Goal: Task Accomplishment & Management: Use online tool/utility

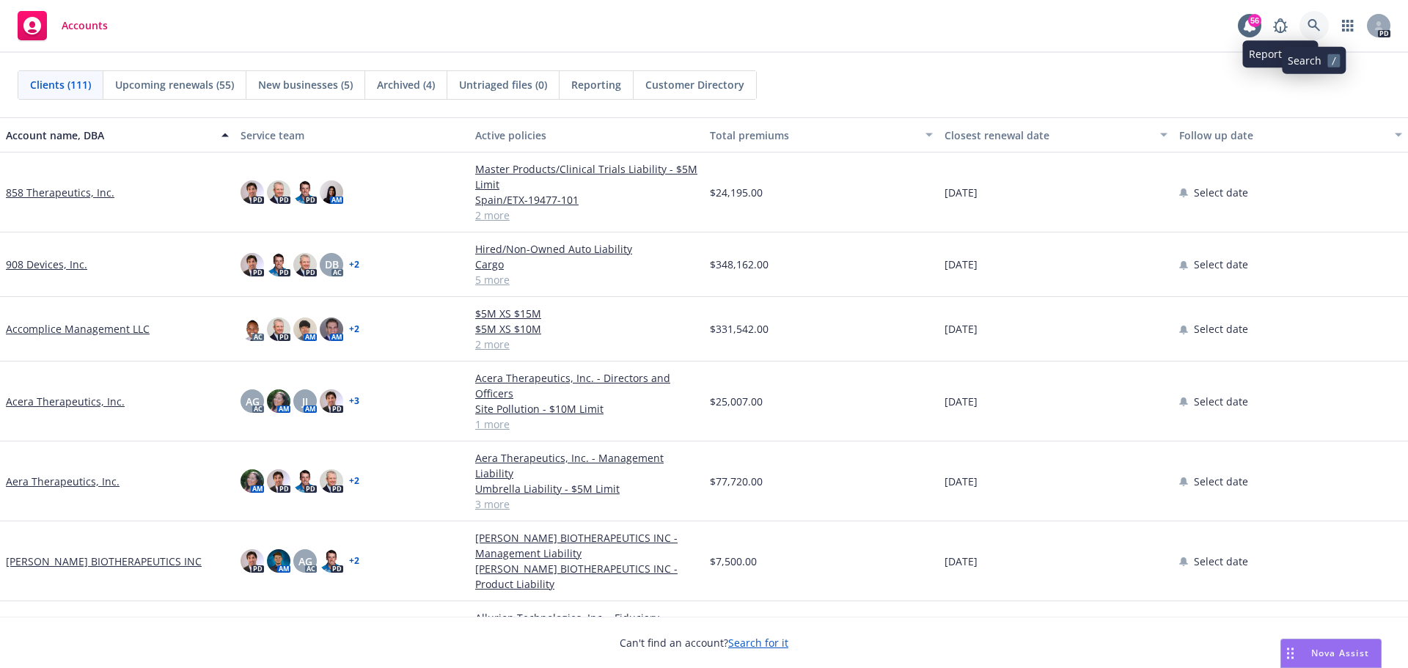
click at [1308, 29] on icon at bounding box center [1314, 25] width 13 height 13
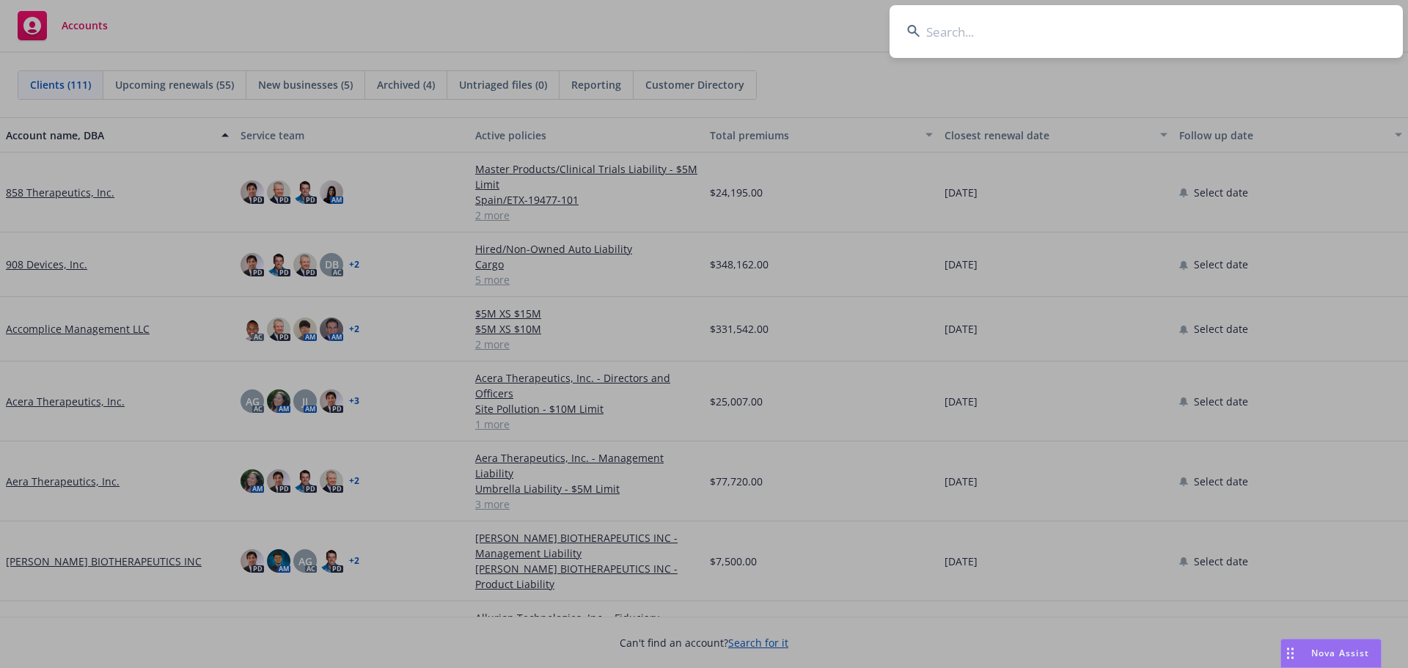
click at [956, 33] on input at bounding box center [1146, 31] width 513 height 53
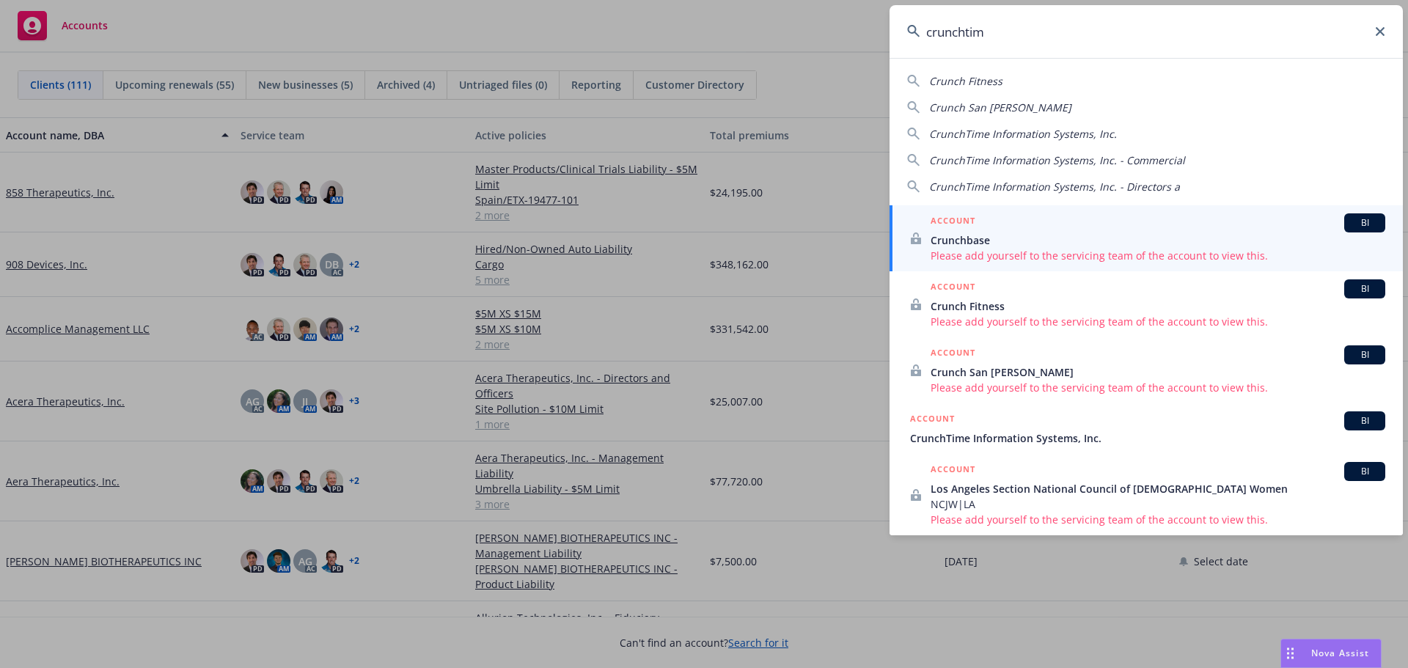
type input "crunchtime"
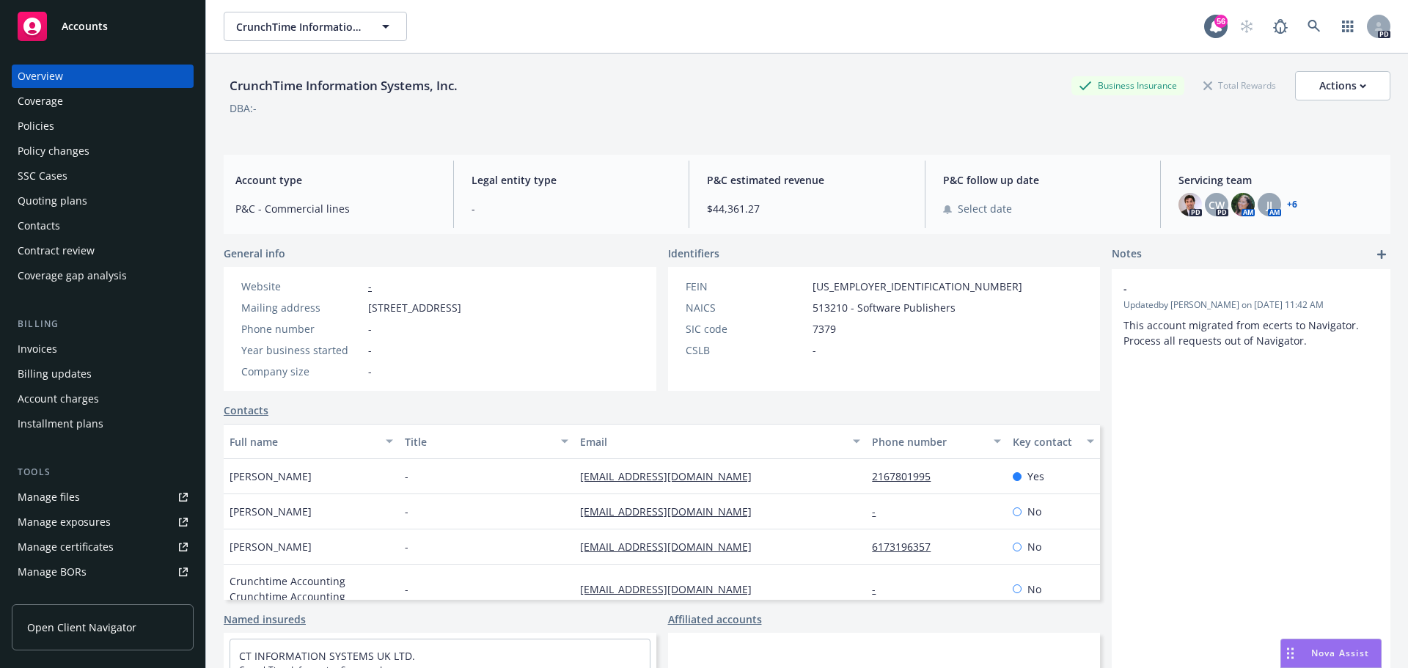
click at [116, 109] on div "Coverage" at bounding box center [103, 100] width 170 height 23
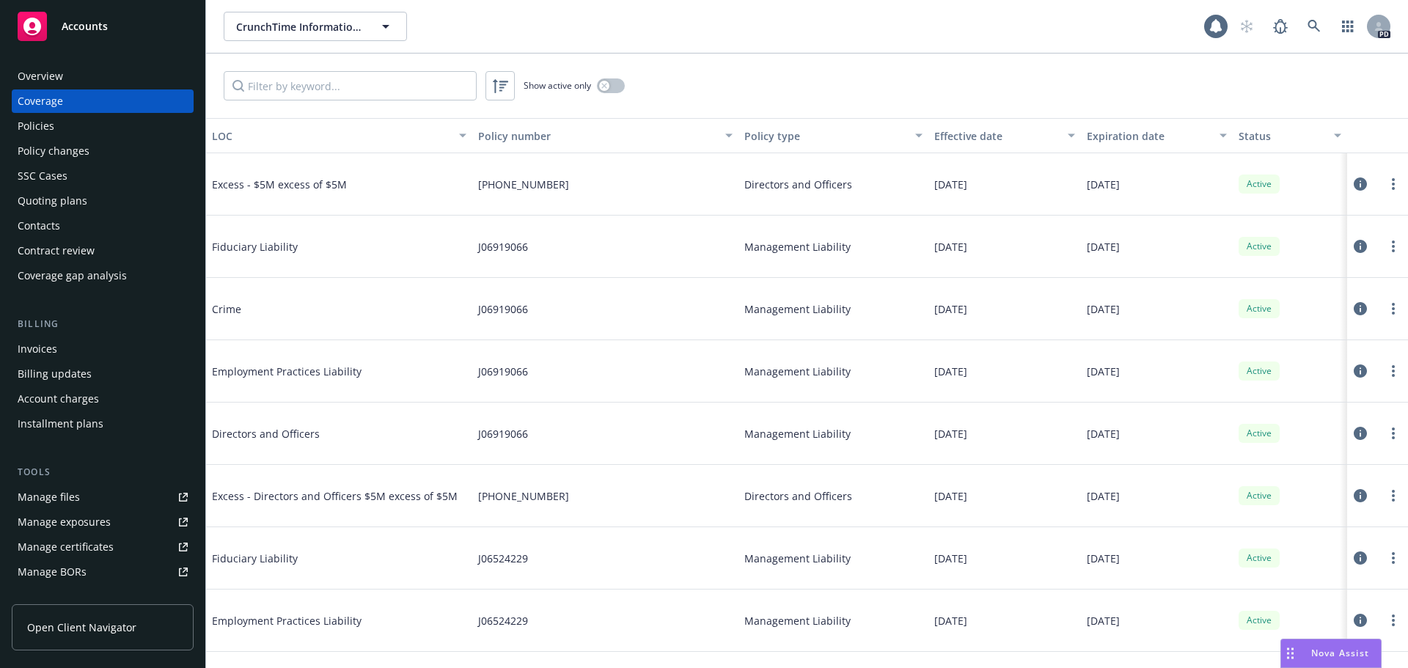
click at [111, 130] on div "Policies" at bounding box center [103, 125] width 170 height 23
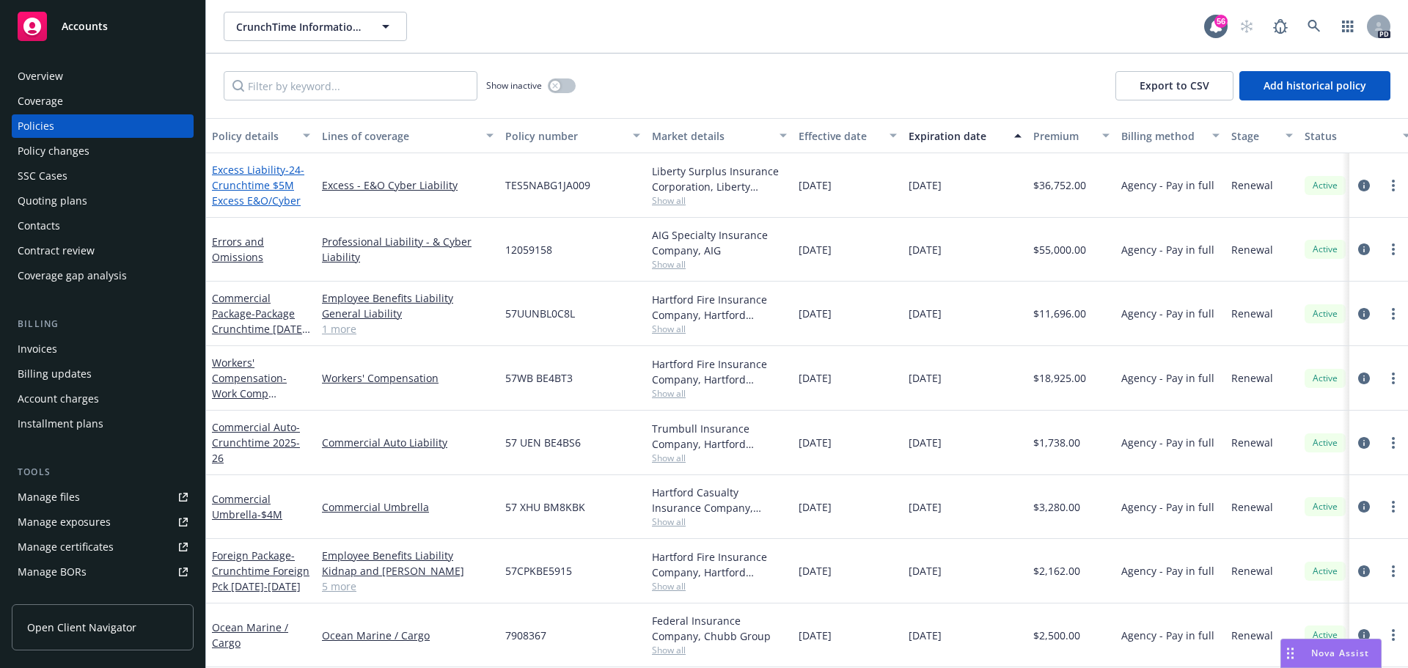
click at [270, 201] on span "- 24-Crunchtime $5M Excess E&O/Cyber" at bounding box center [258, 185] width 92 height 45
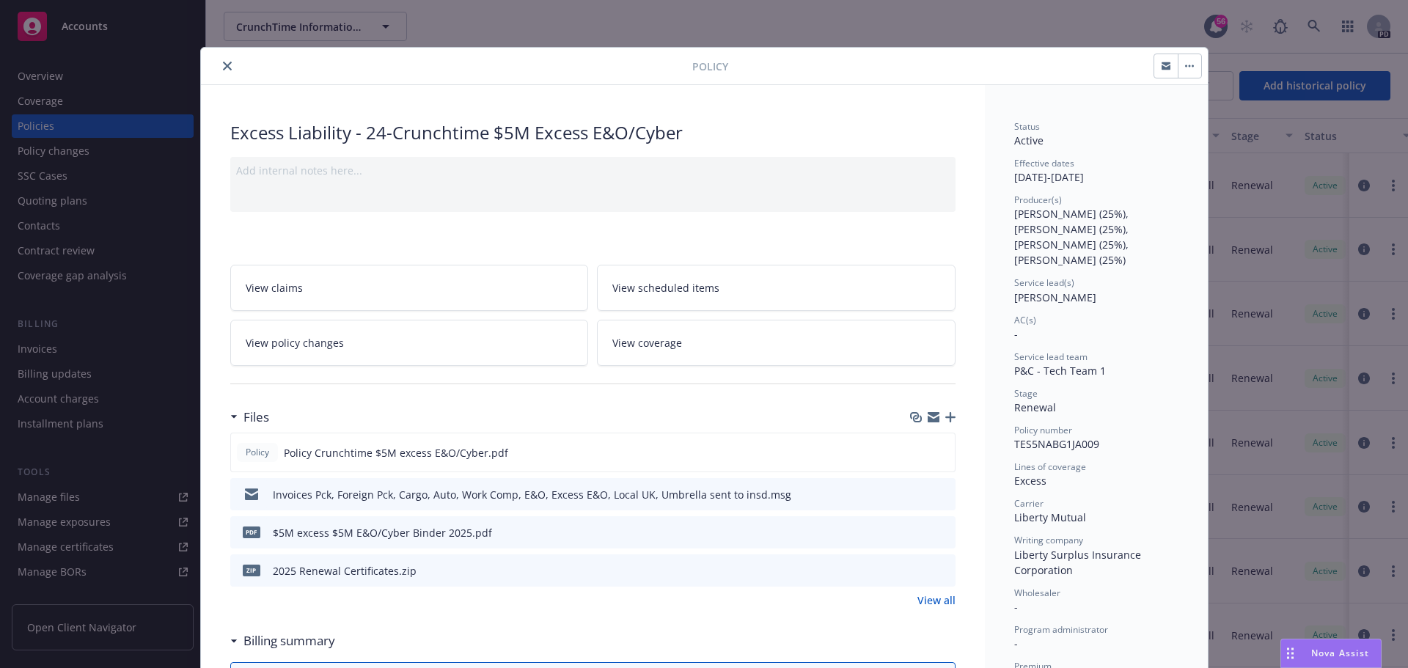
click at [225, 70] on icon "close" at bounding box center [227, 66] width 9 height 9
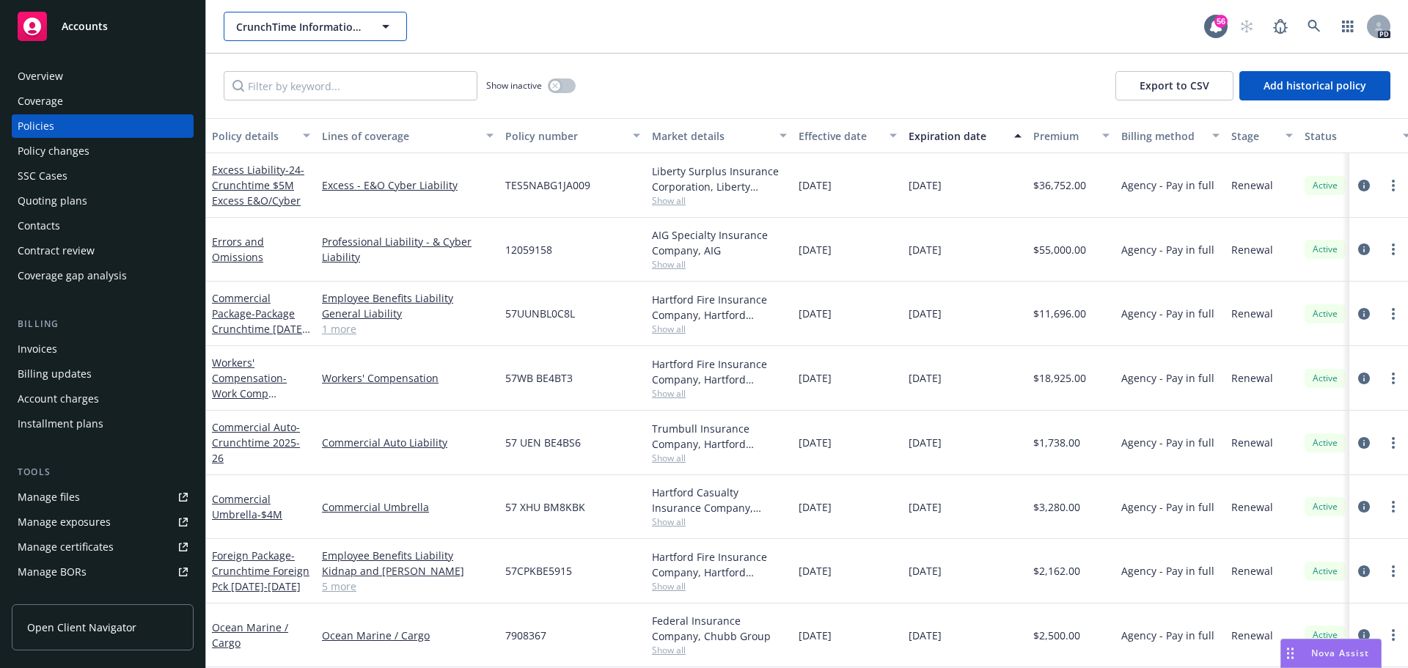
click at [301, 30] on span "CrunchTime Information Systems, Inc." at bounding box center [299, 26] width 127 height 15
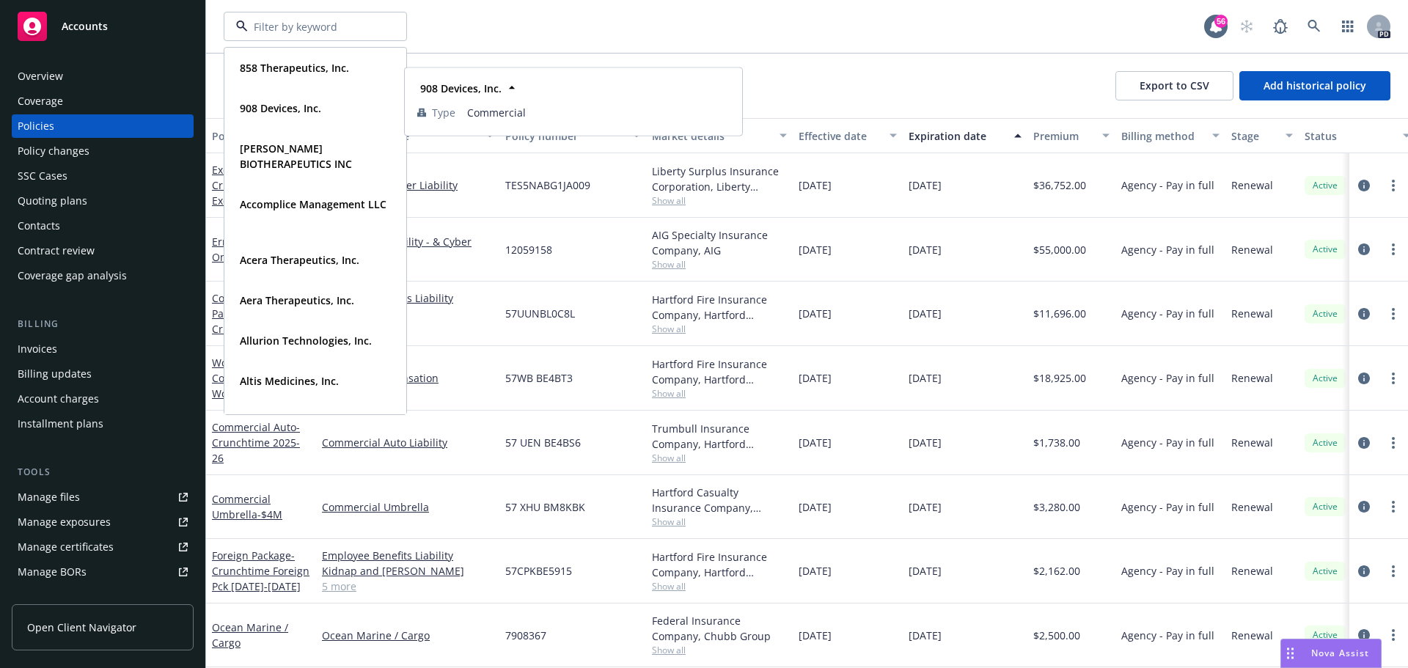
click at [308, 30] on input at bounding box center [312, 26] width 129 height 15
type input "mem"
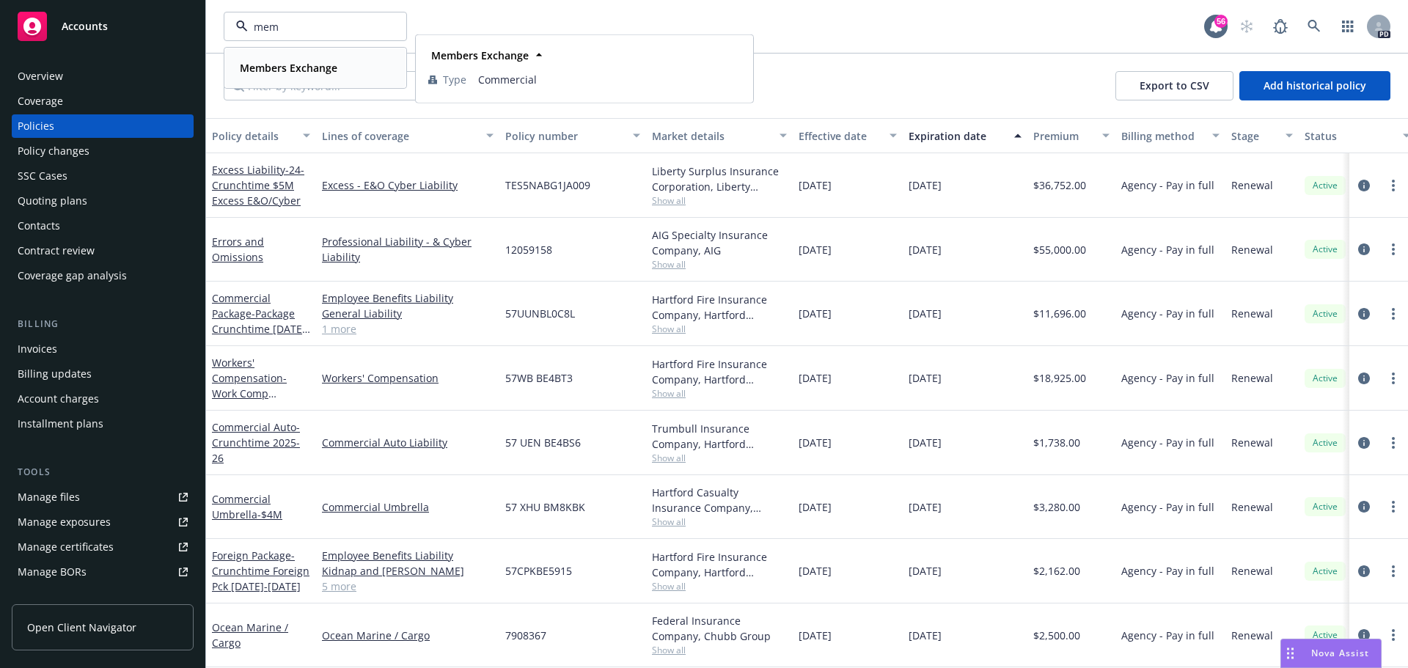
click at [348, 58] on div "Members Exchange" at bounding box center [315, 67] width 163 height 21
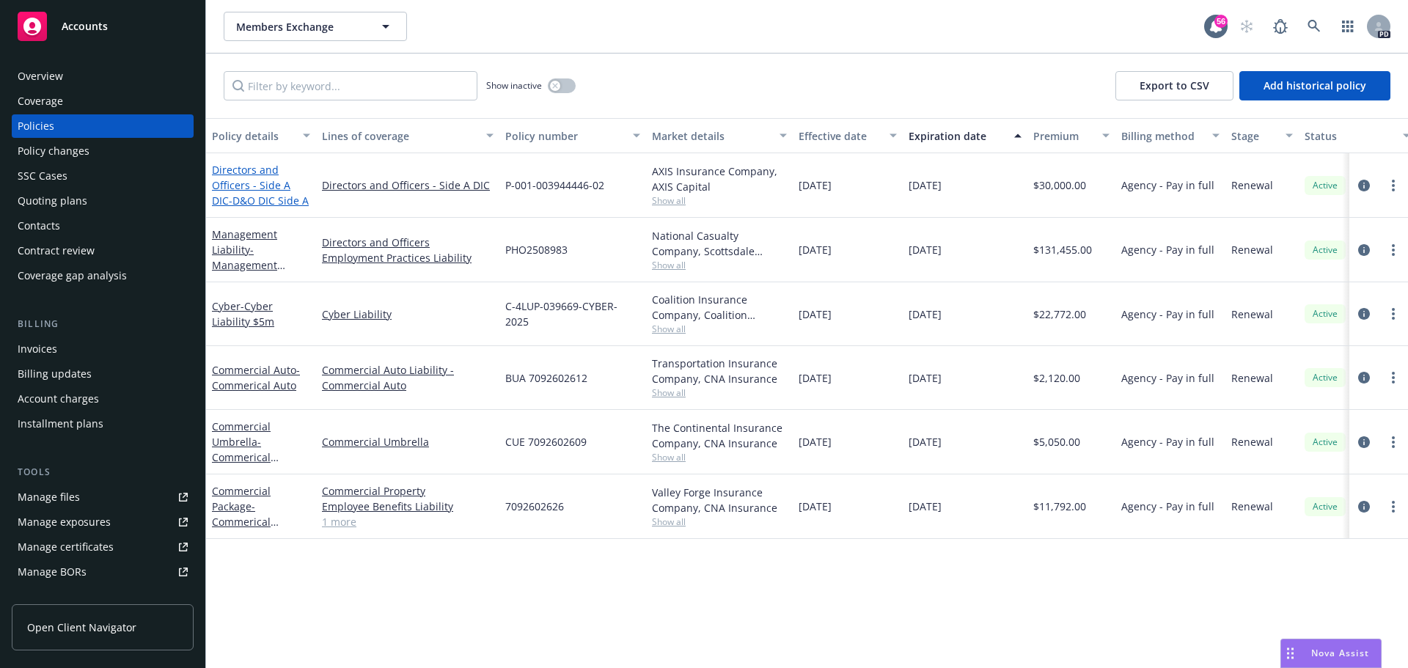
click at [259, 183] on link "Directors and Officers - Side A DIC - D&O DIC Side A" at bounding box center [260, 185] width 97 height 45
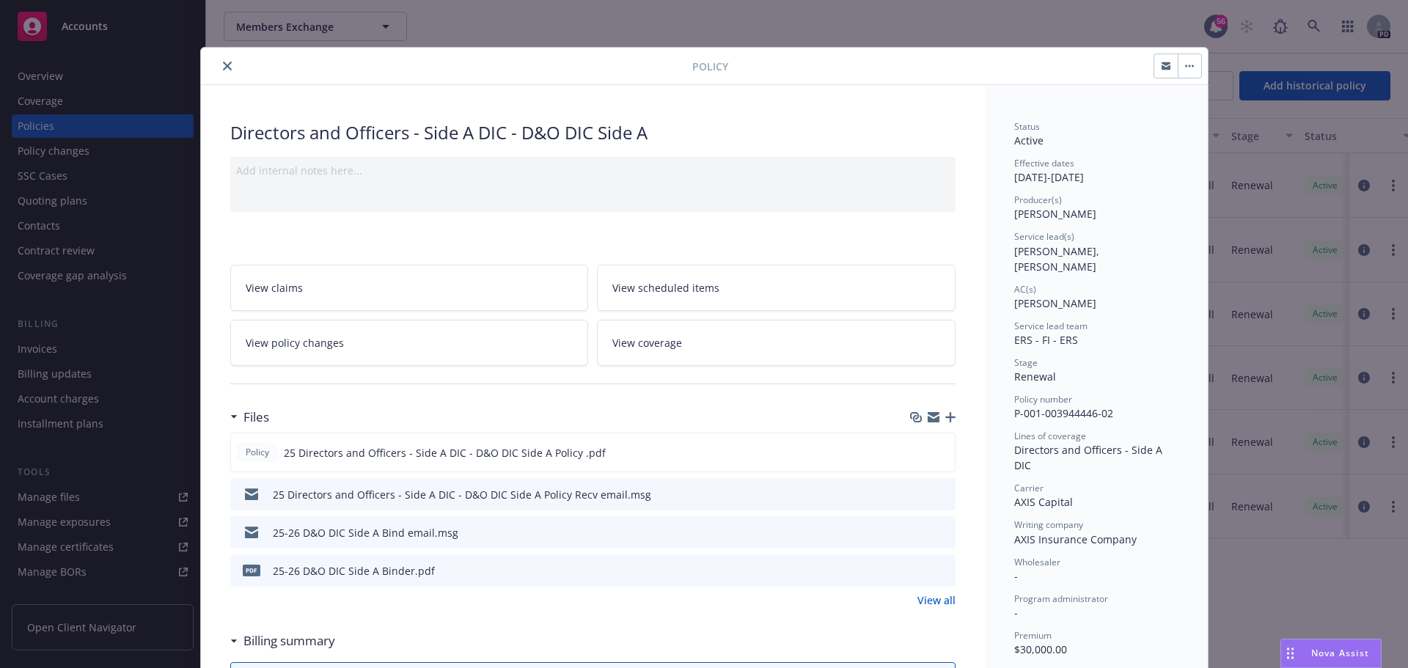
click at [219, 68] on button "close" at bounding box center [228, 66] width 18 height 18
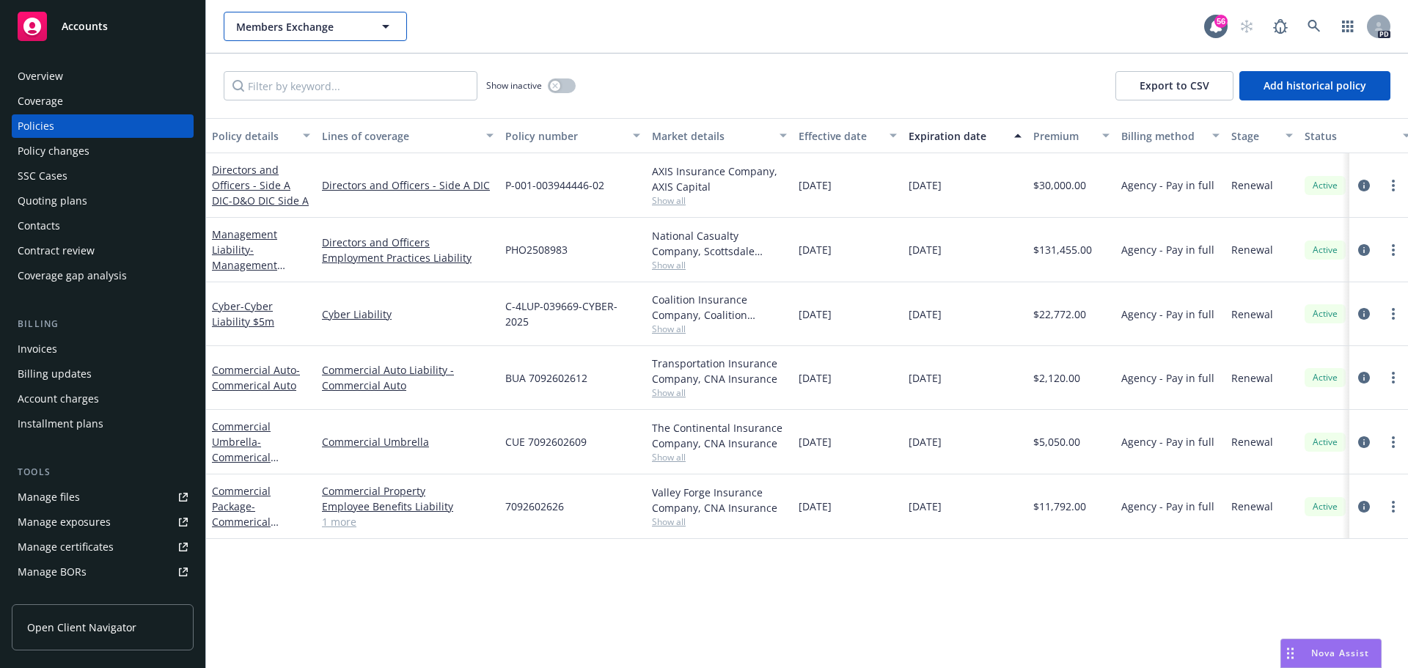
click at [327, 16] on button "Members Exchange" at bounding box center [315, 26] width 183 height 29
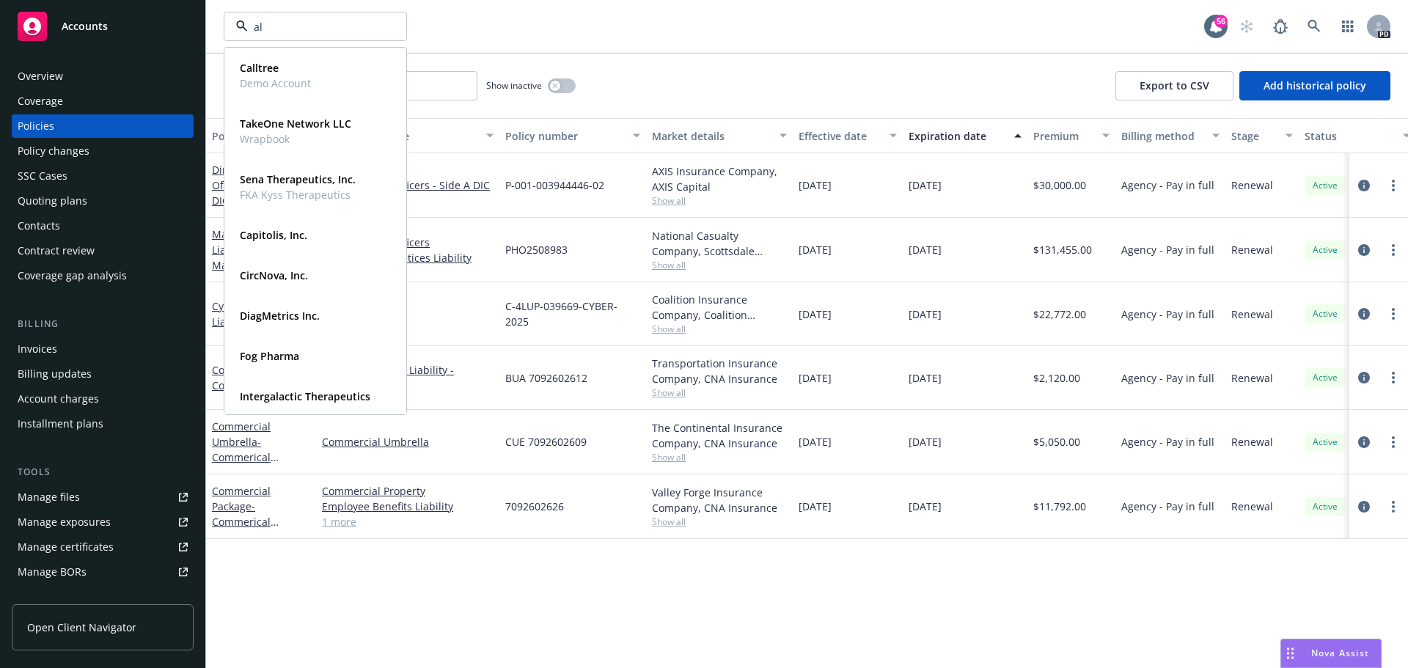
type input "all"
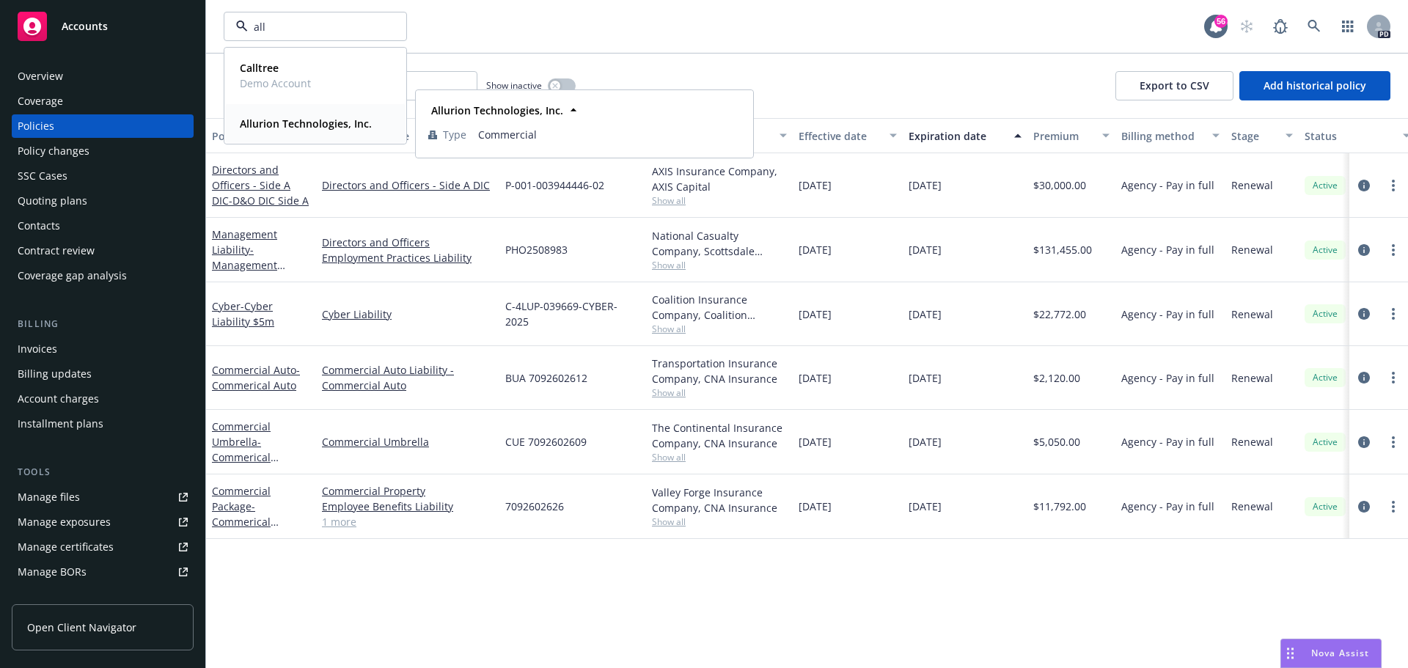
click at [293, 133] on div "Allurion Technologies, Inc." at bounding box center [304, 123] width 141 height 21
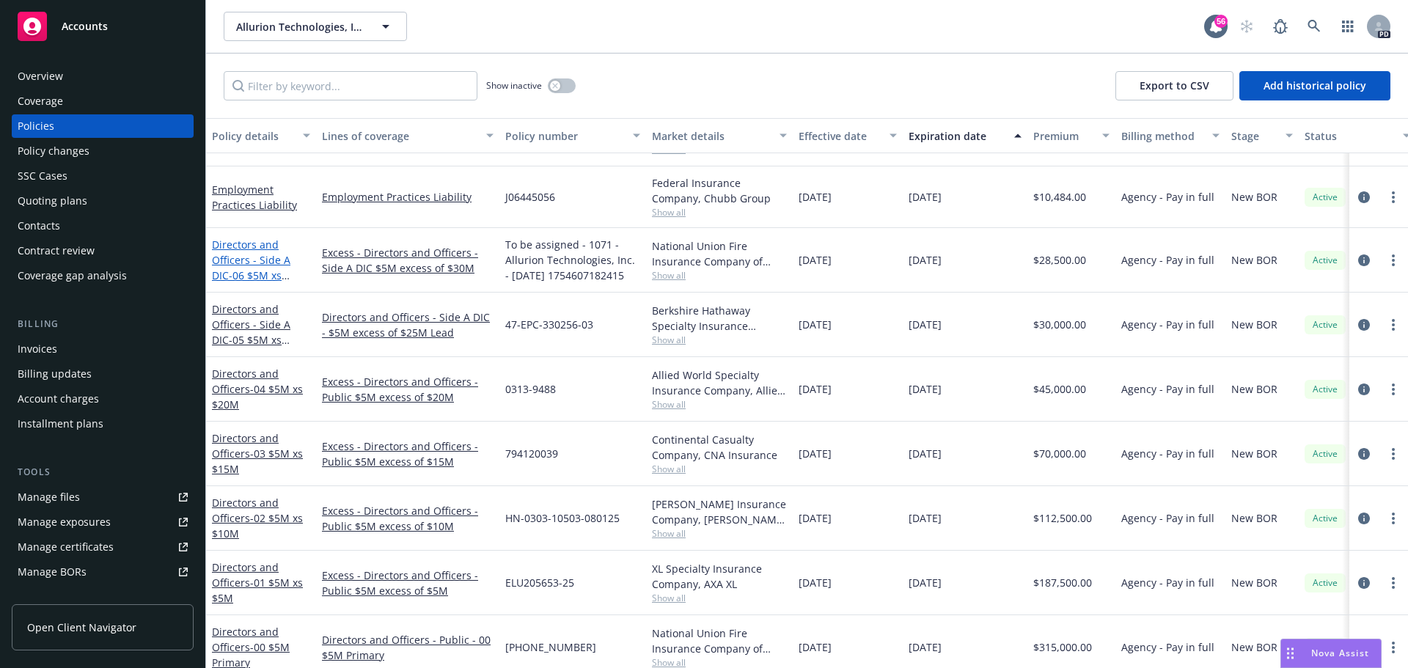
scroll to position [601, 0]
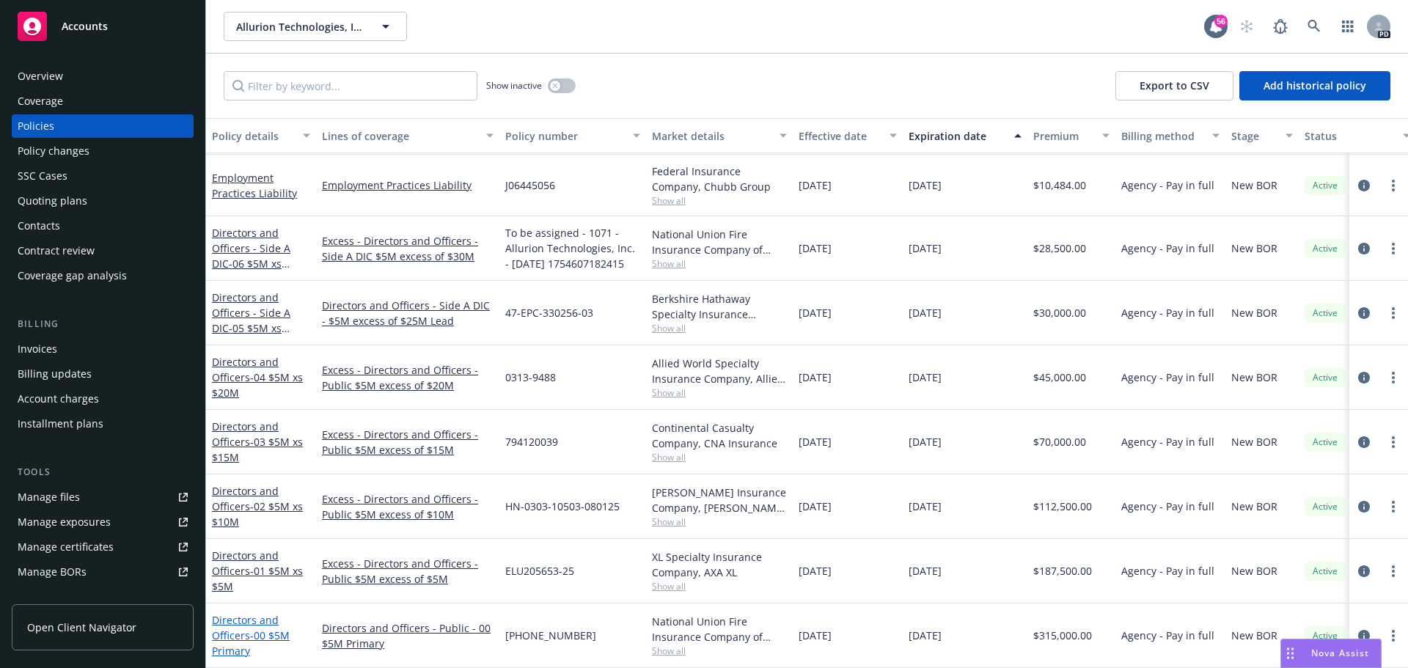
click at [230, 623] on link "Directors and Officers - 00 $5M Primary" at bounding box center [251, 635] width 78 height 45
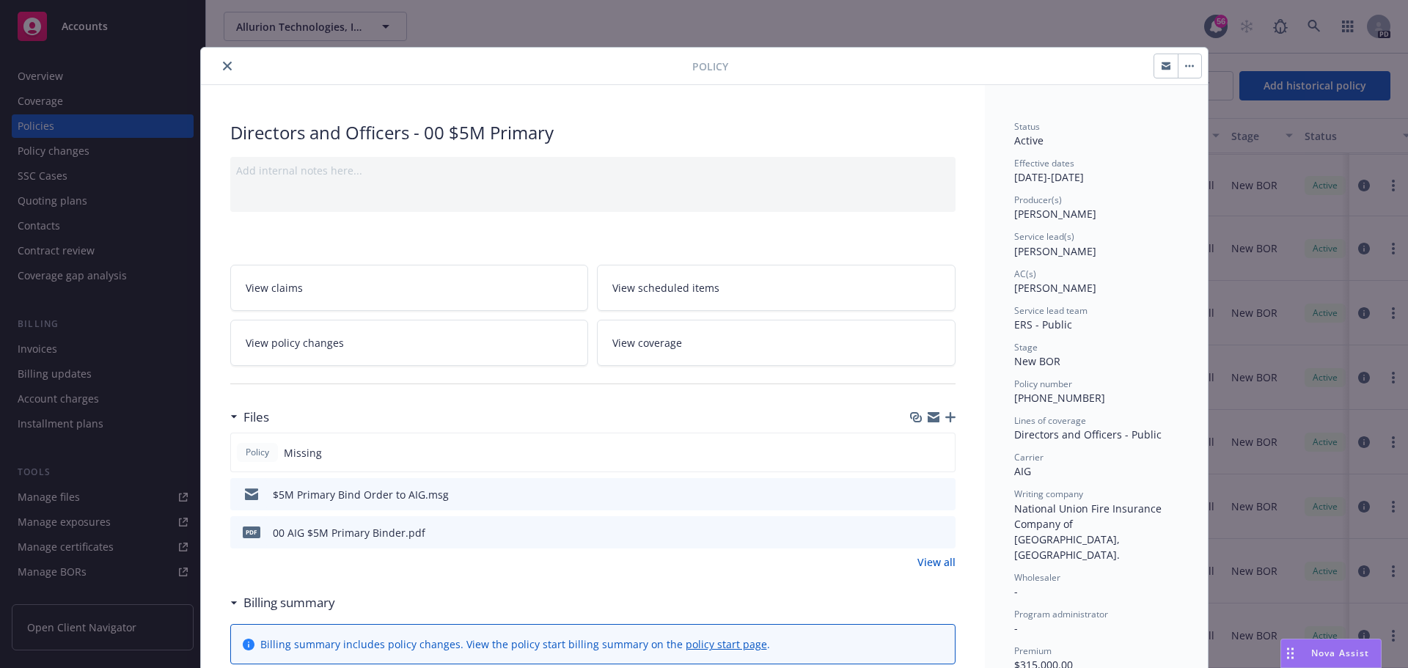
click at [225, 65] on icon "close" at bounding box center [227, 66] width 9 height 9
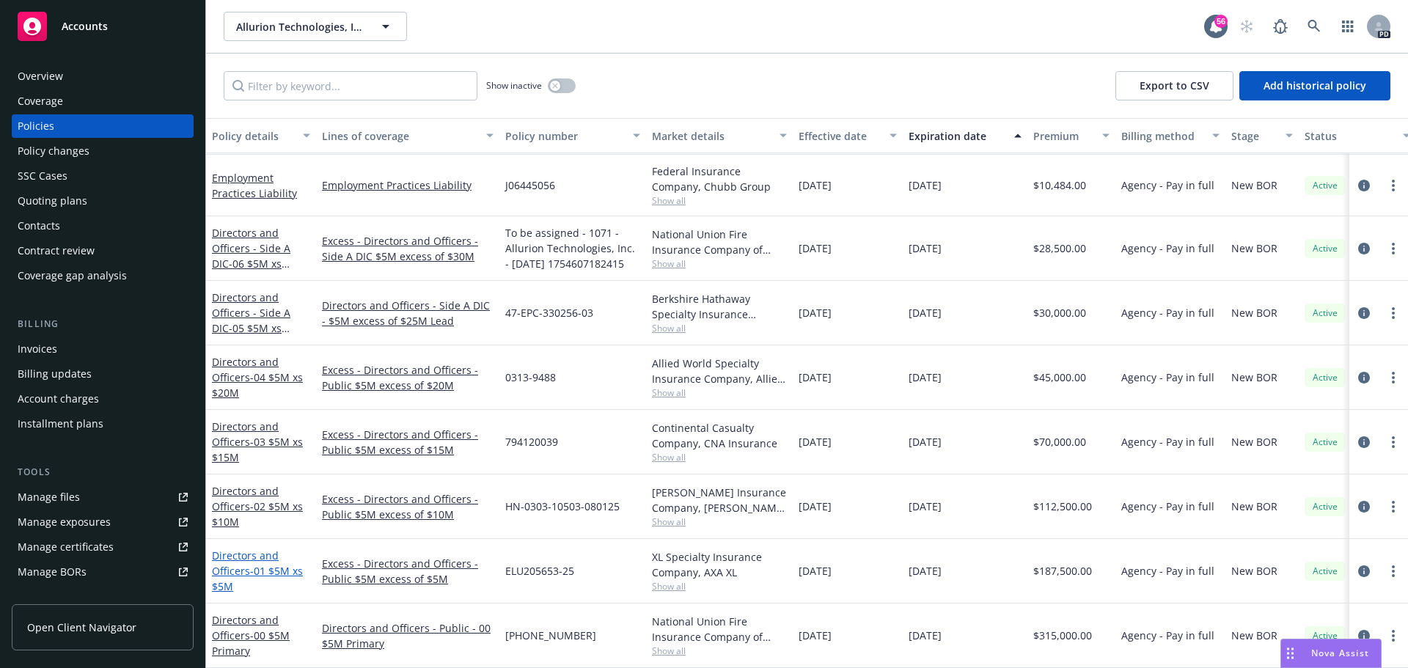
click at [228, 555] on link "Directors and Officers - 01 $5M xs $5M" at bounding box center [257, 571] width 91 height 45
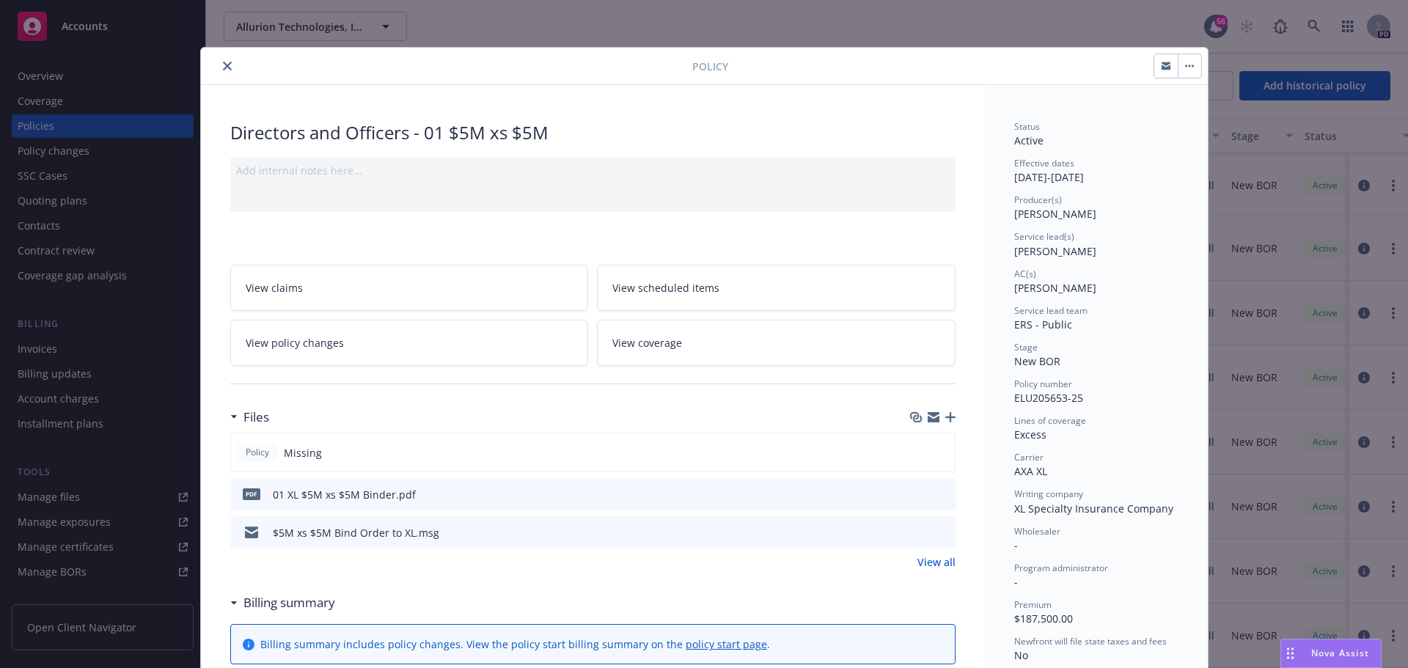
click at [224, 67] on icon "close" at bounding box center [227, 66] width 9 height 9
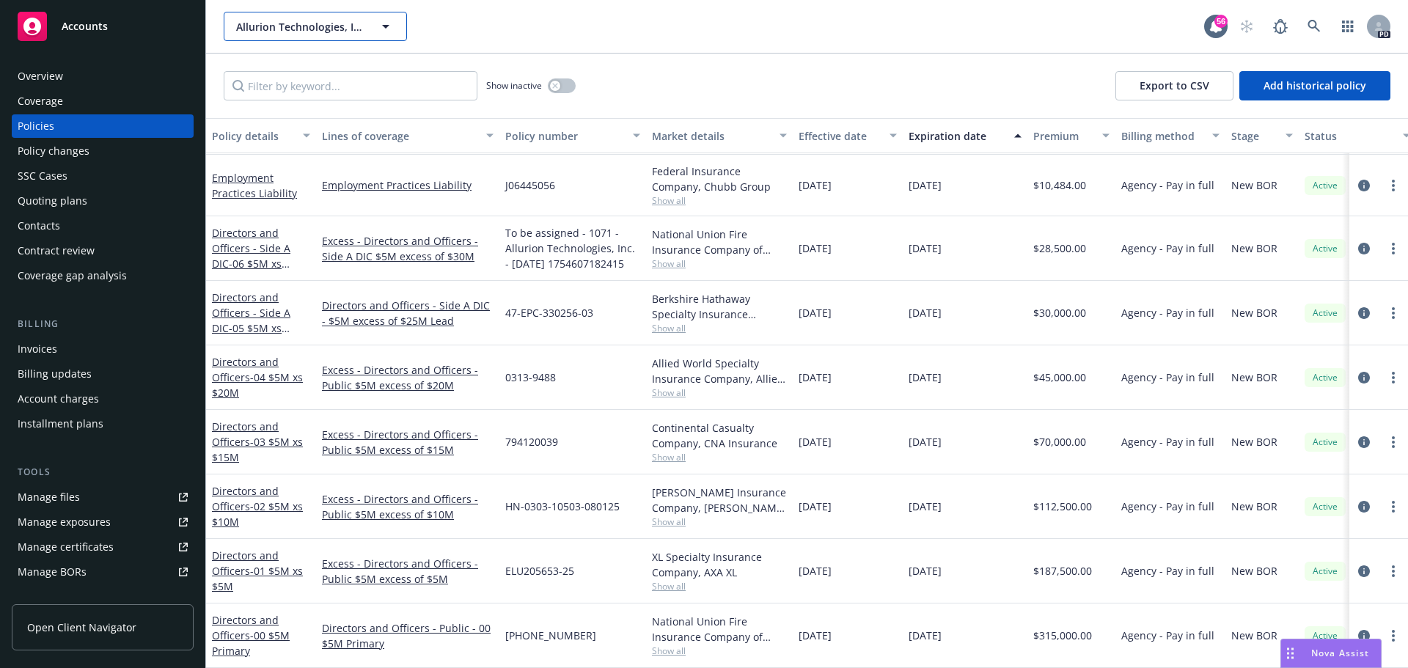
click at [321, 36] on button "Allurion Technologies, Inc." at bounding box center [315, 26] width 183 height 29
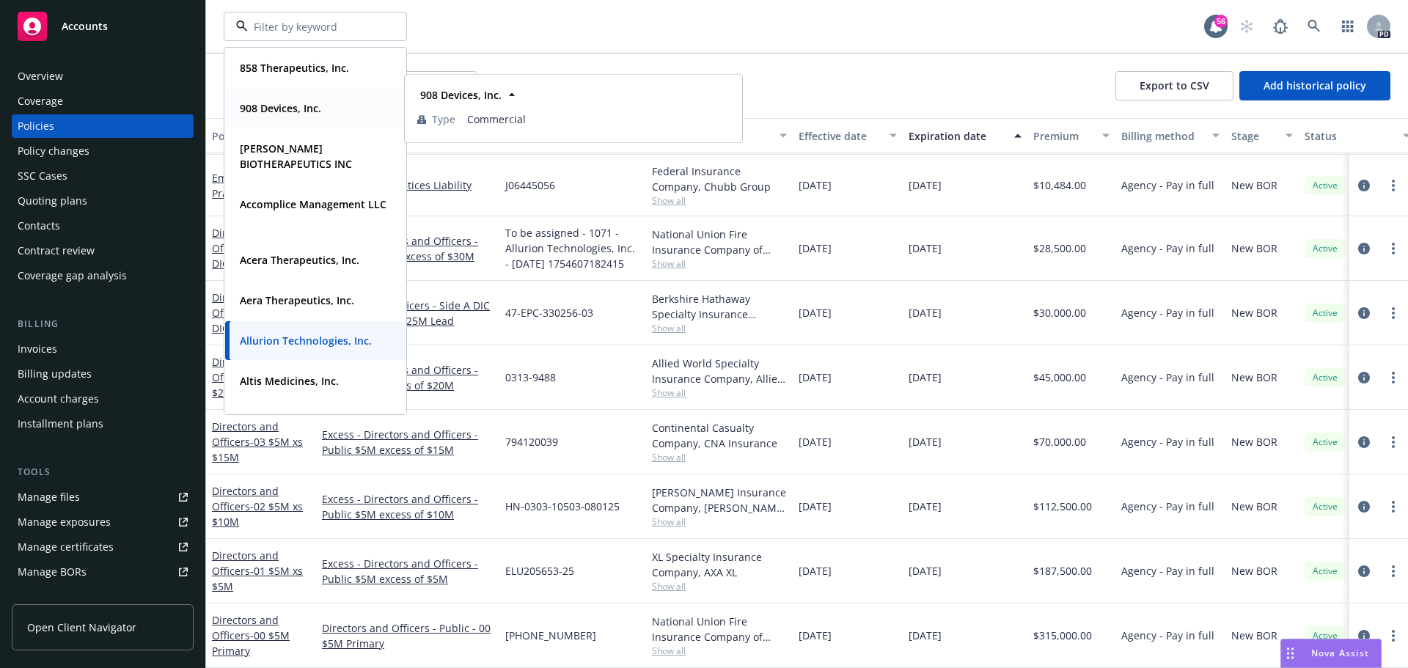
click at [305, 98] on div "908 Devices, Inc." at bounding box center [279, 108] width 90 height 21
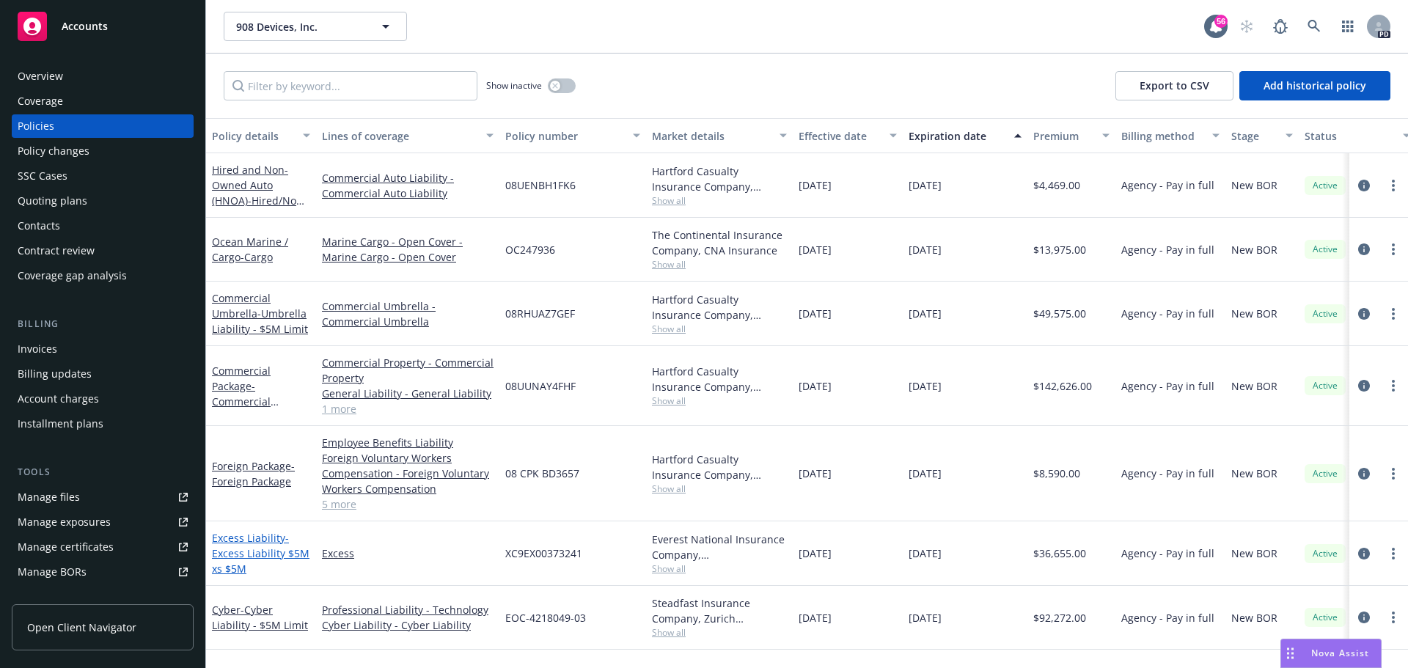
click at [248, 557] on span "- Excess Liability $5M xs $5M" at bounding box center [261, 553] width 98 height 45
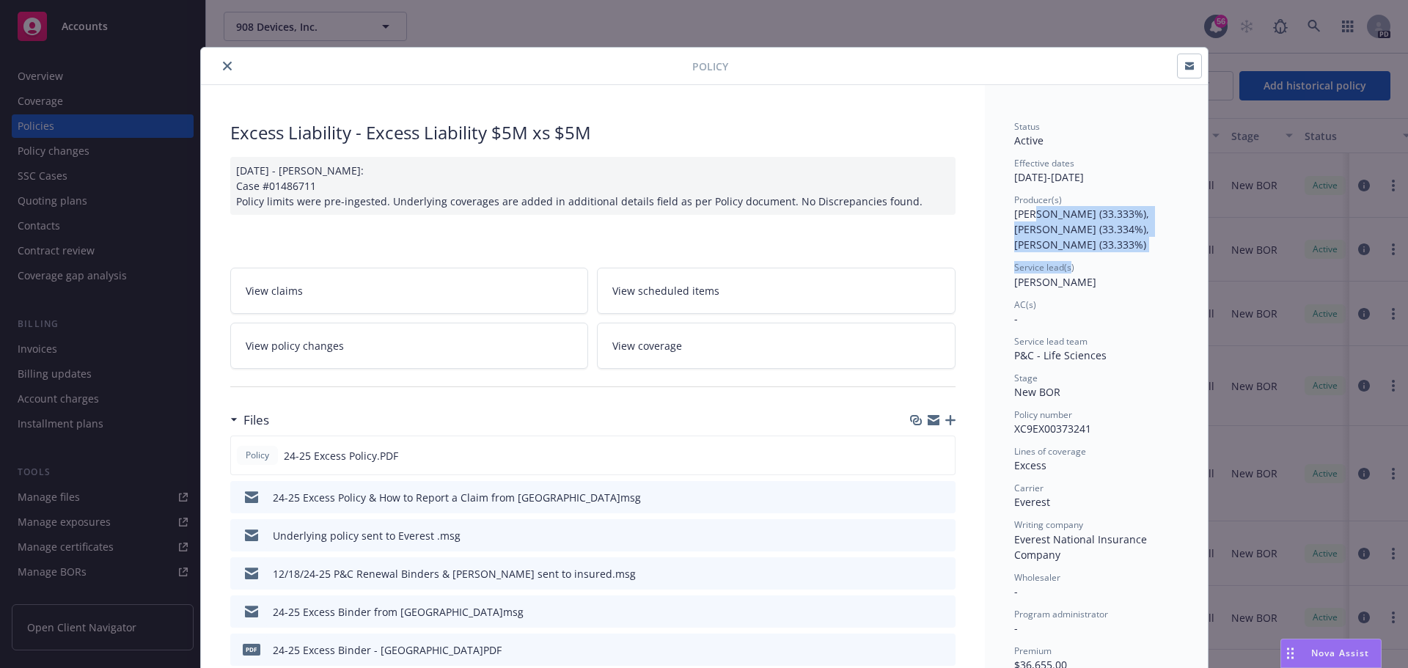
drag, startPoint x: 1030, startPoint y: 216, endPoint x: 1065, endPoint y: 260, distance: 56.5
click at [1065, 260] on div "Status Active Effective dates 12/18/2024 - 12/18/2025 Producer(s) Brian Kellehe…" at bounding box center [1096, 488] width 164 height 736
click at [223, 67] on icon "close" at bounding box center [227, 66] width 9 height 9
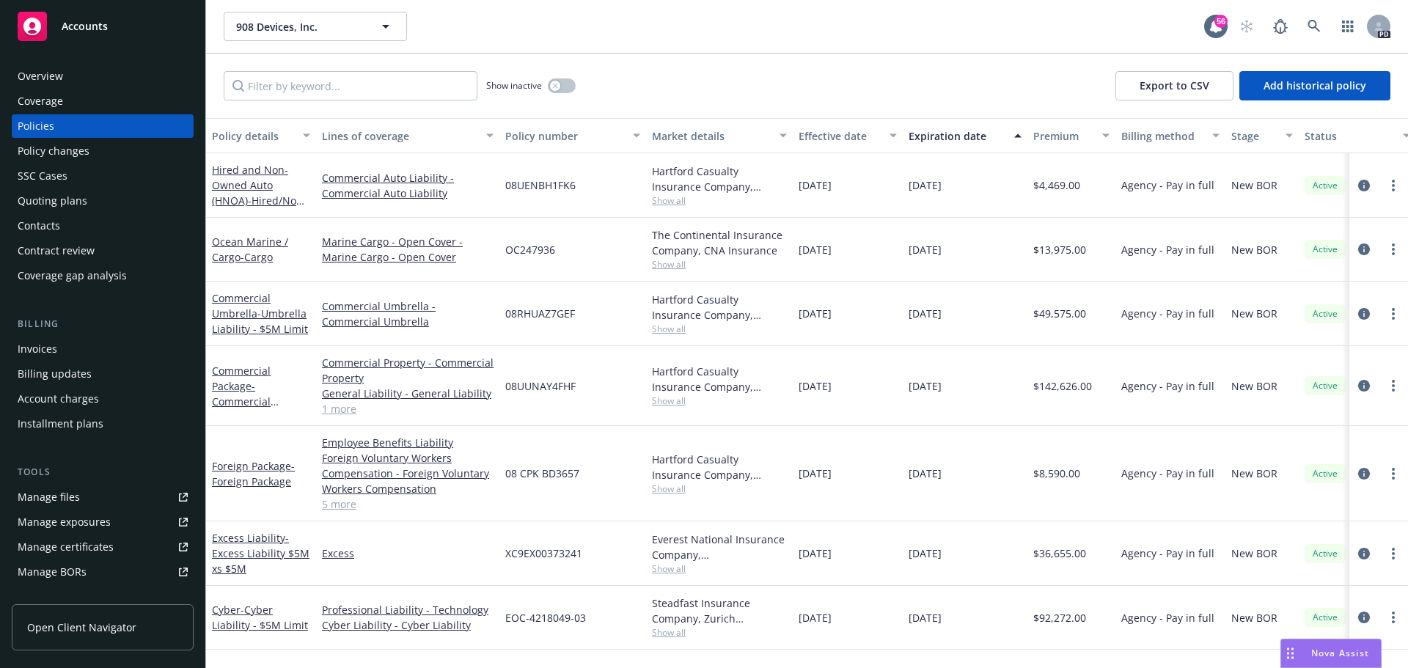
click at [502, 38] on div "908 Devices, Inc. 908 Devices, Inc." at bounding box center [714, 26] width 980 height 29
click at [323, 33] on span "908 Devices, Inc." at bounding box center [299, 26] width 127 height 15
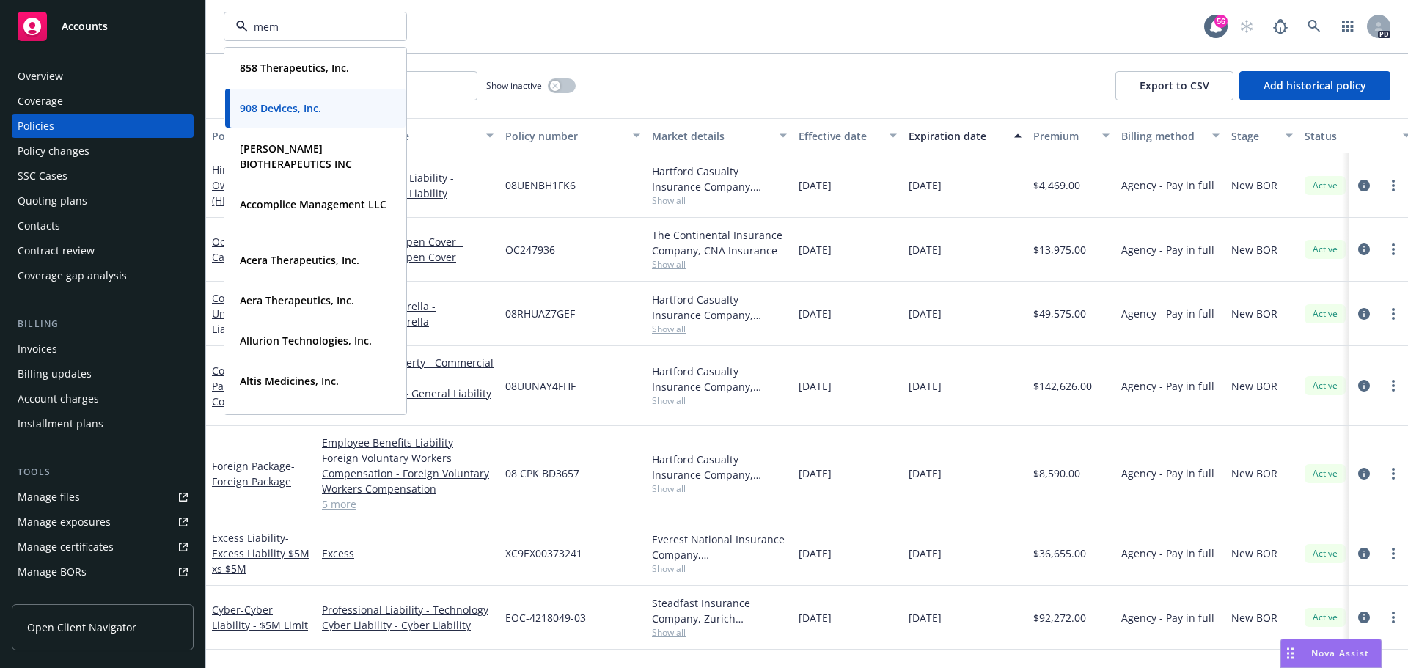
type input "memb"
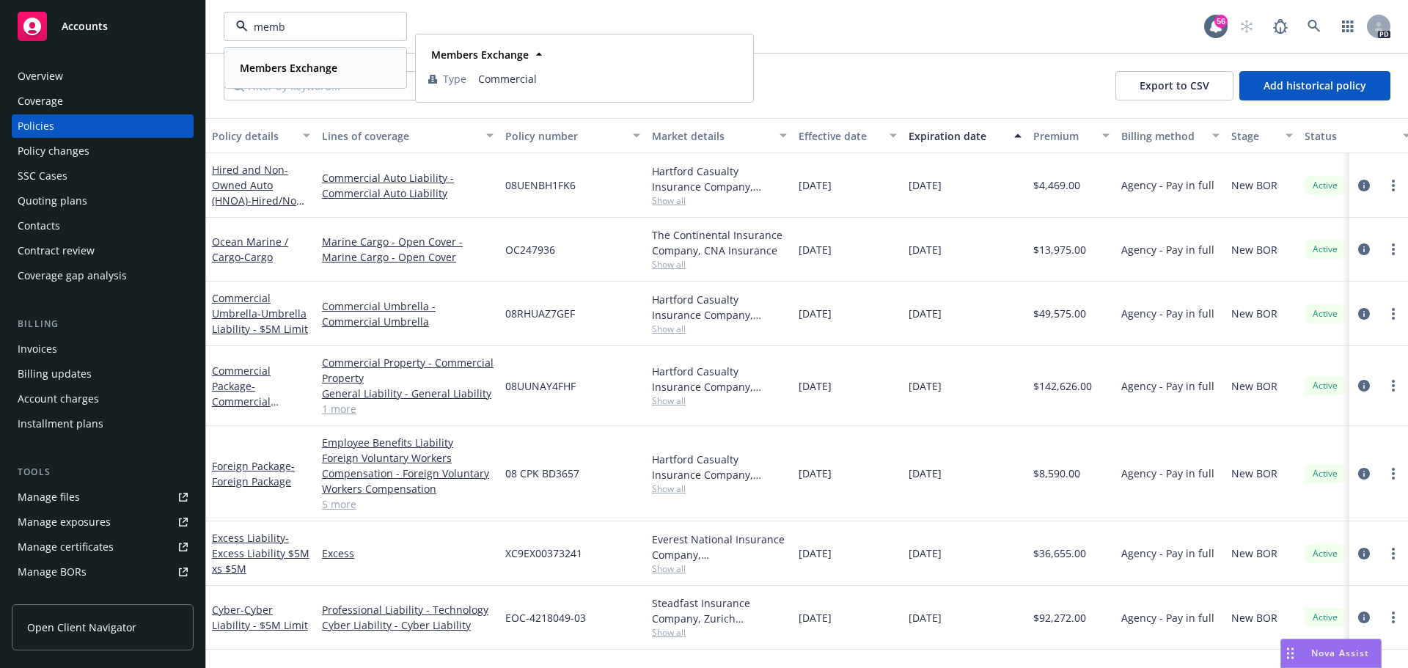
click at [311, 70] on strong "Members Exchange" at bounding box center [289, 68] width 98 height 14
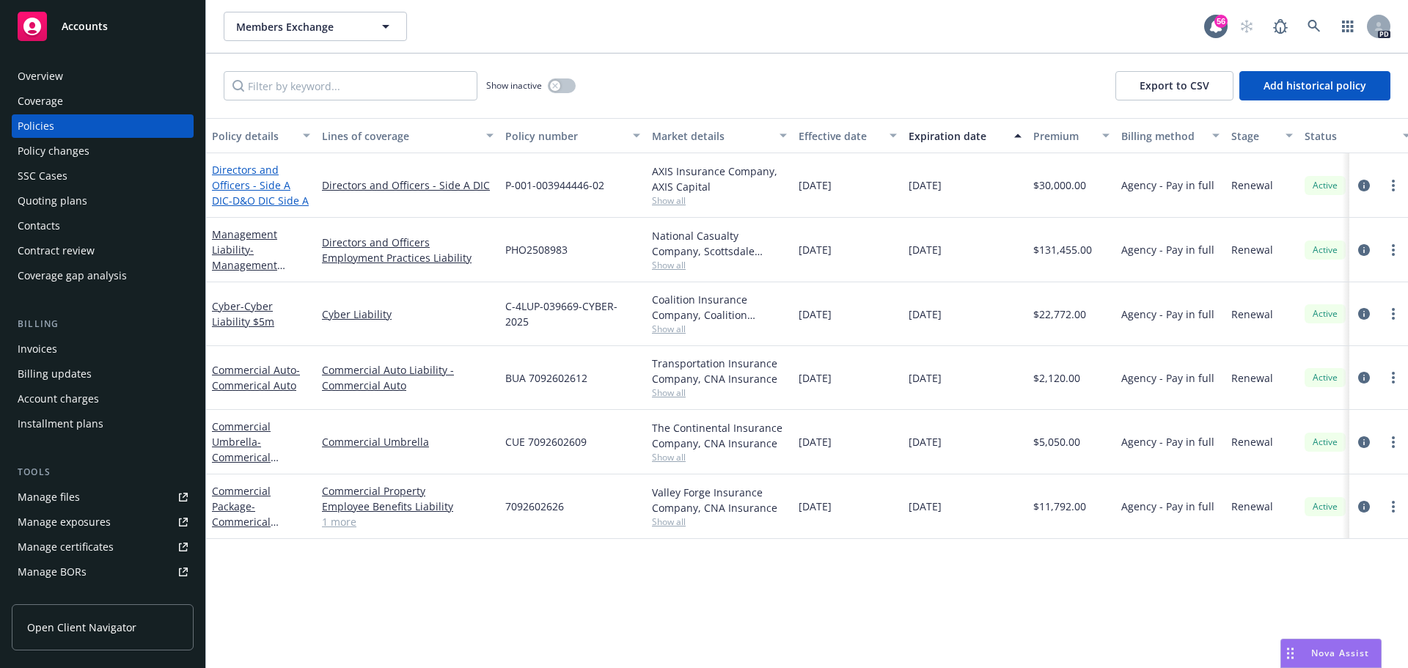
click at [243, 188] on link "Directors and Officers - Side A DIC - D&O DIC Side A" at bounding box center [260, 185] width 97 height 45
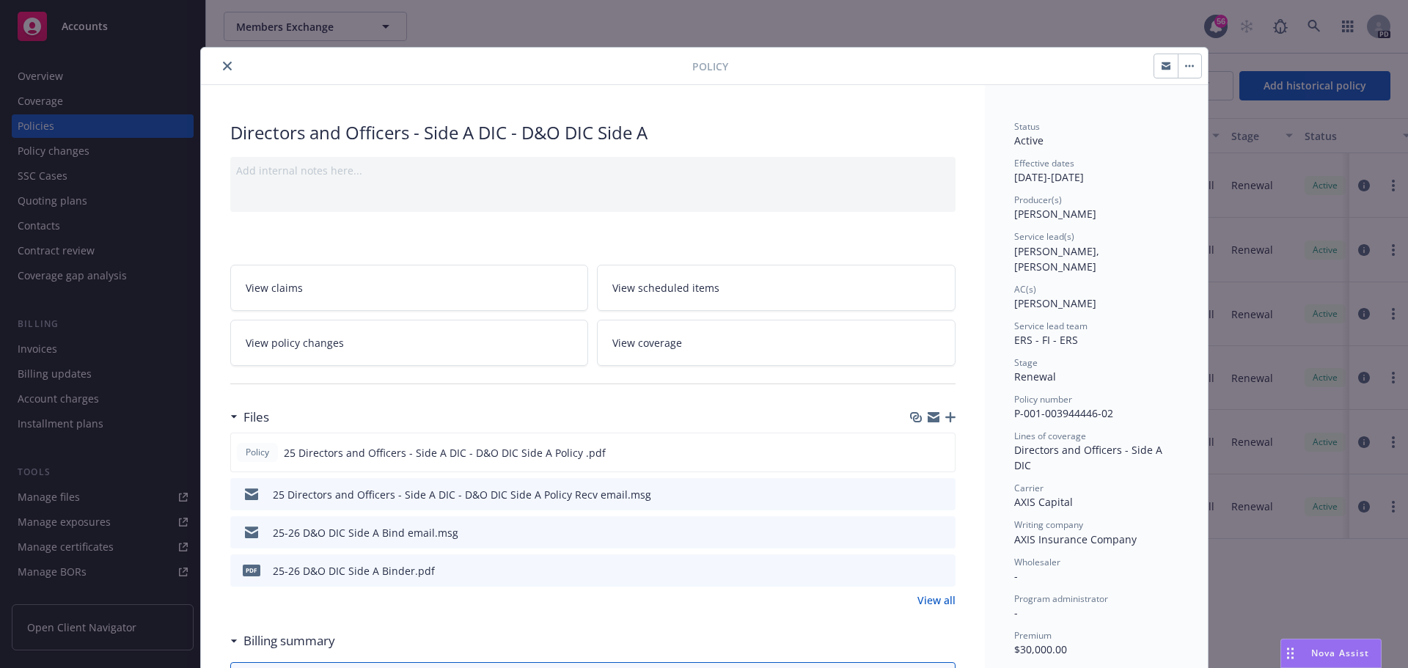
click at [227, 63] on button "close" at bounding box center [228, 66] width 18 height 18
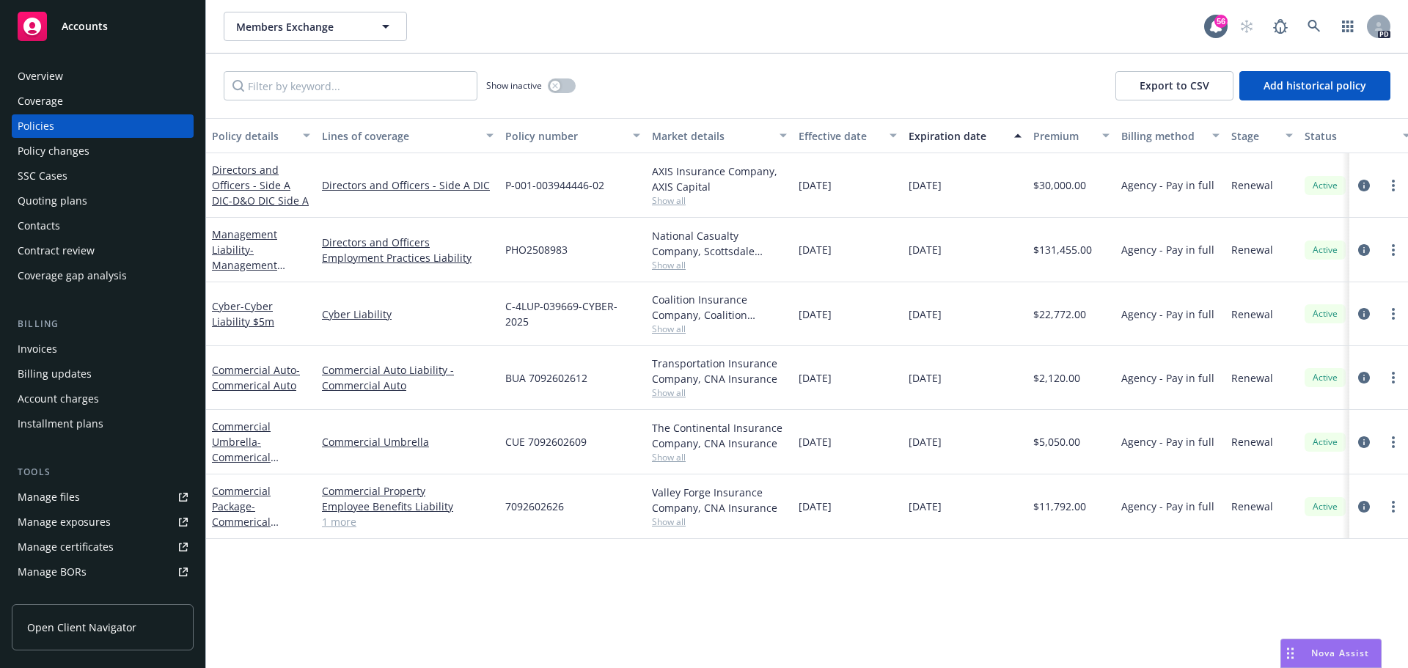
click at [503, 31] on div "Members Exchange Members Exchange" at bounding box center [714, 26] width 980 height 29
click at [293, 26] on span "Members Exchange" at bounding box center [299, 26] width 127 height 15
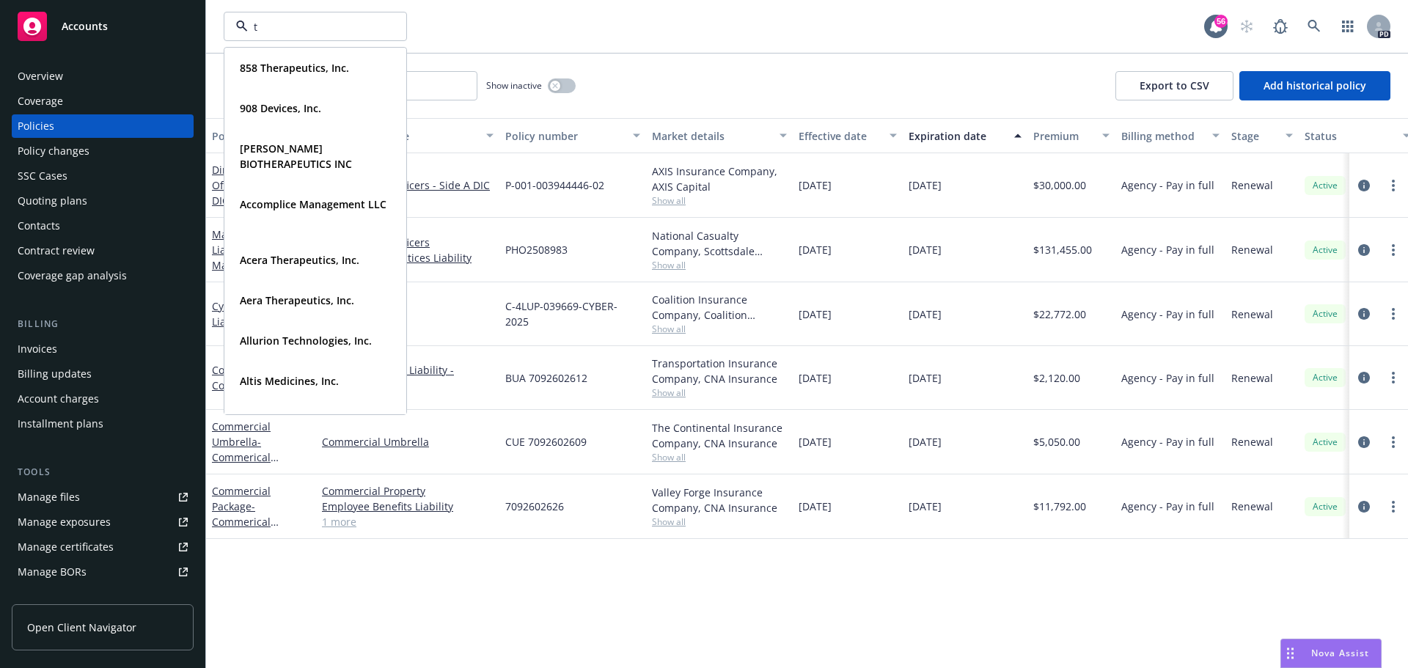
type input "tg"
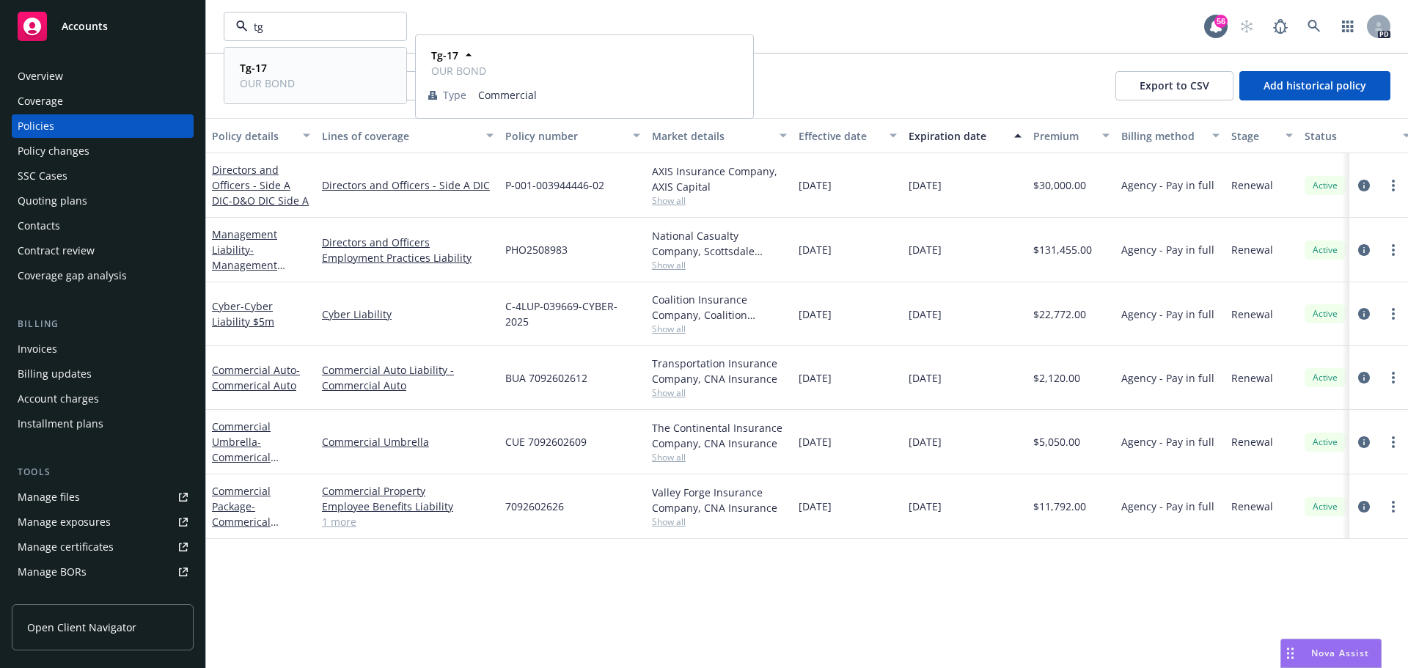
click at [285, 59] on div "Tg-17 OUR BOND" at bounding box center [266, 75] width 64 height 37
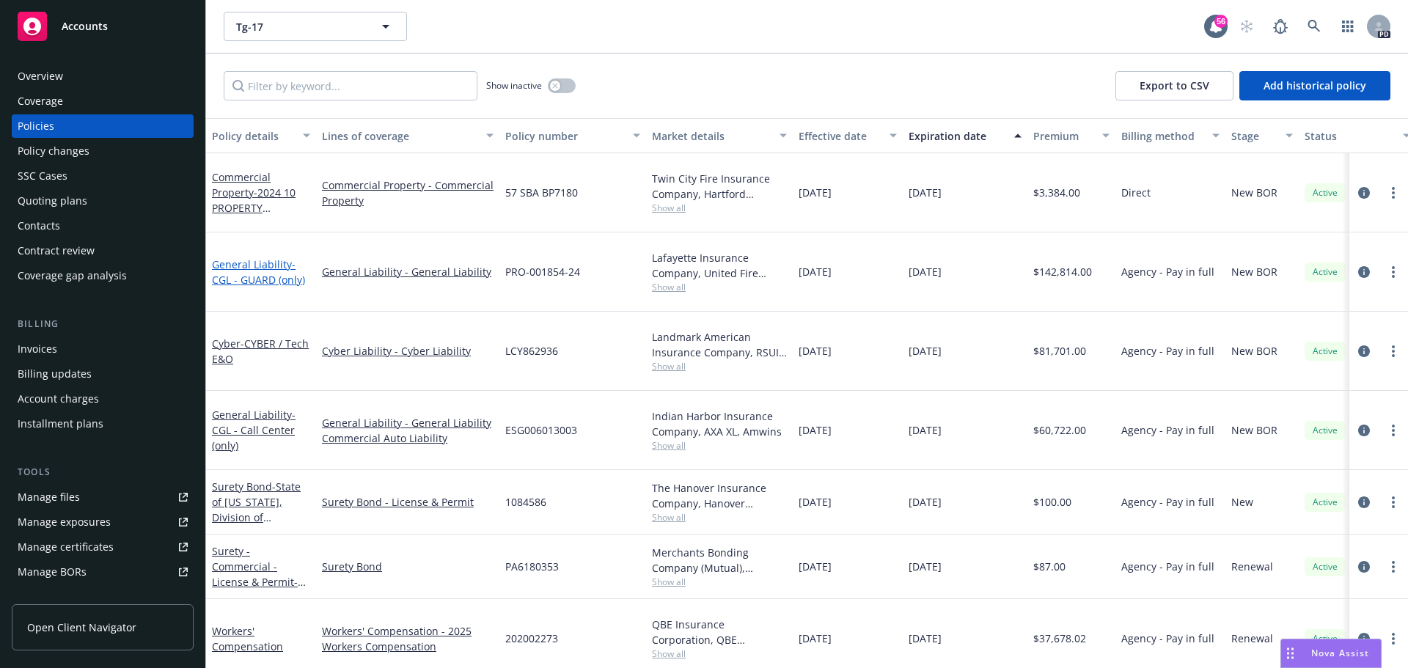
click at [231, 257] on link "General Liability - CGL - GUARD (only)" at bounding box center [258, 271] width 93 height 29
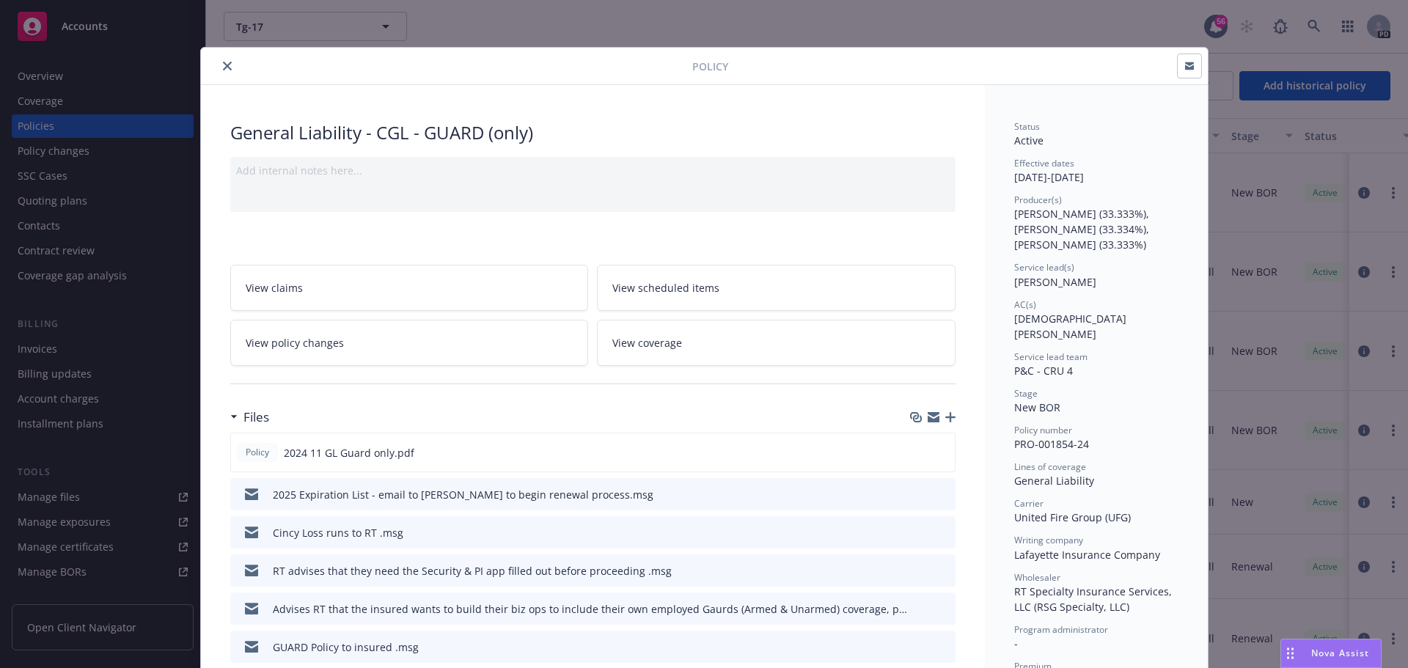
click at [225, 71] on button "close" at bounding box center [228, 66] width 18 height 18
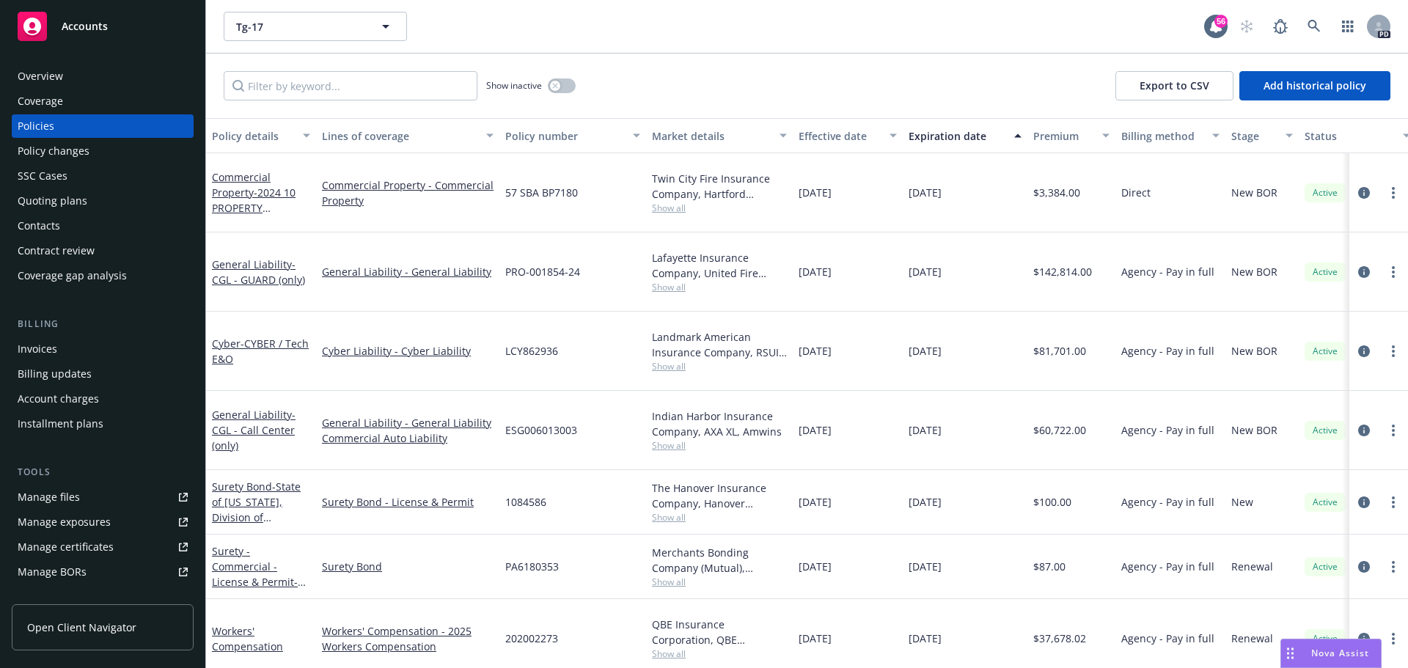
click at [290, 18] on div "Tg-17 OUR BOND Type Commercial" at bounding box center [393, 54] width 336 height 81
click at [603, 32] on div "Tg-17 Tg-17 Tg-17 OUR BOND Type Commercial" at bounding box center [714, 26] width 980 height 29
click at [348, 40] on button "Tg-17" at bounding box center [315, 26] width 183 height 29
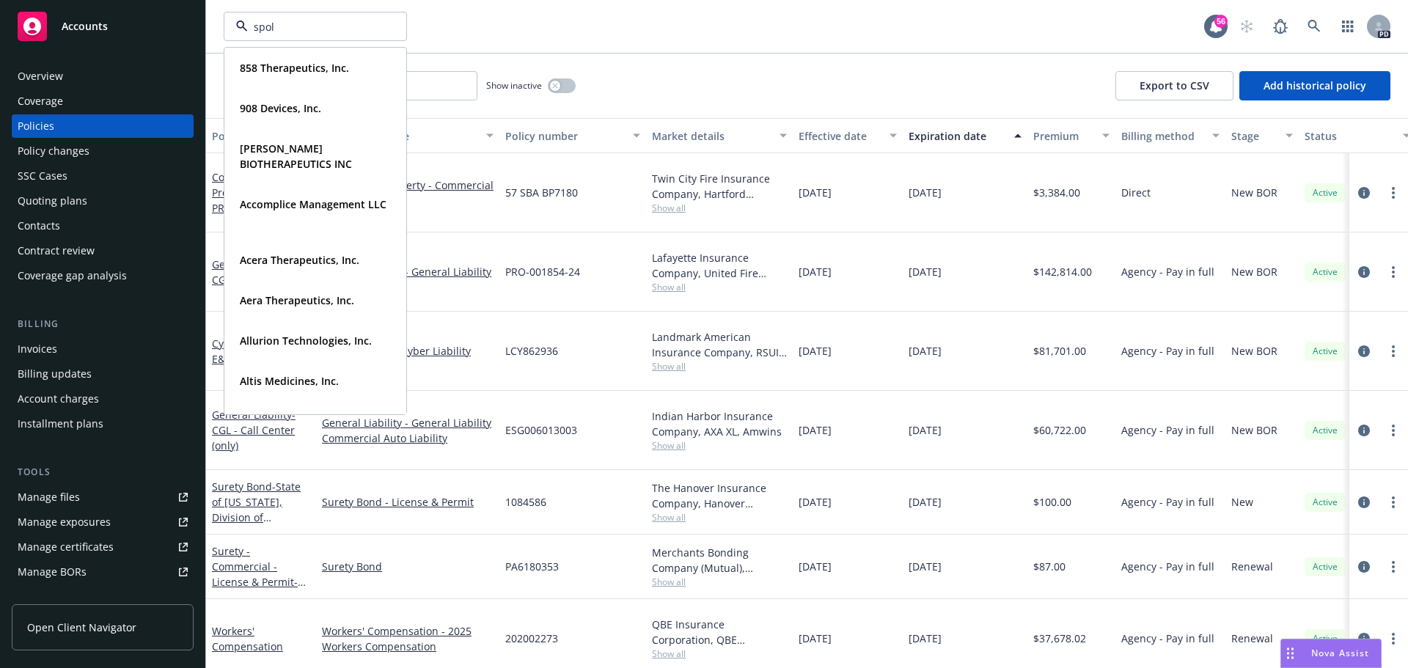
type input "spoli"
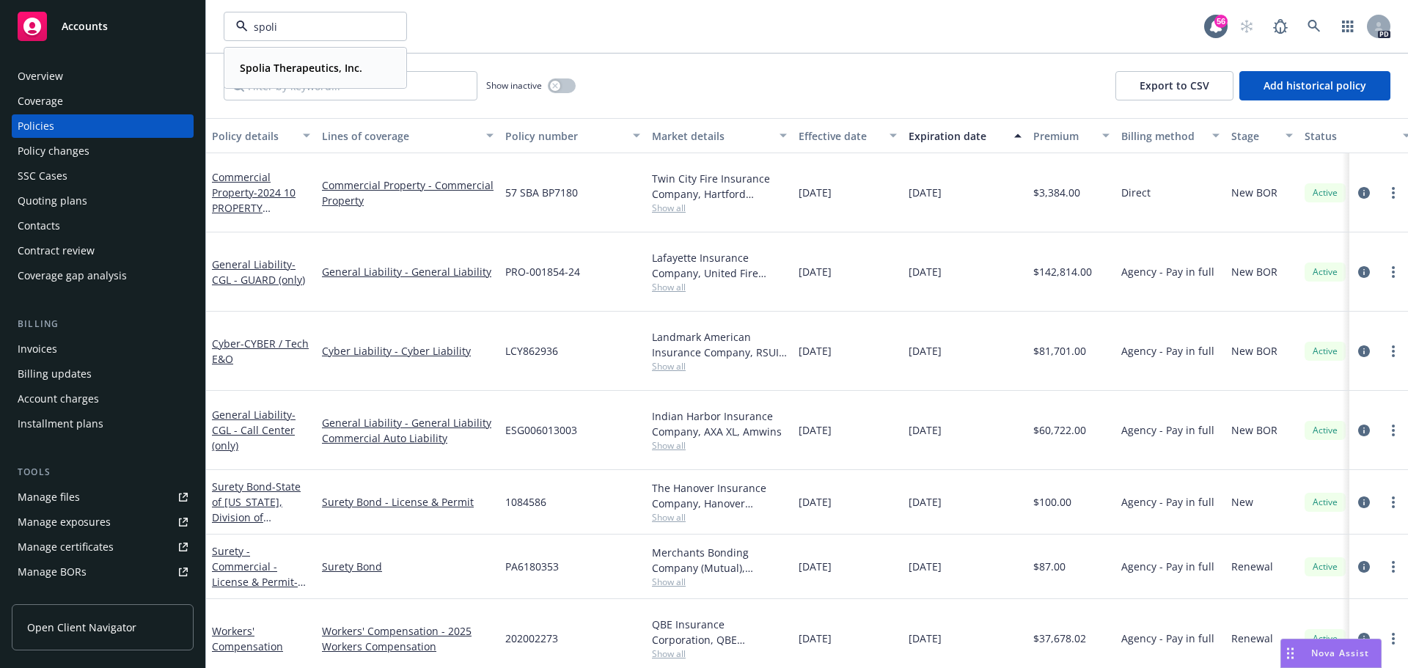
click at [327, 62] on strong "Spolia Therapeutics, Inc." at bounding box center [301, 68] width 122 height 14
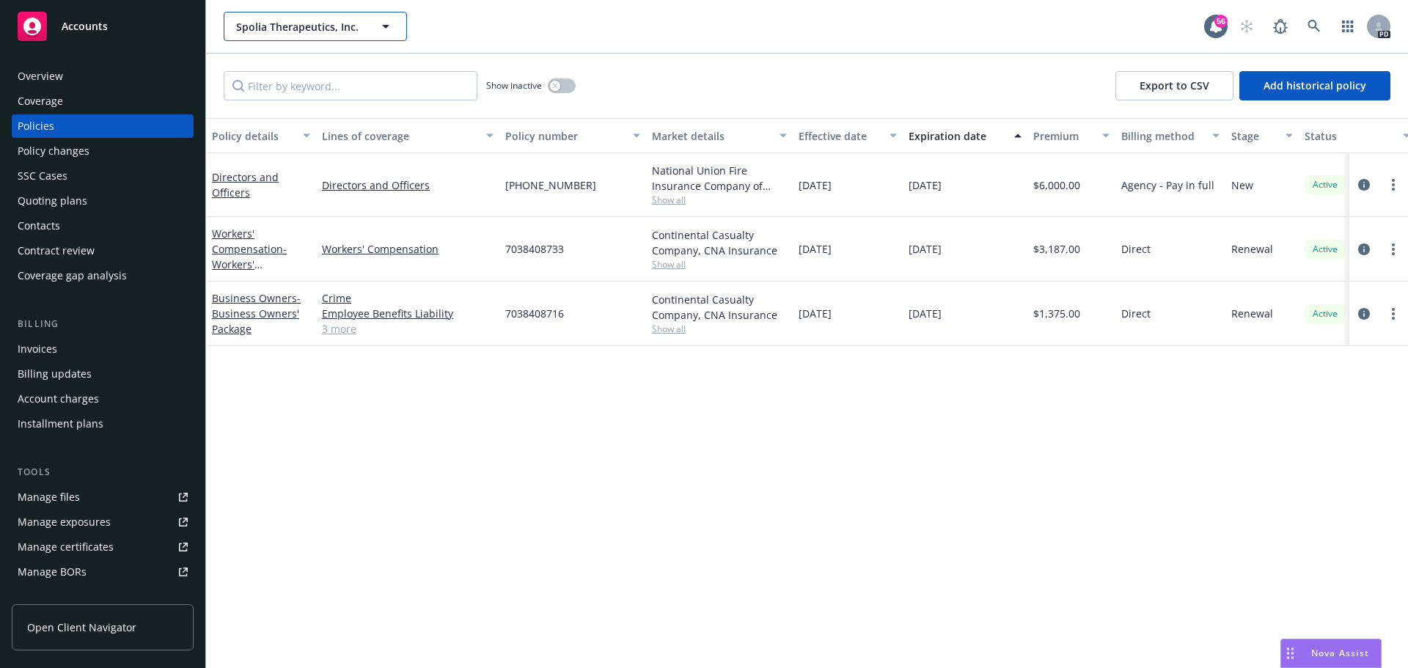
click at [321, 23] on span "Spolia Therapeutics, Inc." at bounding box center [299, 26] width 127 height 15
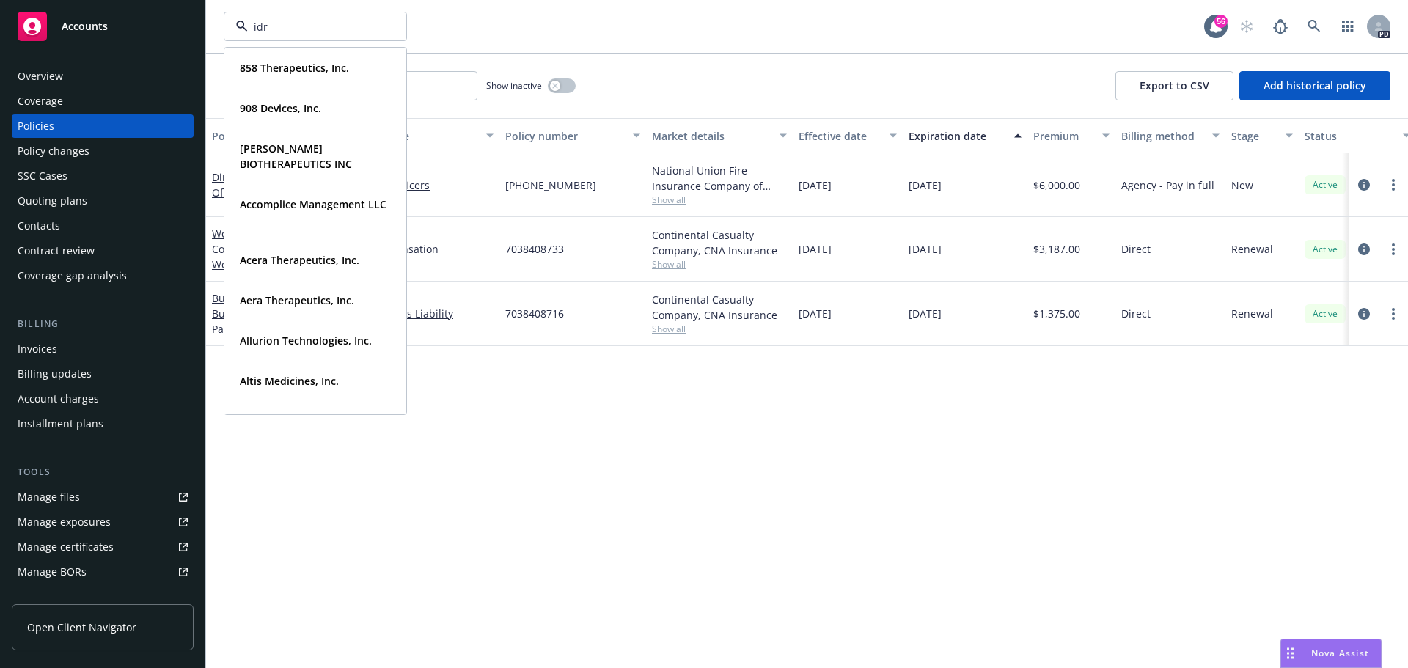
type input "idrx"
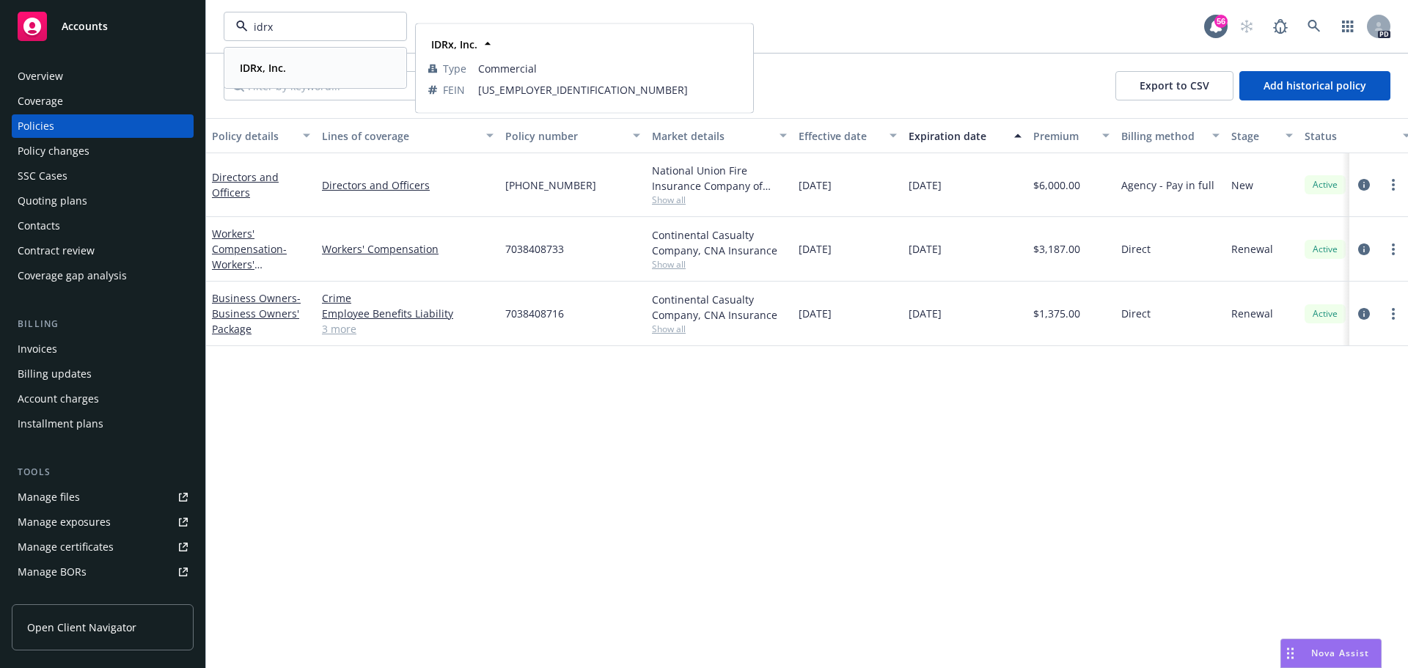
click at [318, 59] on div "IDRx, Inc." at bounding box center [315, 67] width 163 height 21
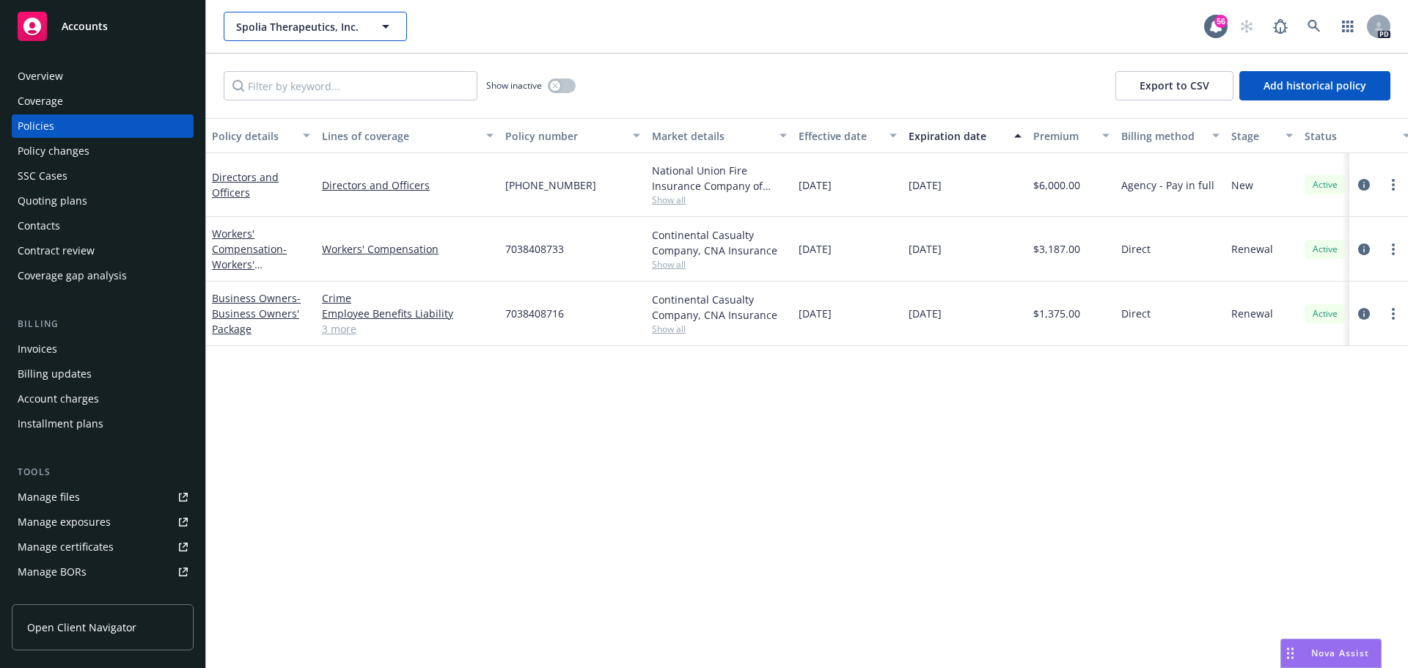
click at [363, 26] on button "Spolia Therapeutics, Inc." at bounding box center [315, 26] width 183 height 29
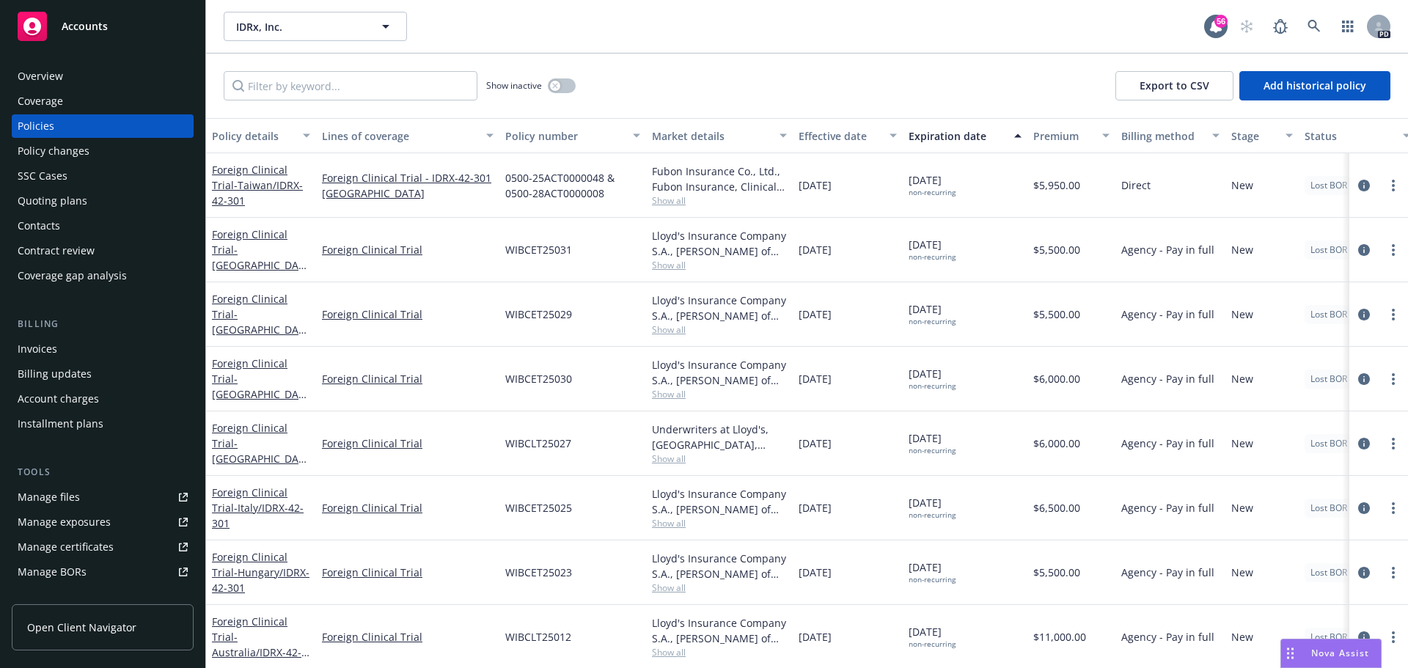
click at [719, 18] on div "IDRx, Inc. IDRx, Inc." at bounding box center [714, 26] width 980 height 29
click at [333, 28] on span "IDRx, Inc." at bounding box center [299, 26] width 127 height 15
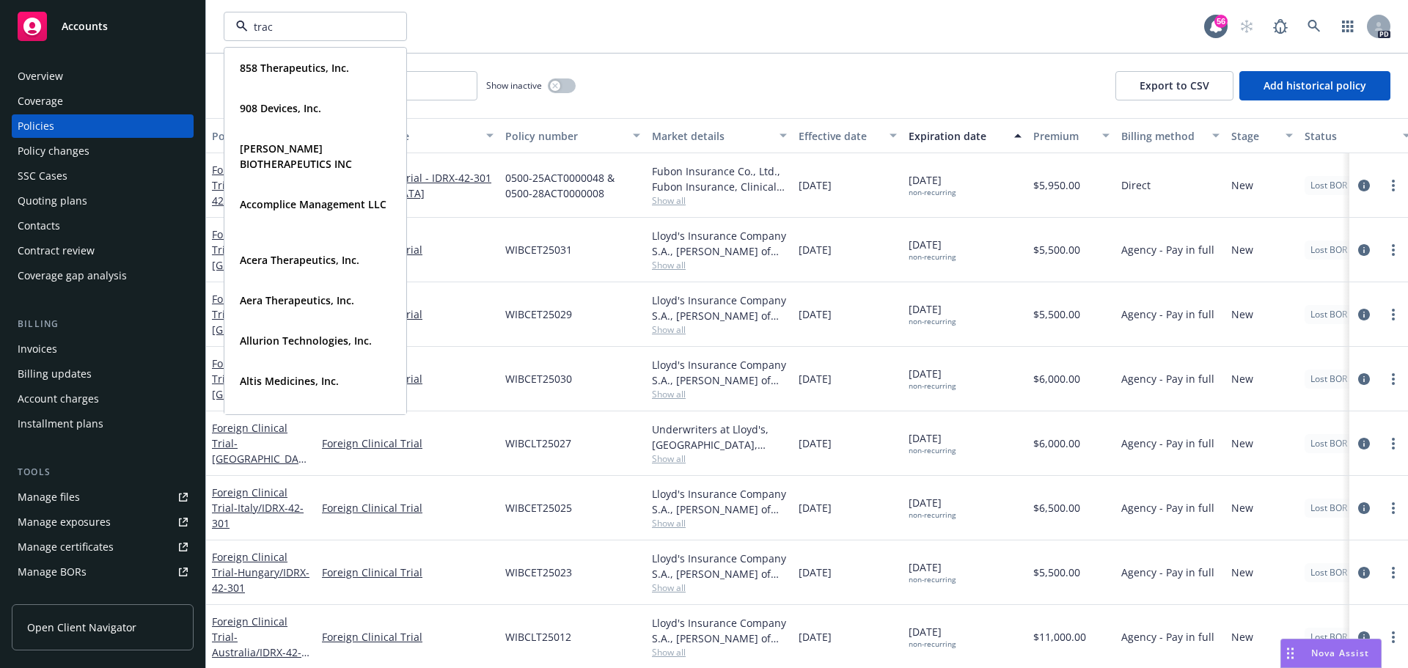
type input "trace"
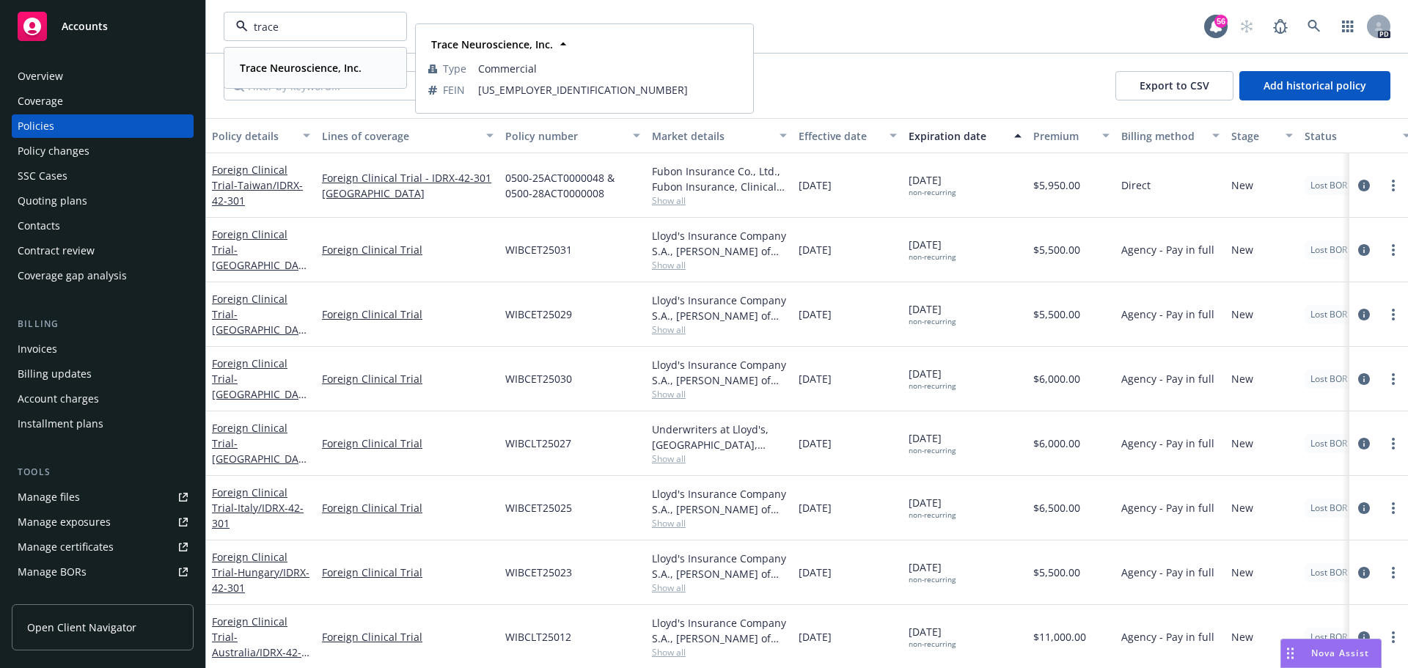
click at [318, 67] on strong "Trace Neuroscience, Inc." at bounding box center [301, 68] width 122 height 14
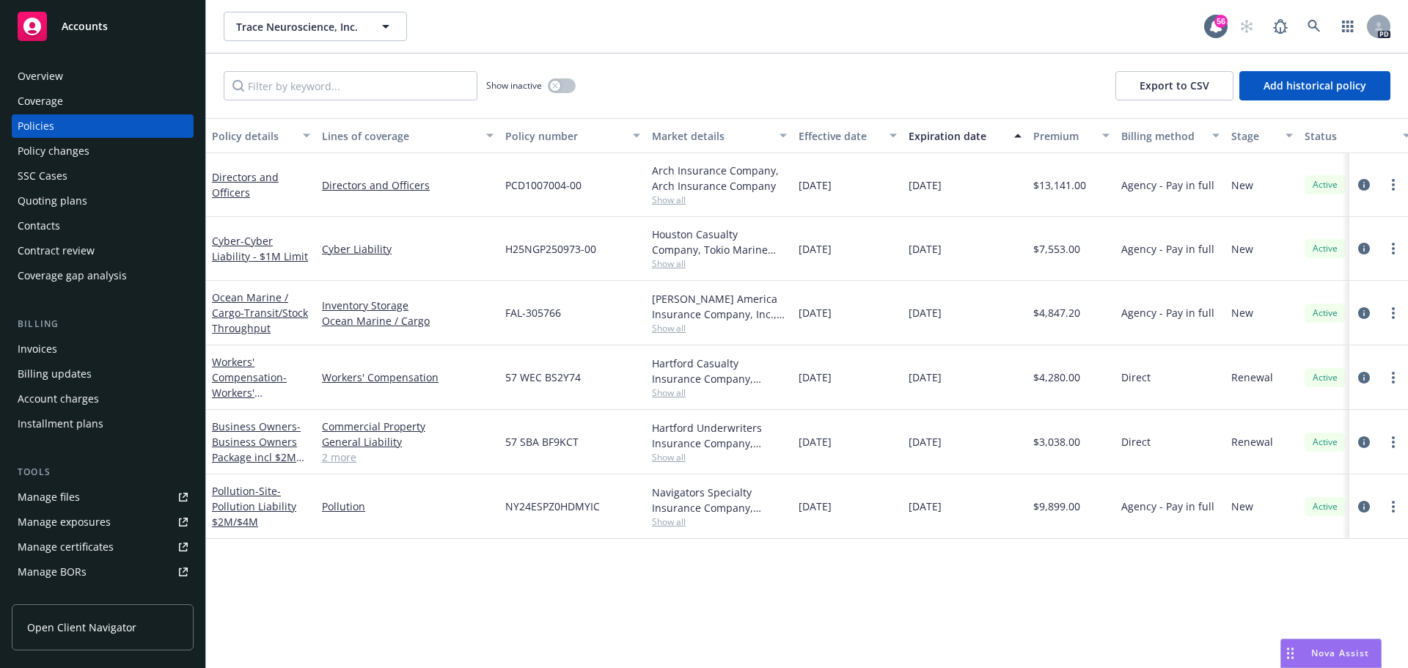
click at [627, 23] on div "Trace Neuroscience, Inc. Trace Neuroscience, Inc. Trace Neuroscience, Inc. Type…" at bounding box center [714, 26] width 980 height 29
click at [362, 32] on span "Trace Neuroscience, Inc." at bounding box center [299, 26] width 127 height 15
click at [326, 23] on span "Trace Neuroscience, Inc." at bounding box center [299, 26] width 127 height 15
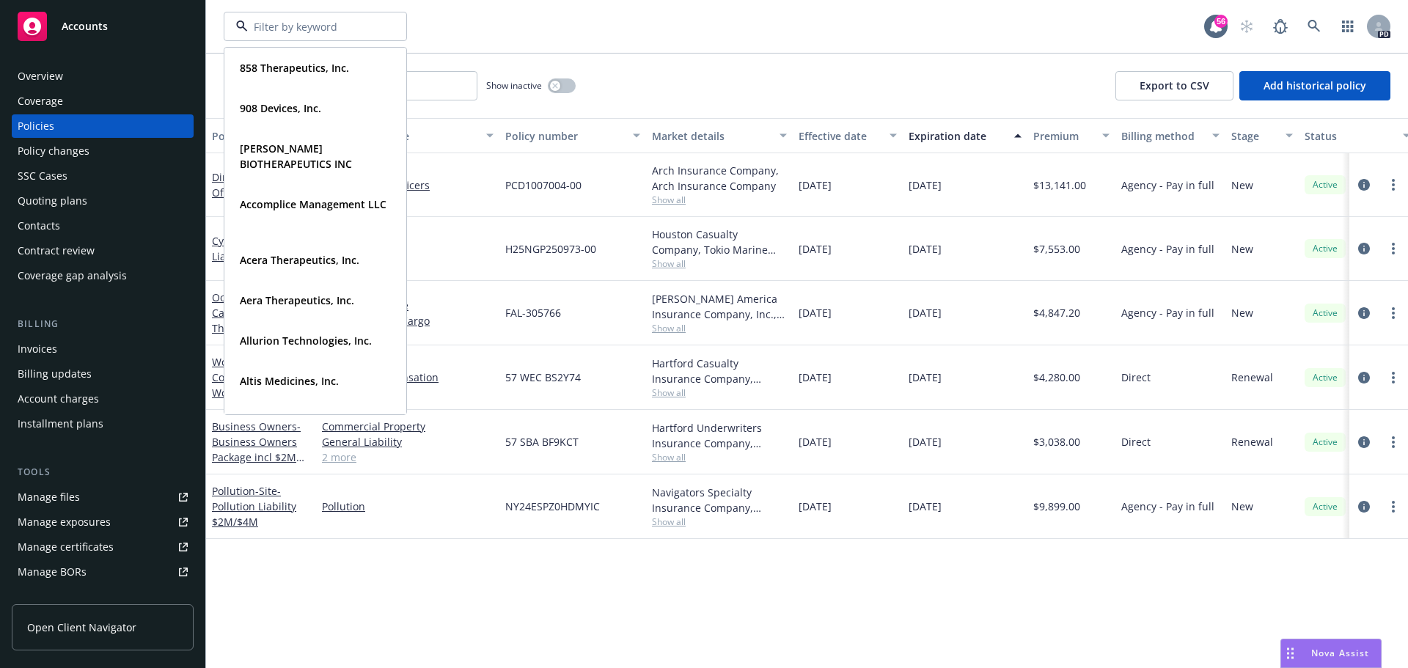
click at [323, 24] on input at bounding box center [312, 26] width 129 height 15
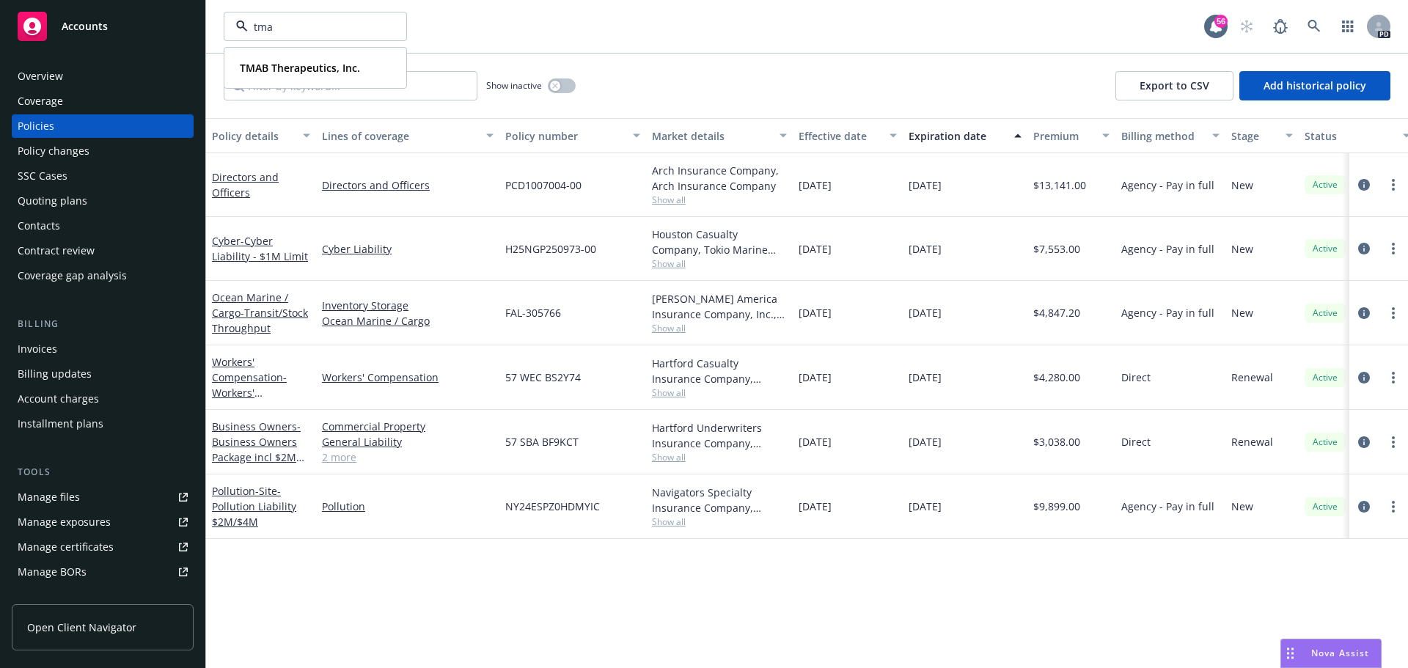
type input "tmab"
click at [312, 56] on div "TMAB Therapeutics, Inc. Type Commercial" at bounding box center [315, 67] width 180 height 39
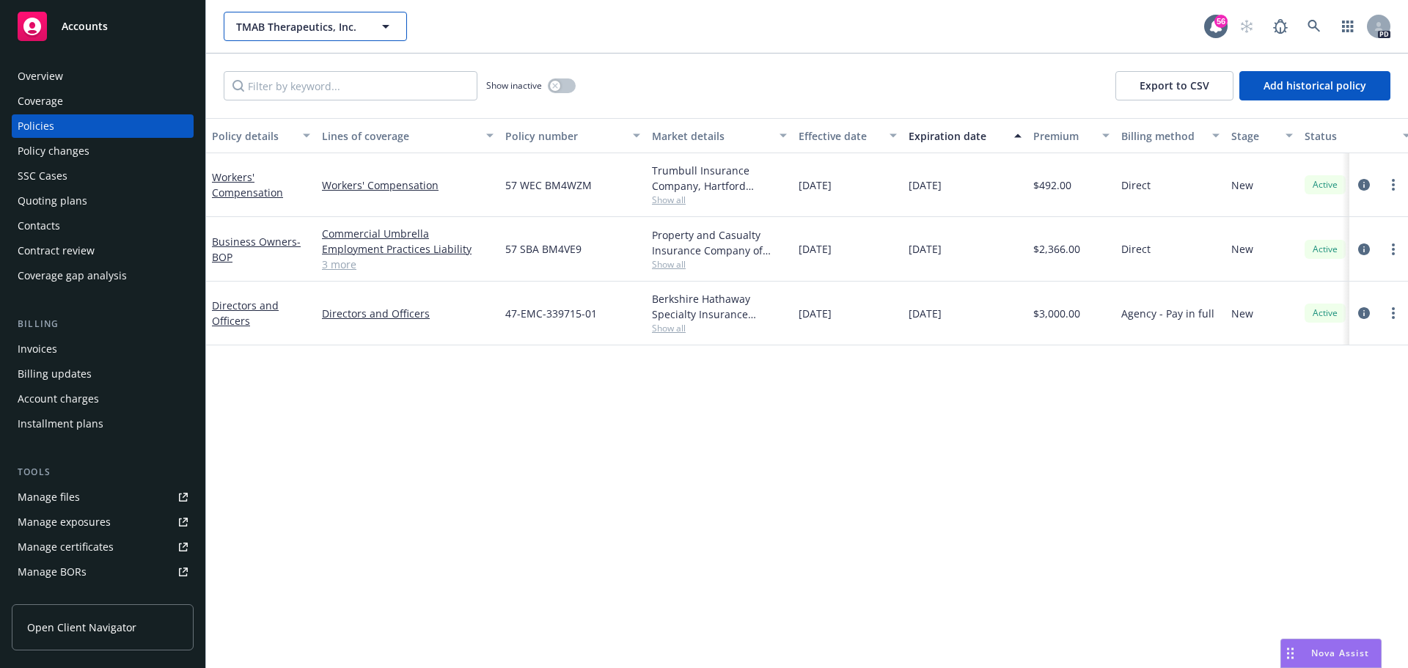
click at [335, 29] on span "TMAB Therapeutics, Inc." at bounding box center [299, 26] width 127 height 15
click at [337, 26] on input at bounding box center [312, 26] width 129 height 15
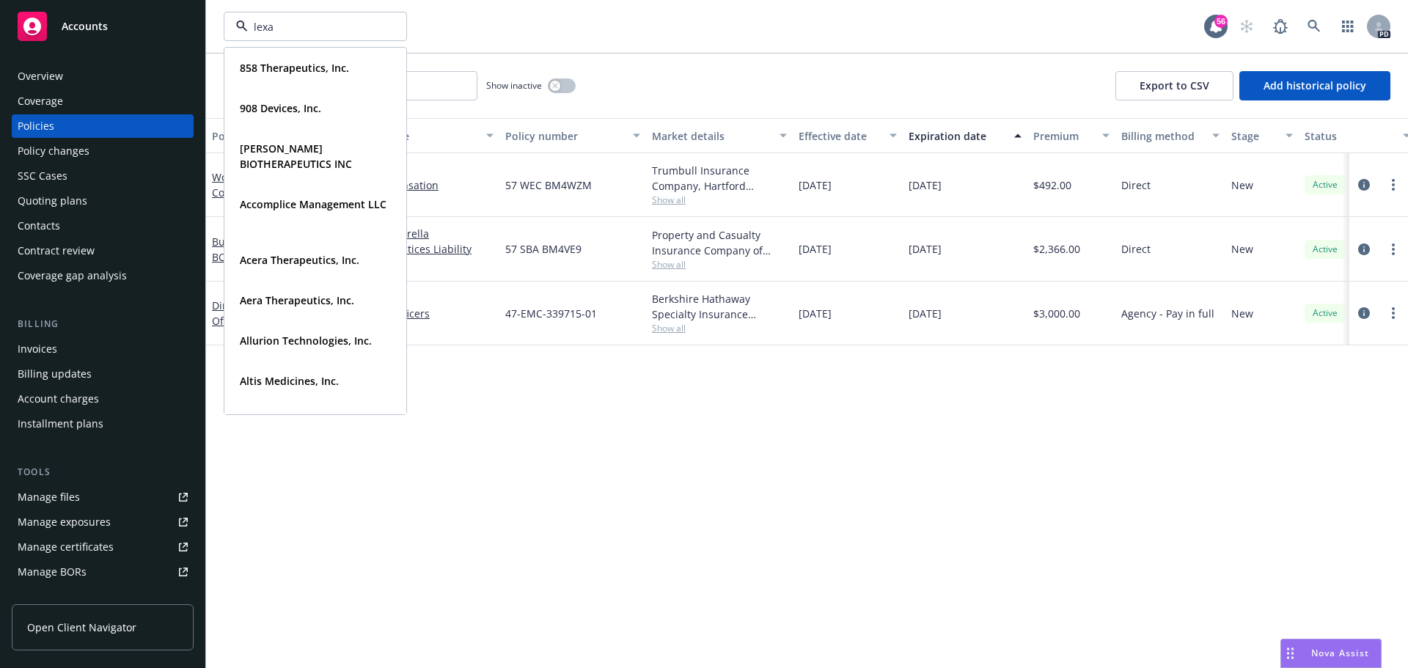
type input "lexar"
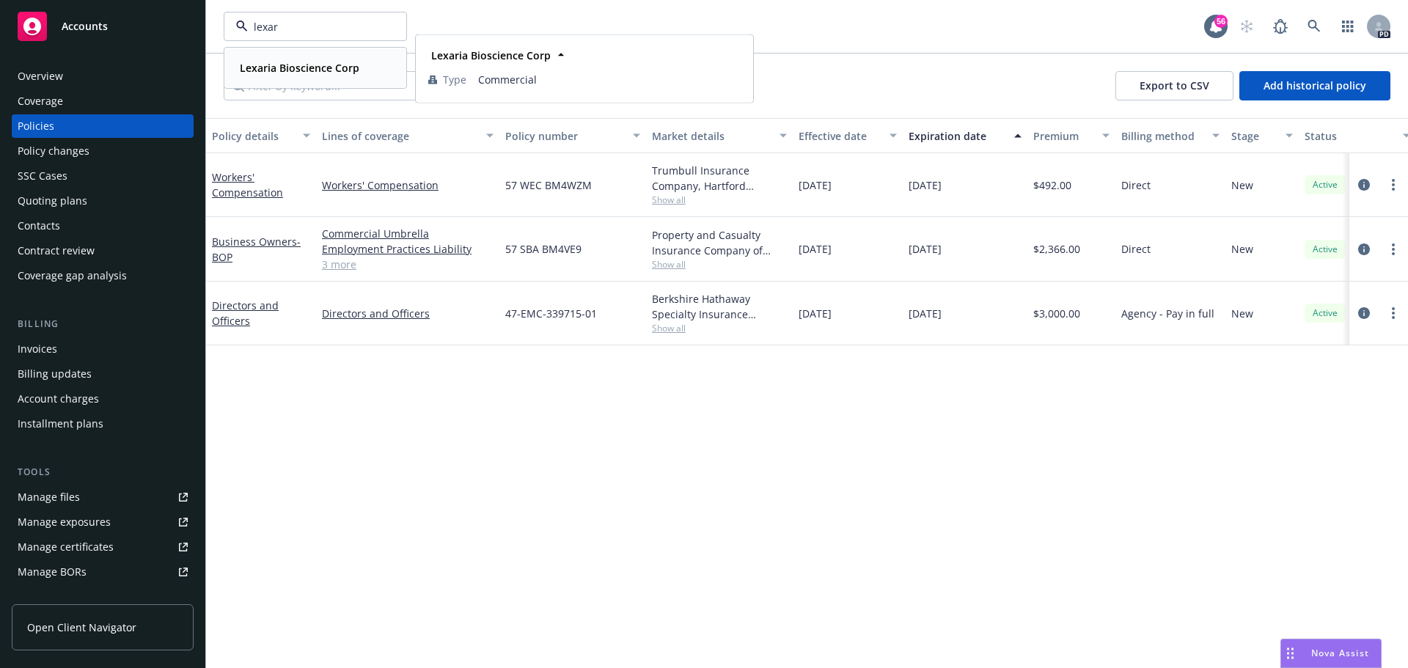
click at [320, 61] on strong "Lexaria Bioscience Corp" at bounding box center [300, 68] width 120 height 14
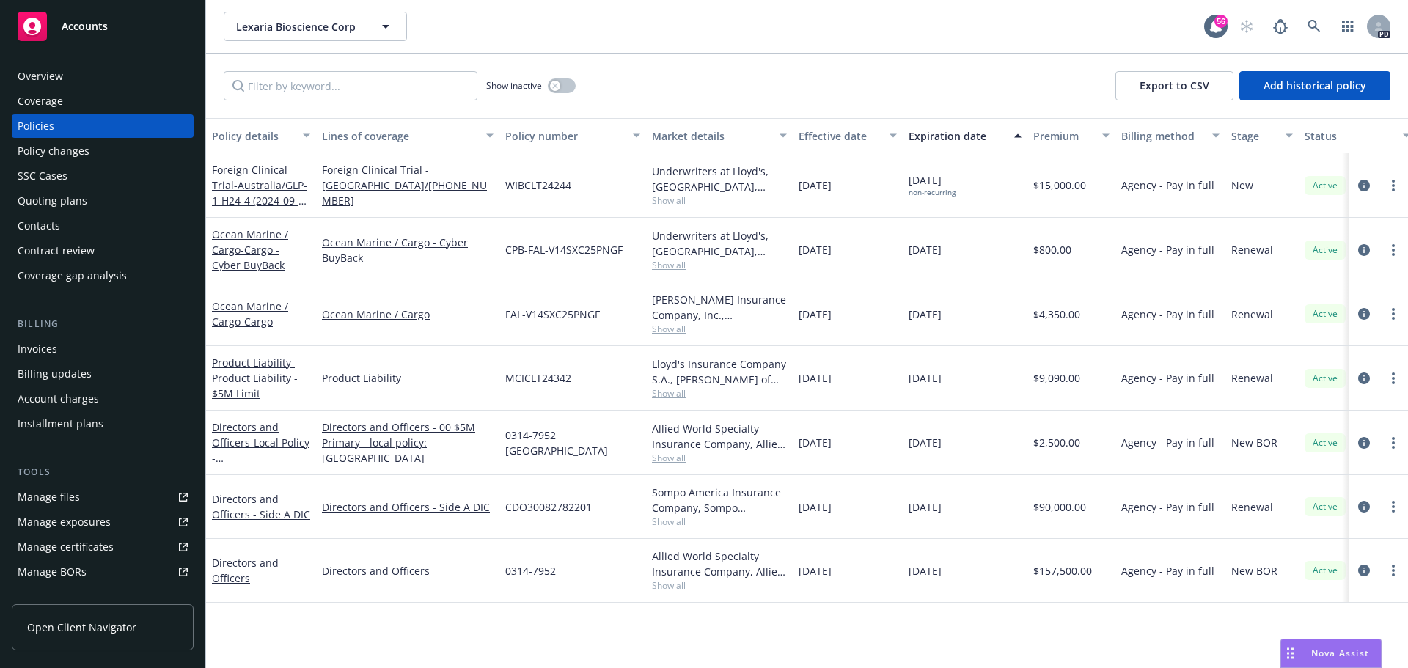
click at [39, 67] on div "Overview" at bounding box center [40, 76] width 45 height 23
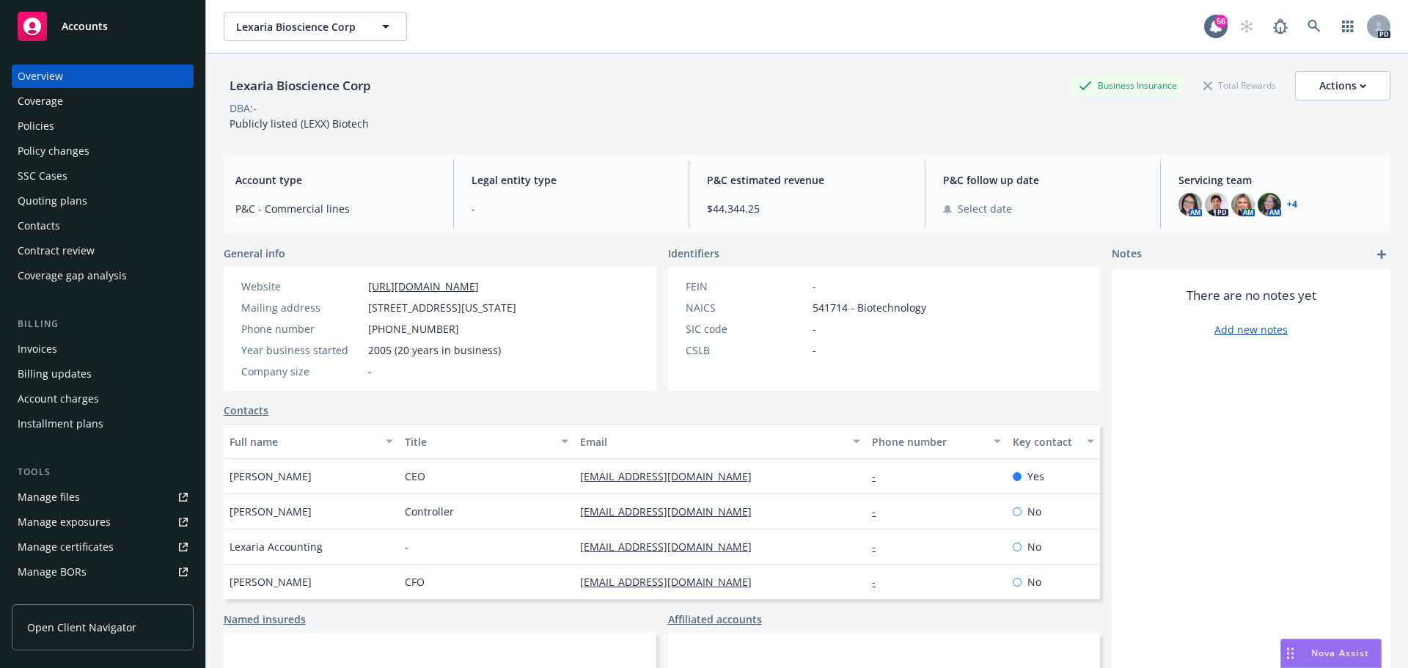
click at [77, 125] on div "Policies" at bounding box center [103, 125] width 170 height 23
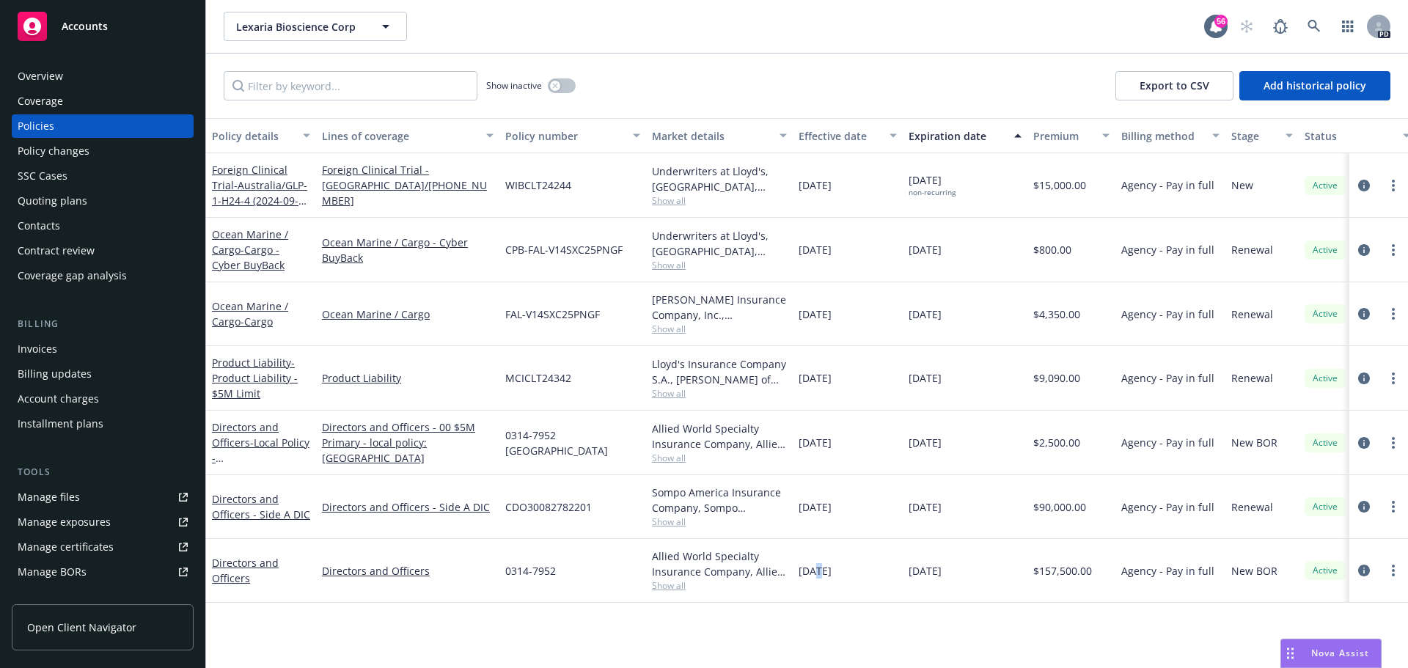
click at [816, 610] on div "Policy details Lines of coverage Policy number Market details Effective date Ex…" at bounding box center [807, 393] width 1202 height 550
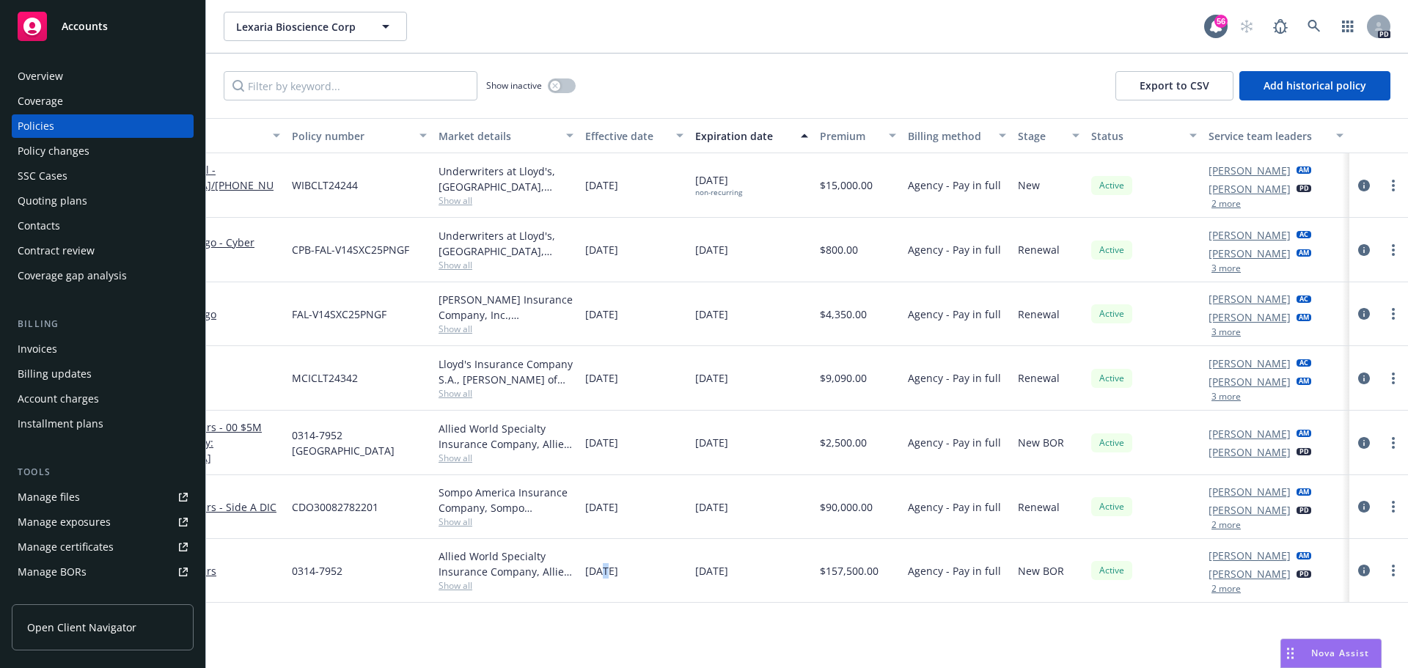
scroll to position [0, 213]
click at [810, 612] on div "Policy details Lines of coverage Policy number Market details Effective date Ex…" at bounding box center [807, 393] width 1202 height 550
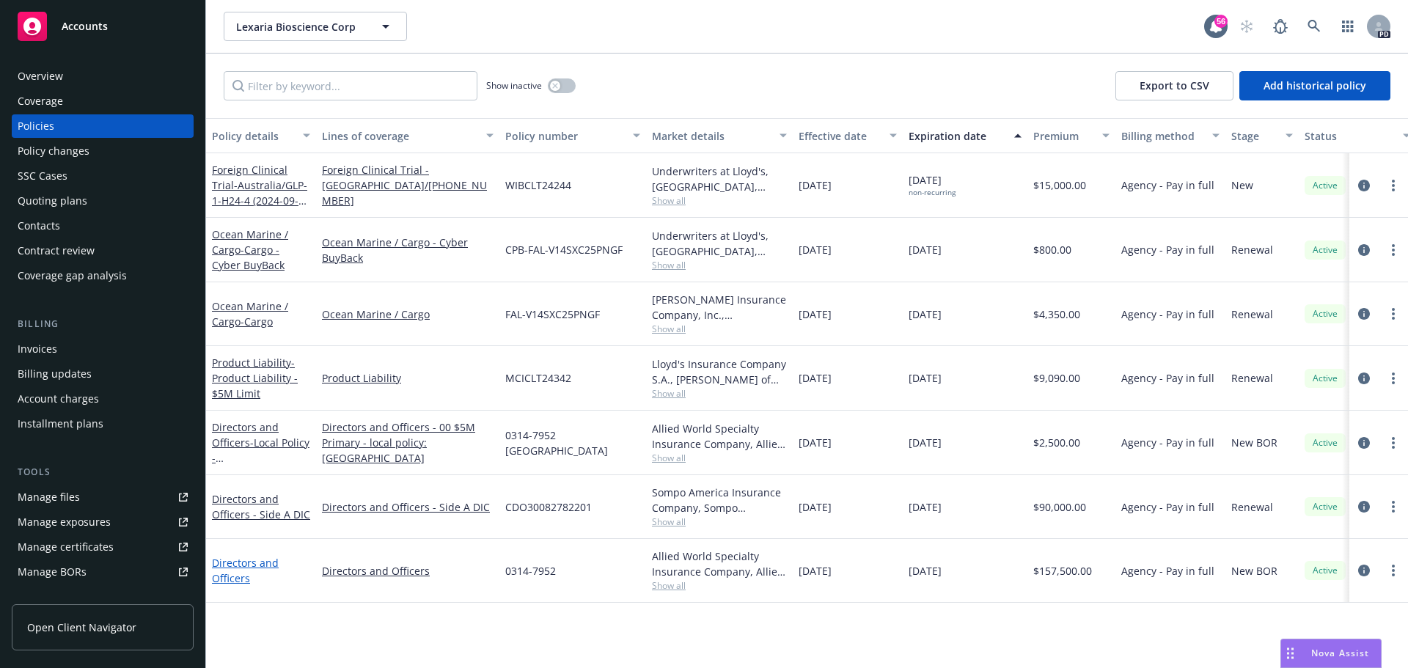
click at [227, 562] on link "Directors and Officers" at bounding box center [245, 570] width 67 height 29
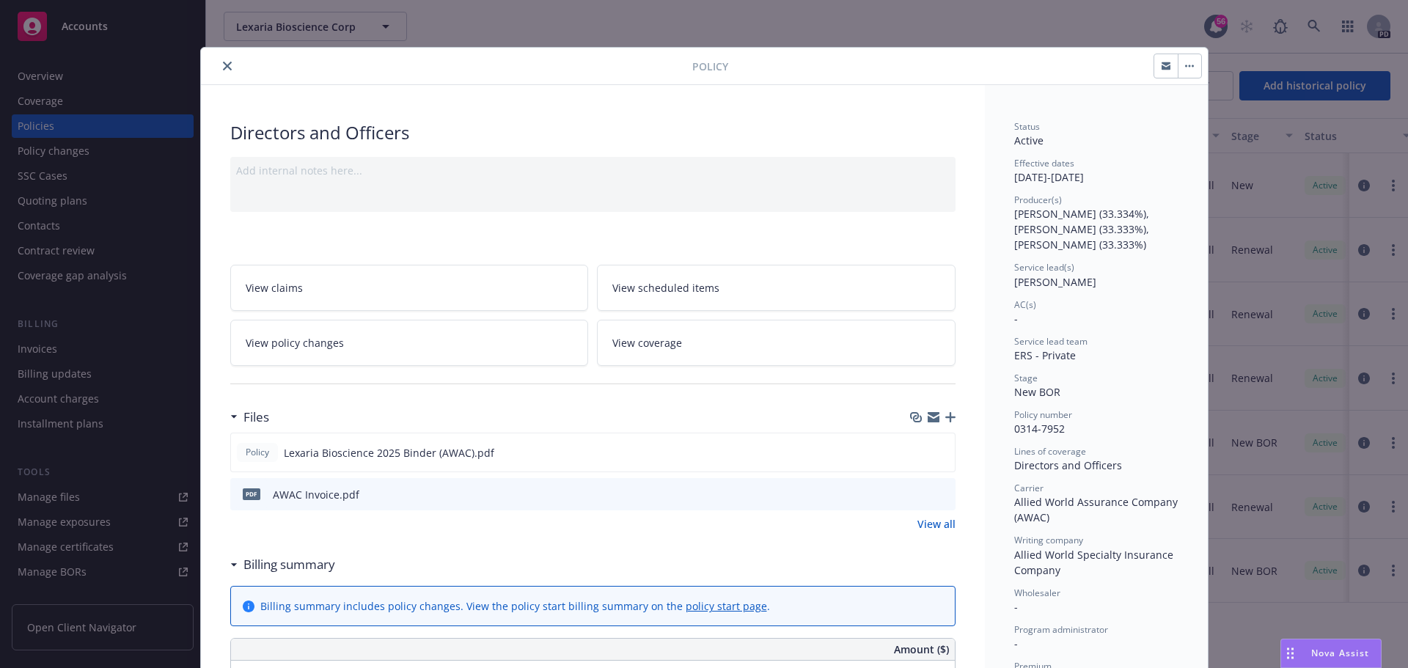
click at [225, 62] on icon "close" at bounding box center [227, 66] width 9 height 9
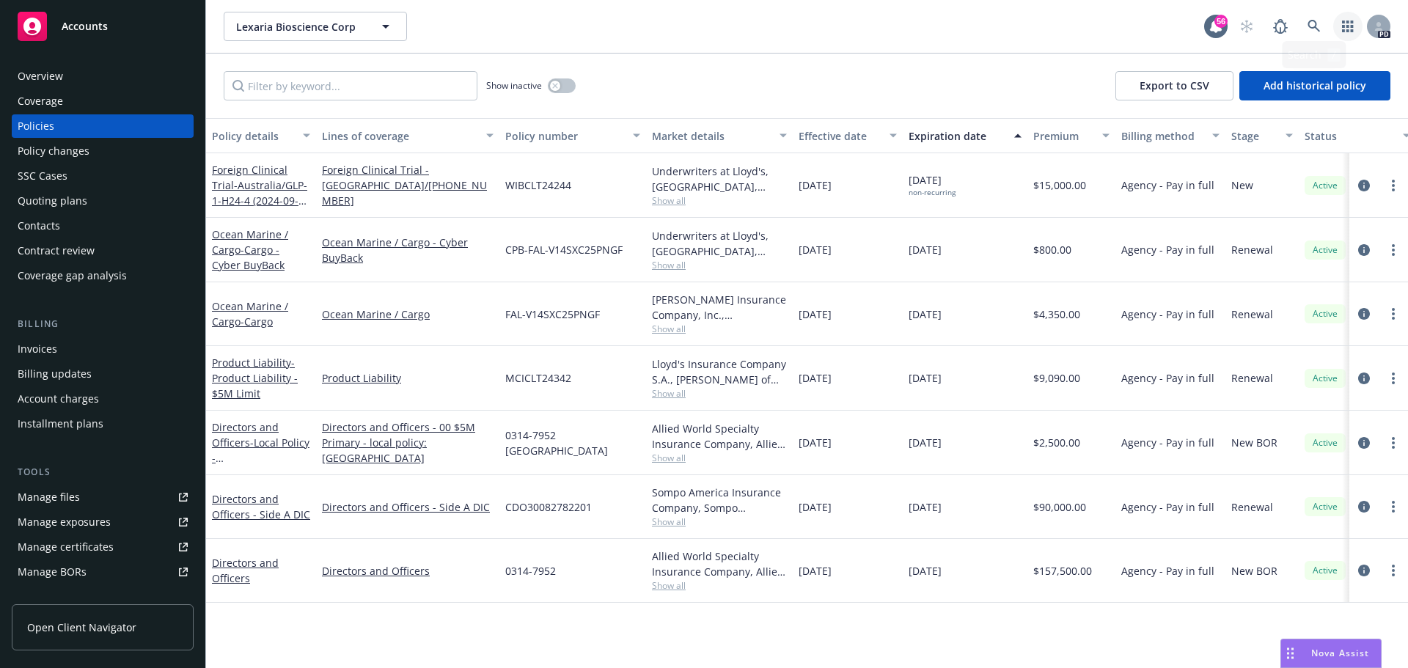
click at [1342, 29] on icon "button" at bounding box center [1348, 27] width 12 height 12
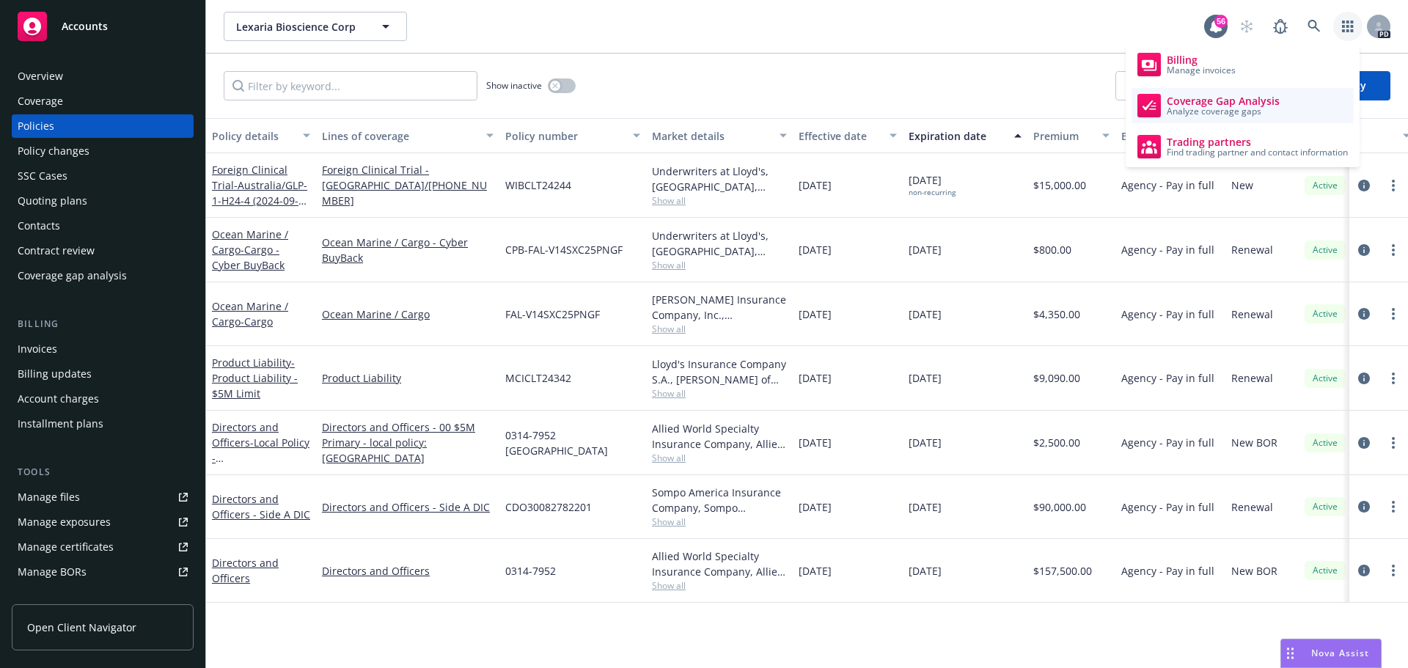
click at [1281, 98] on link "Coverage Gap Analysis Analyze coverage gaps" at bounding box center [1243, 105] width 222 height 35
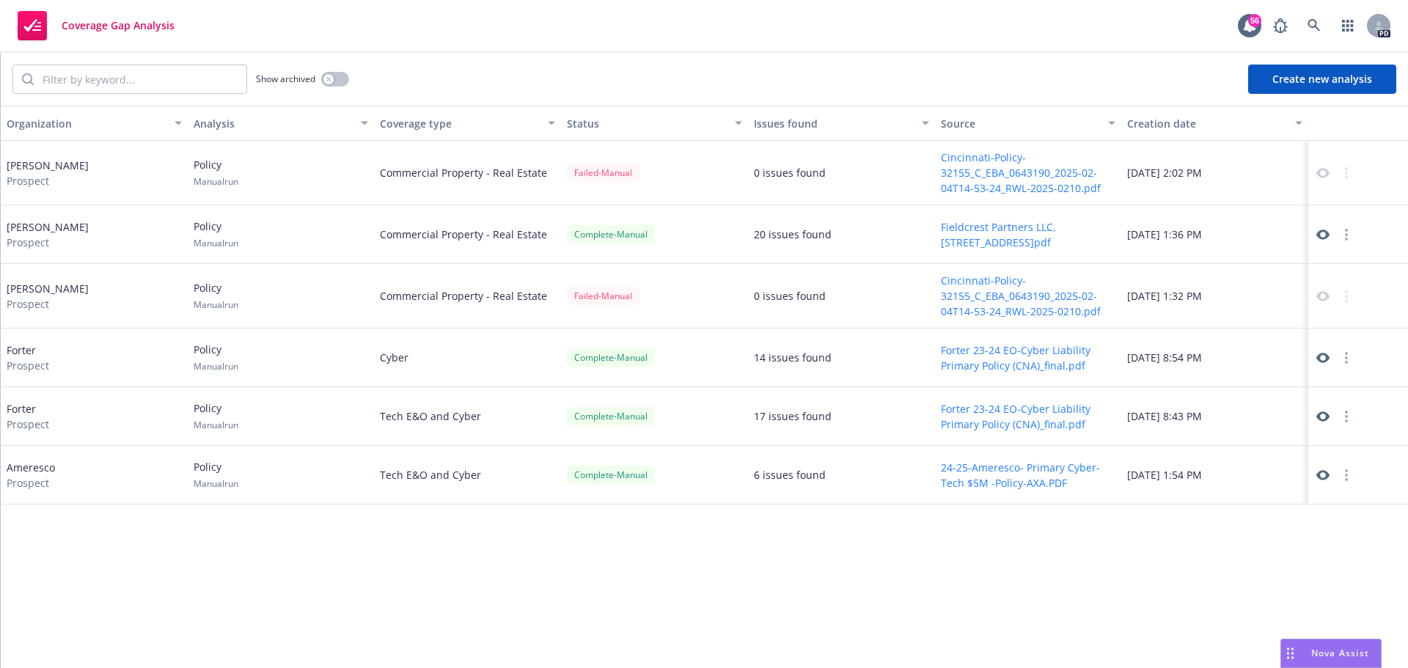
click at [1279, 83] on button "Create new analysis" at bounding box center [1322, 79] width 148 height 29
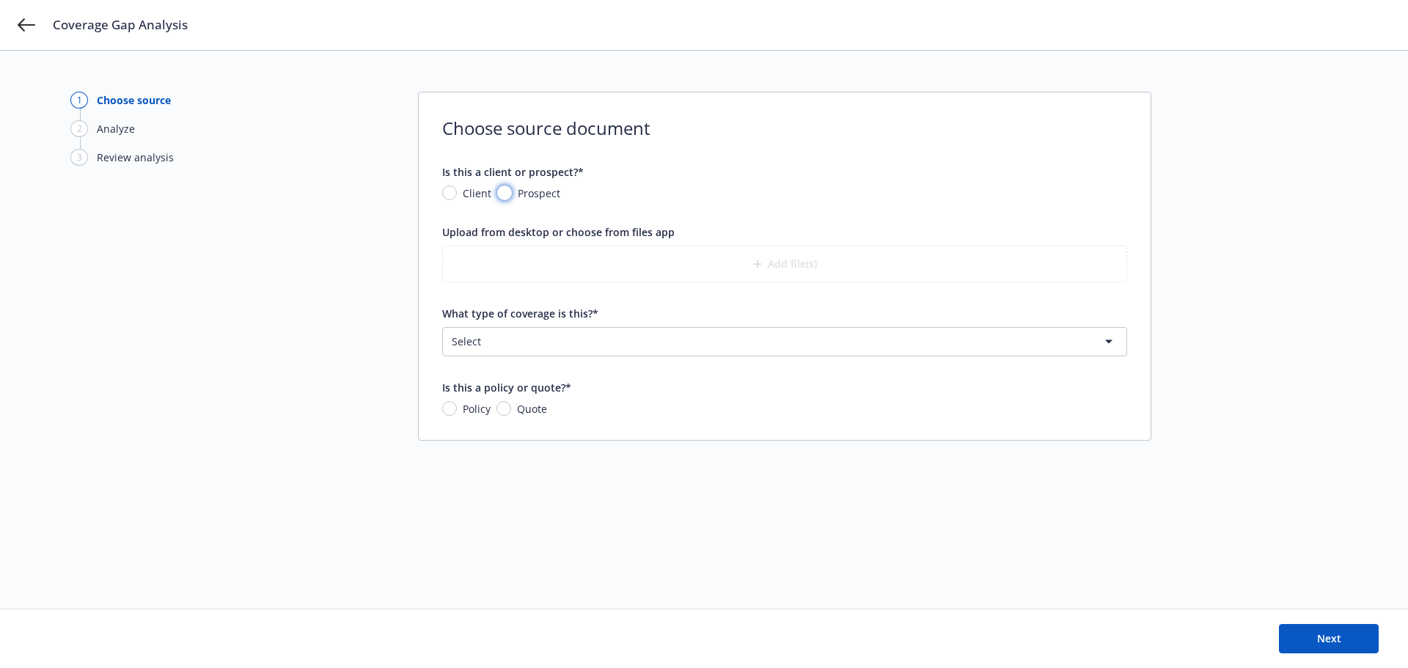
click at [497, 189] on input "Prospect" at bounding box center [504, 193] width 15 height 15
radio input "true"
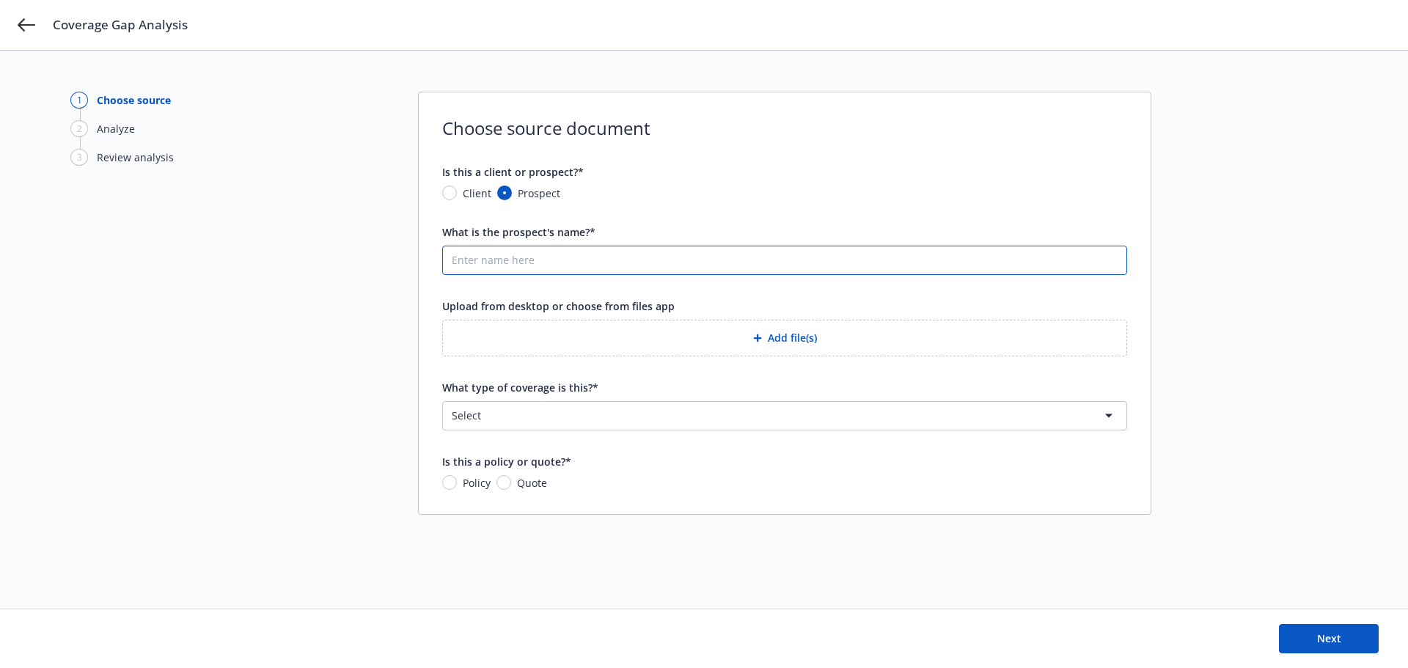
click at [535, 261] on input "What is the prospect's name?*" at bounding box center [784, 260] width 683 height 28
type input "BWCP Fund"
click at [533, 419] on html "Coverage Gap Analysis 1 Choose source 2 Analyze 3 Review analysis Choose source…" at bounding box center [704, 334] width 1408 height 668
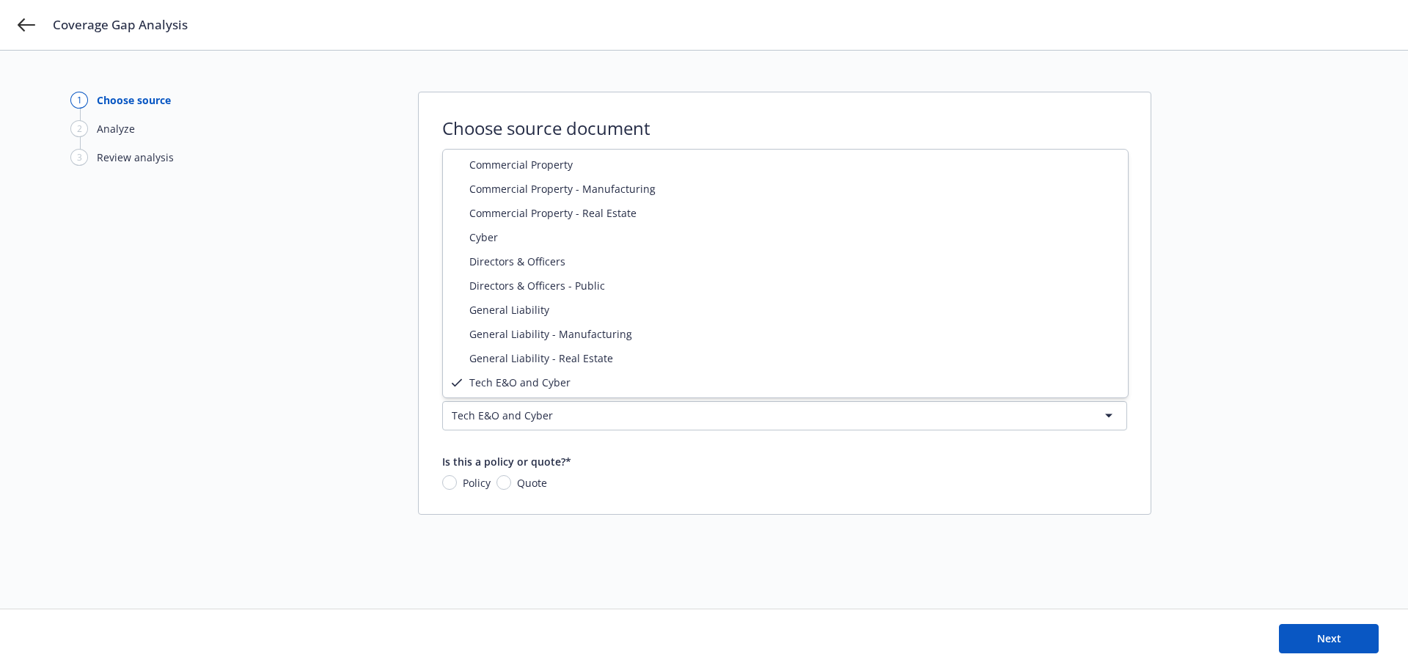
click at [535, 408] on html "Coverage Gap Analysis 1 Choose source 2 Analyze 3 Review analysis Choose source…" at bounding box center [704, 334] width 1408 height 668
select select "CYBER"
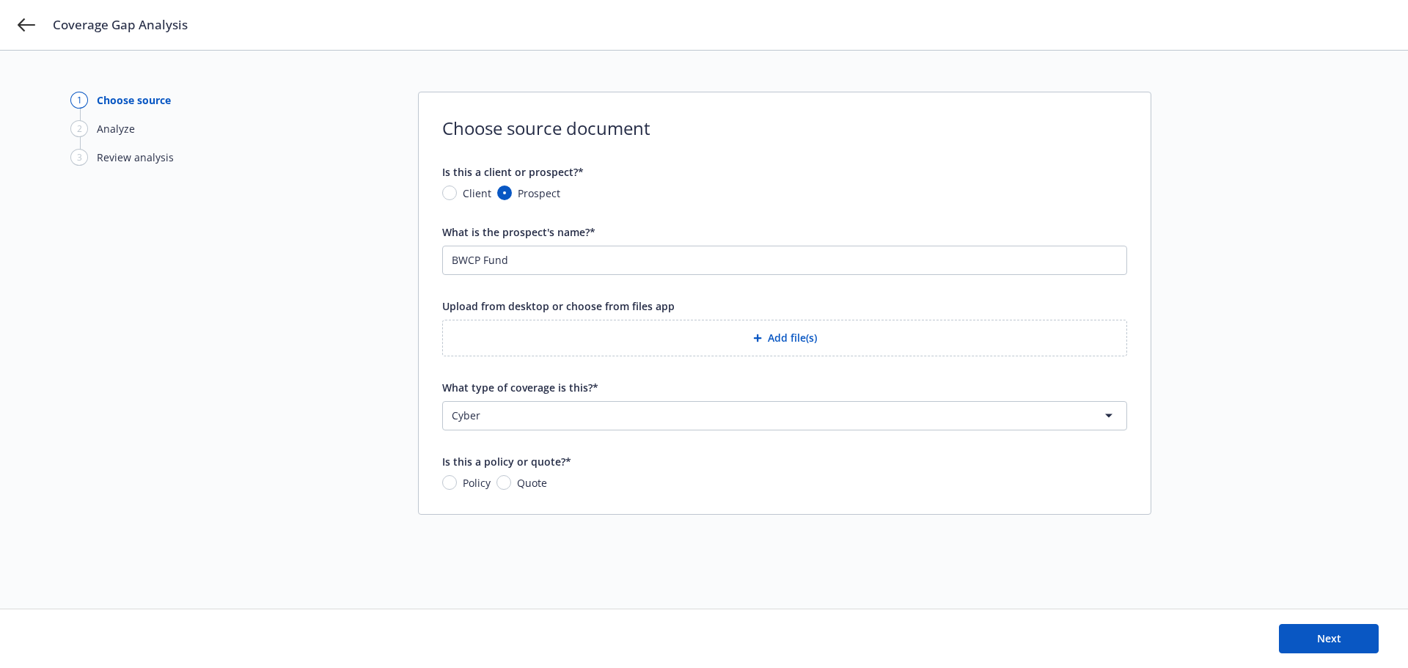
click at [472, 480] on span "Policy" at bounding box center [477, 482] width 28 height 15
click at [457, 480] on input "Policy" at bounding box center [449, 482] width 15 height 15
radio input "true"
click at [779, 332] on button "Add file(s)" at bounding box center [784, 338] width 685 height 37
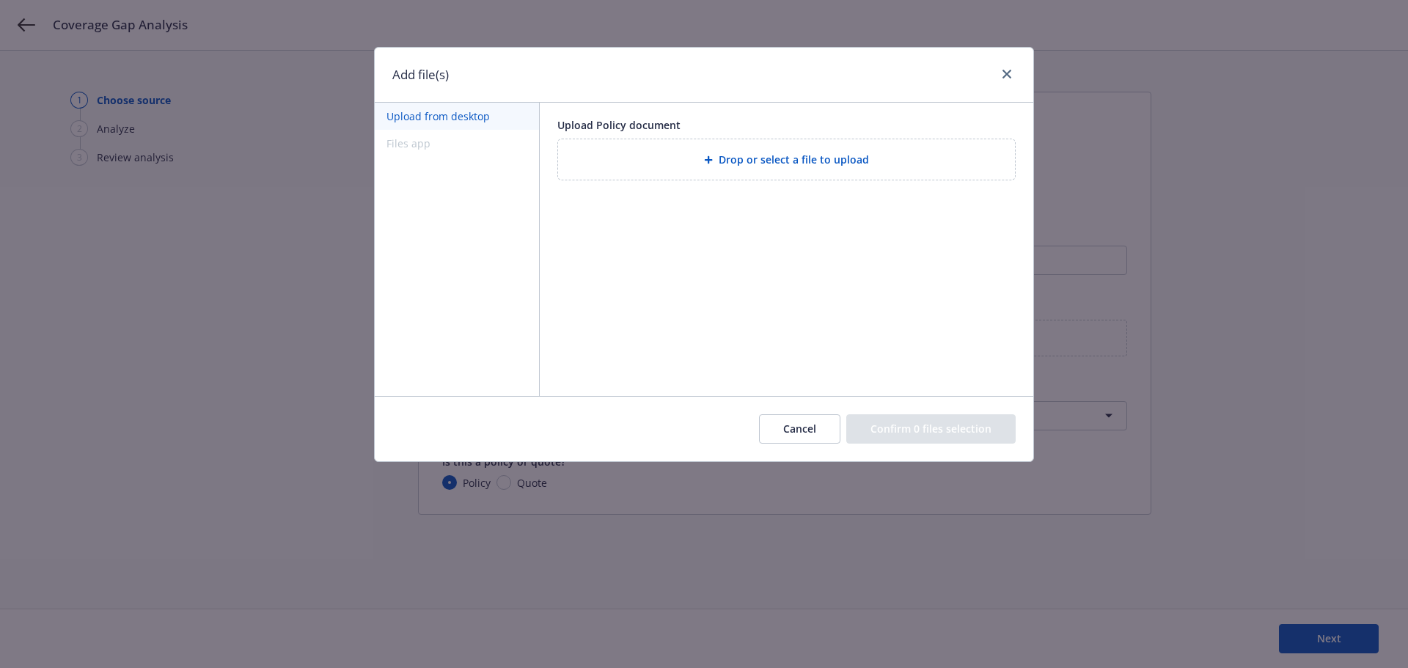
click at [708, 180] on div "Drop or select a file to upload" at bounding box center [786, 160] width 458 height 42
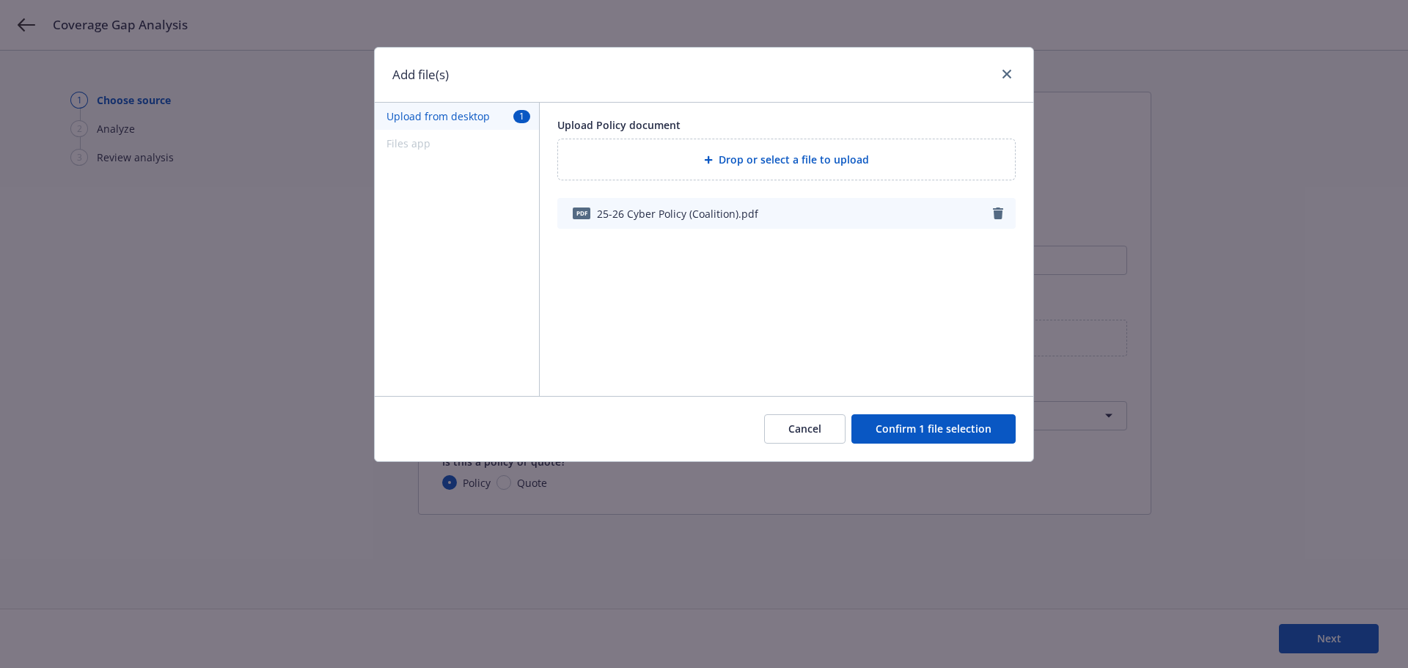
click at [911, 436] on button "Confirm 1 file selection" at bounding box center [933, 428] width 164 height 29
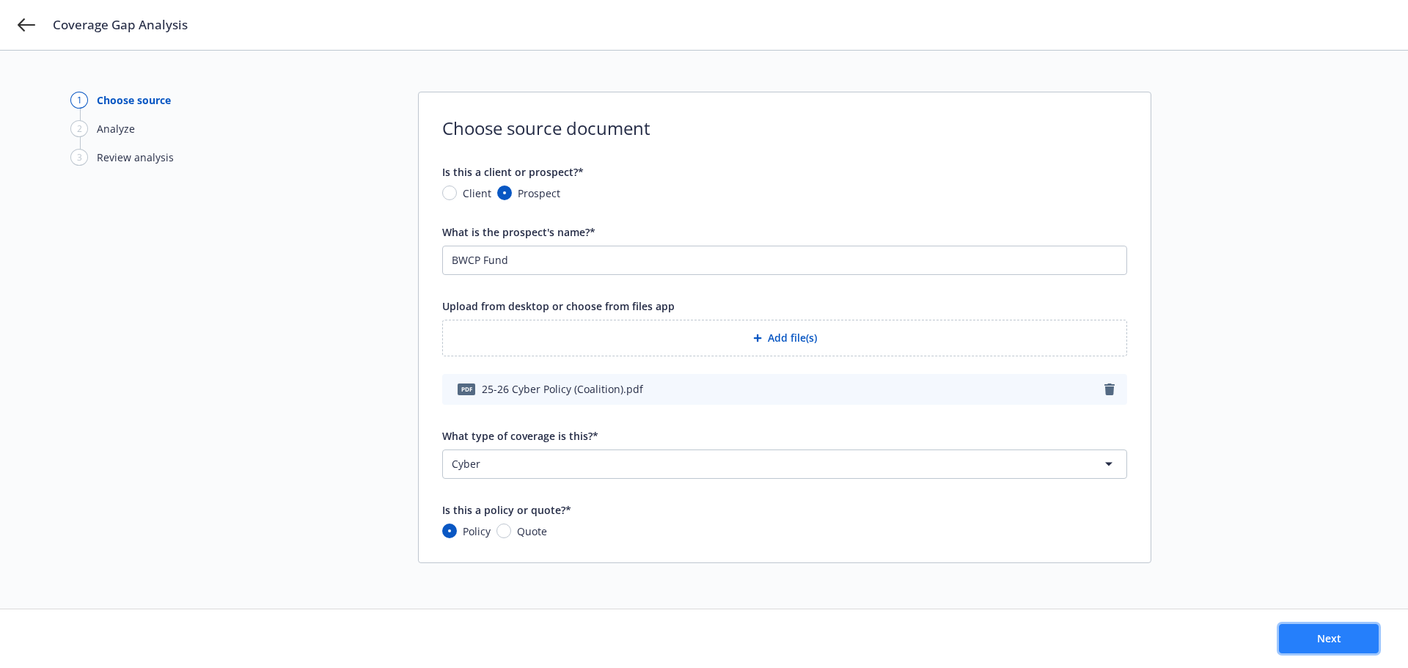
click at [1359, 634] on button "Next" at bounding box center [1329, 638] width 100 height 29
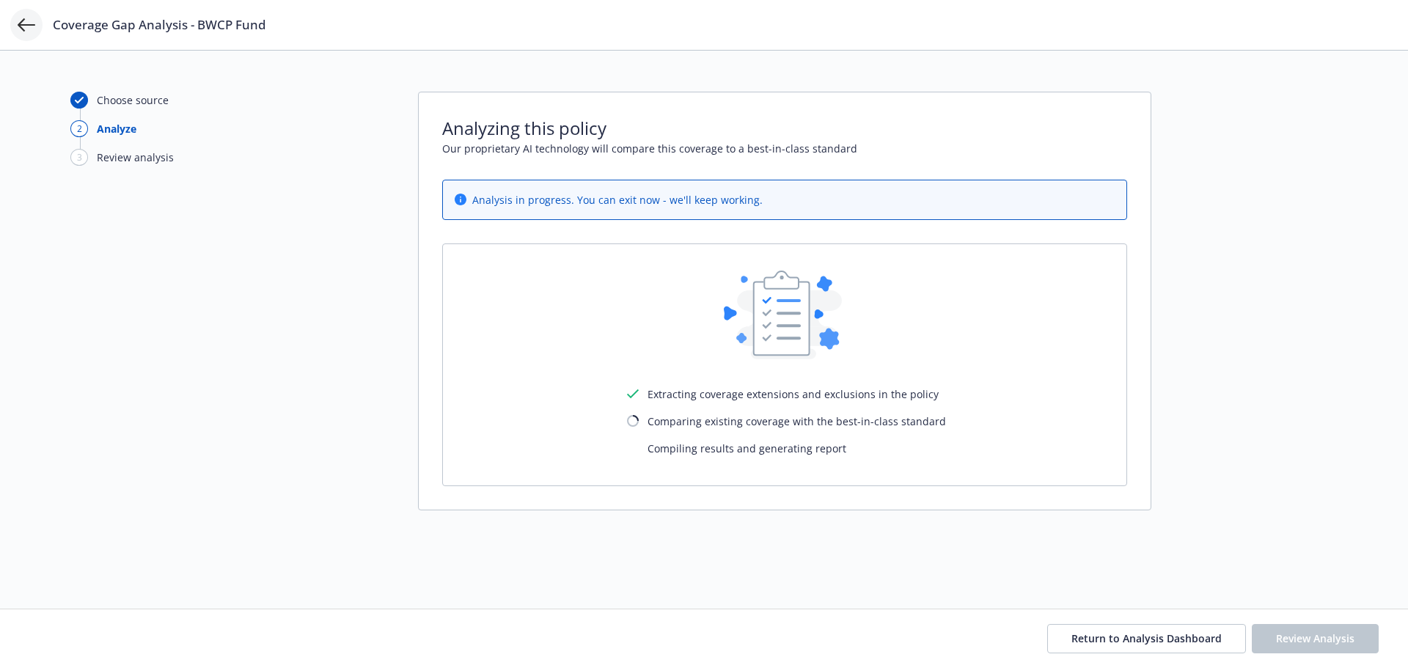
click at [34, 26] on icon at bounding box center [27, 25] width 18 height 18
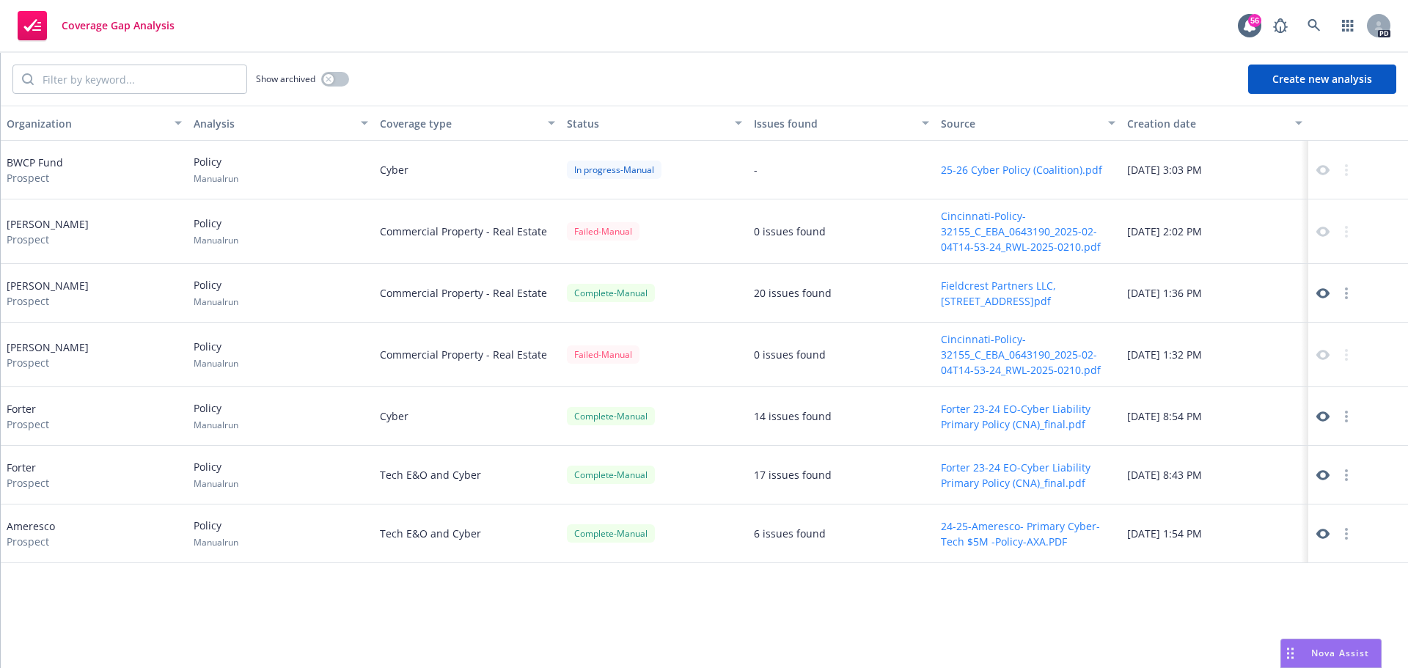
click at [128, 26] on span "Coverage Gap Analysis" at bounding box center [118, 26] width 113 height 12
click at [1344, 22] on icon "button" at bounding box center [1347, 26] width 11 height 12
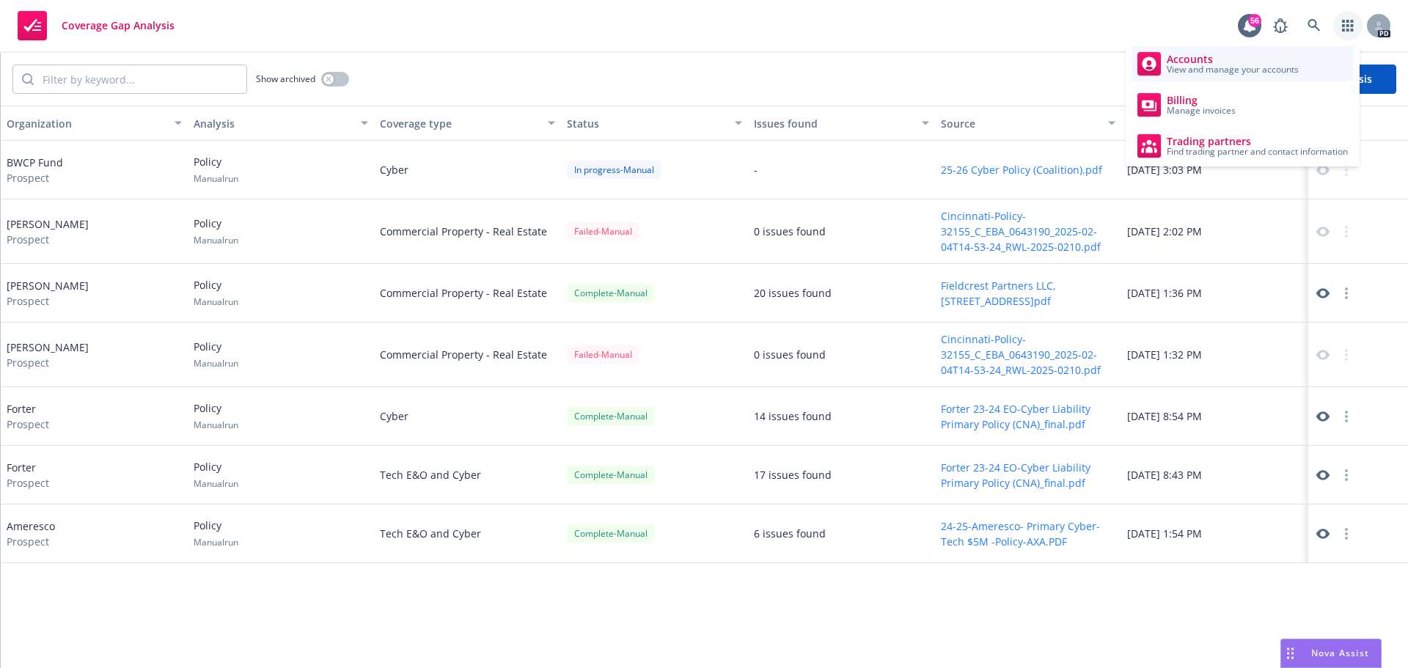
click at [1231, 65] on span "View and manage your accounts" at bounding box center [1233, 69] width 132 height 9
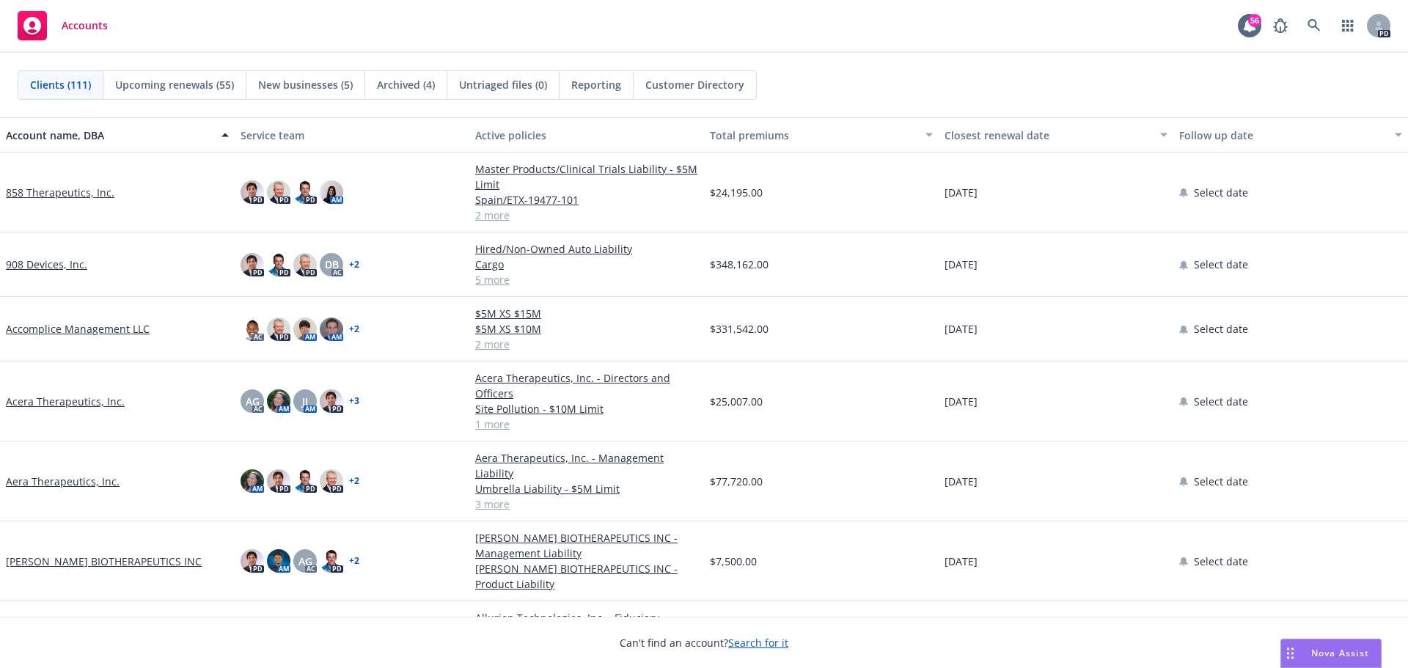
click at [97, 28] on span "Accounts" at bounding box center [85, 26] width 46 height 12
click at [1315, 19] on icon at bounding box center [1314, 25] width 13 height 13
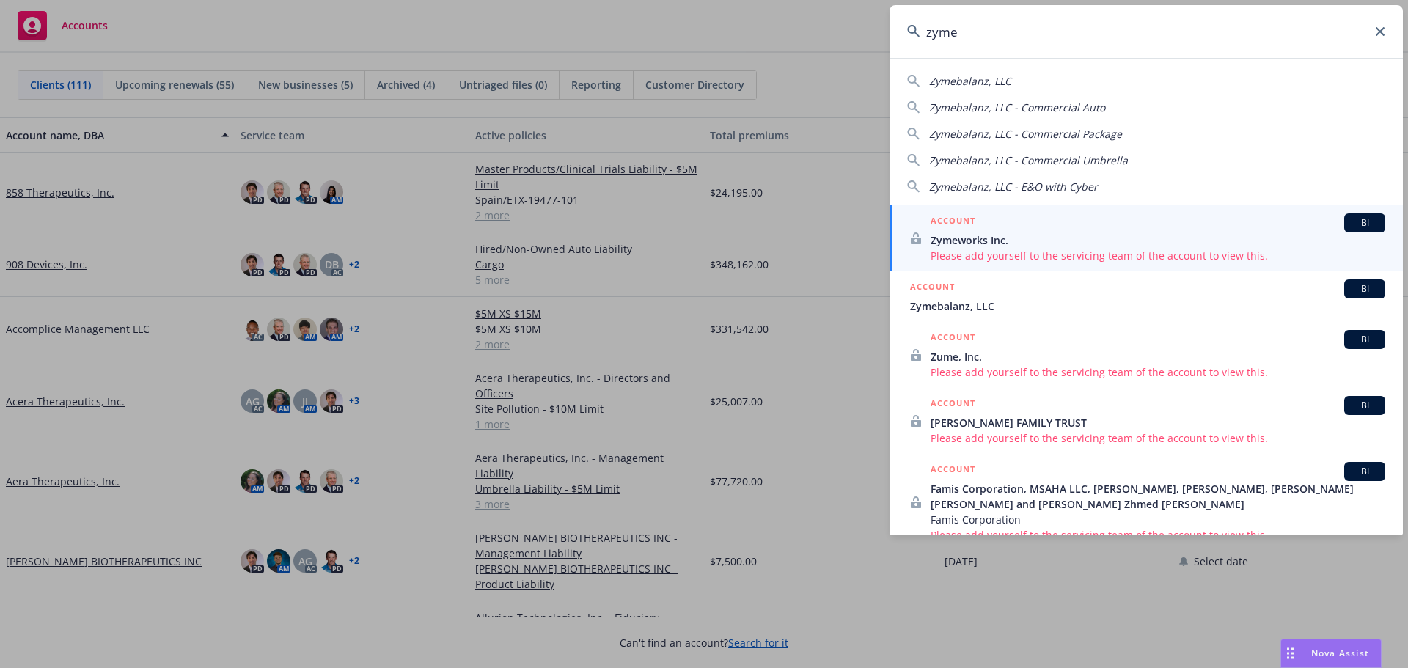
click at [1000, 79] on span "Zymebalanz, LLC" at bounding box center [970, 81] width 82 height 14
type input "Zymebalanz, LLC"
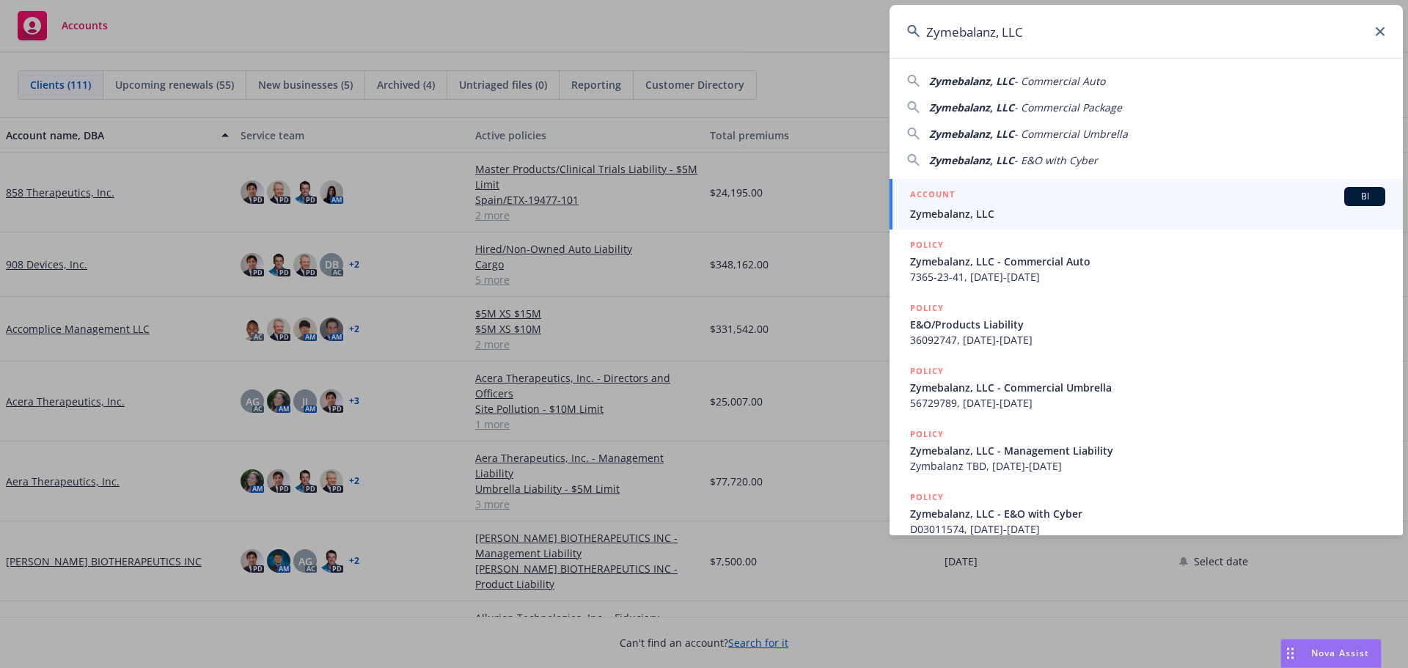
click at [967, 200] on div "ACCOUNT BI" at bounding box center [1147, 196] width 475 height 19
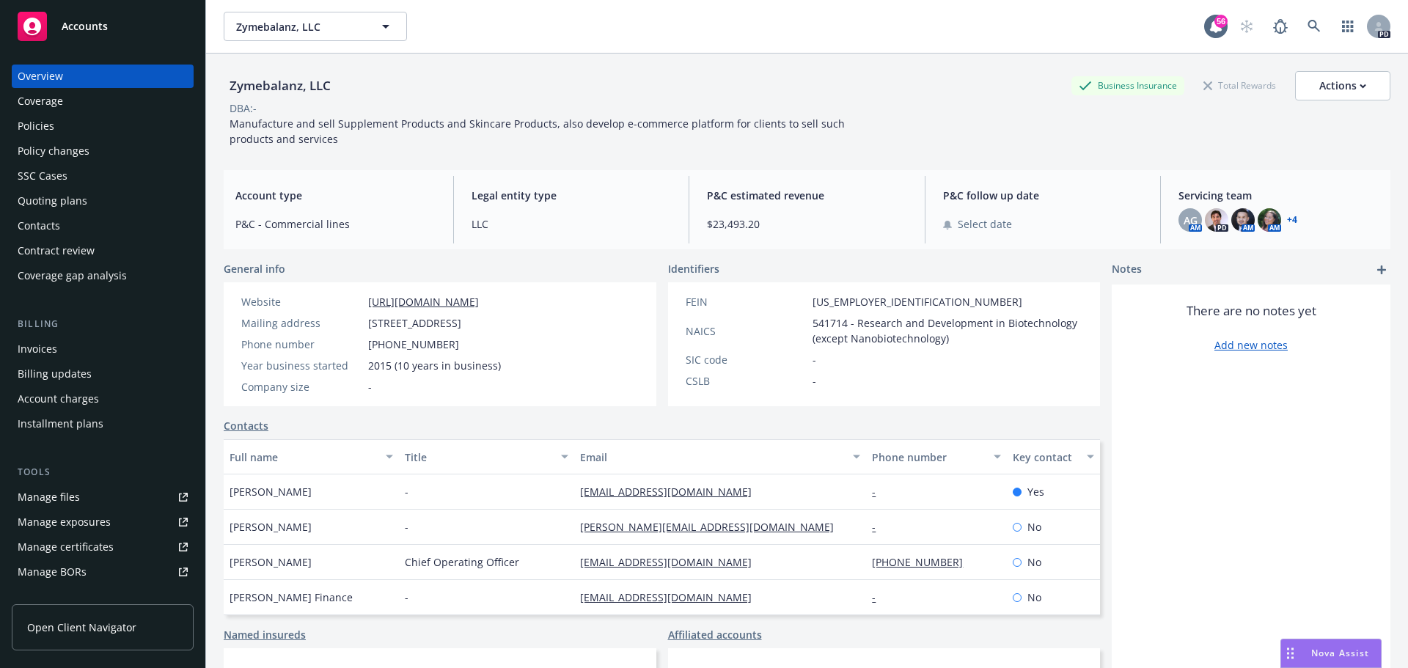
click at [72, 96] on div "Coverage" at bounding box center [103, 100] width 170 height 23
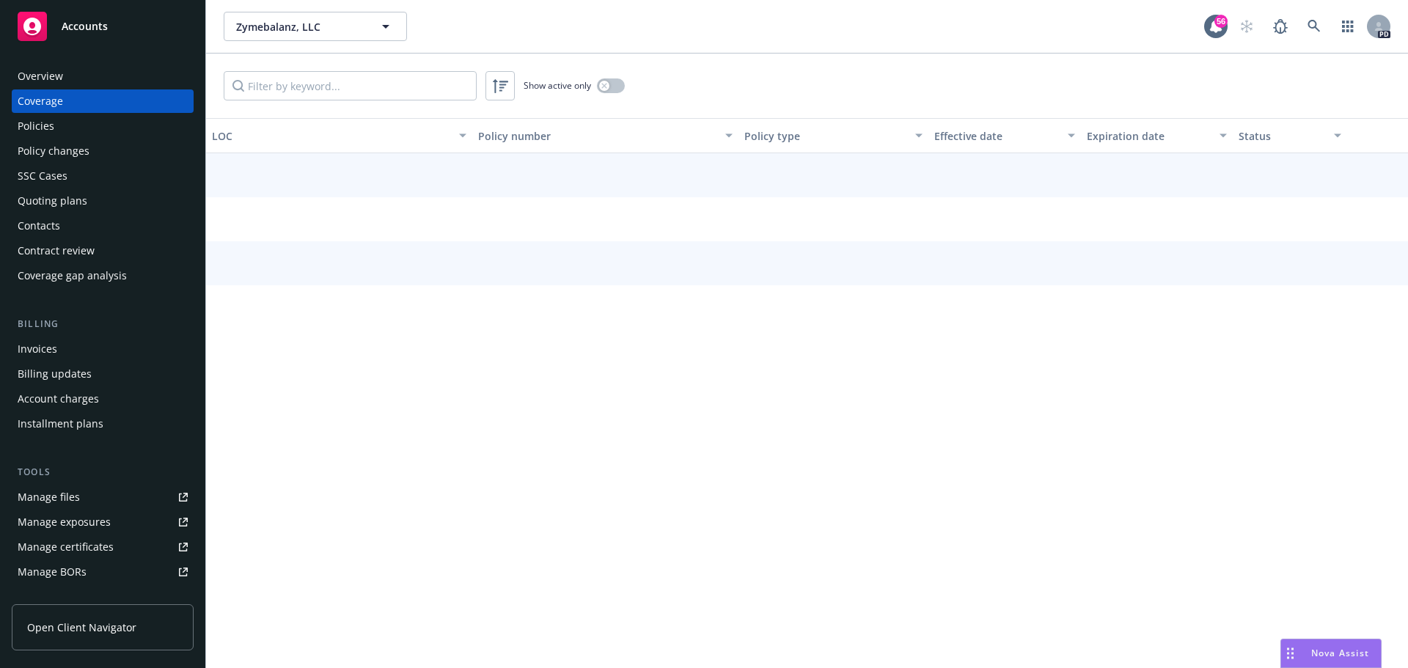
click at [70, 123] on div "Policies" at bounding box center [103, 125] width 170 height 23
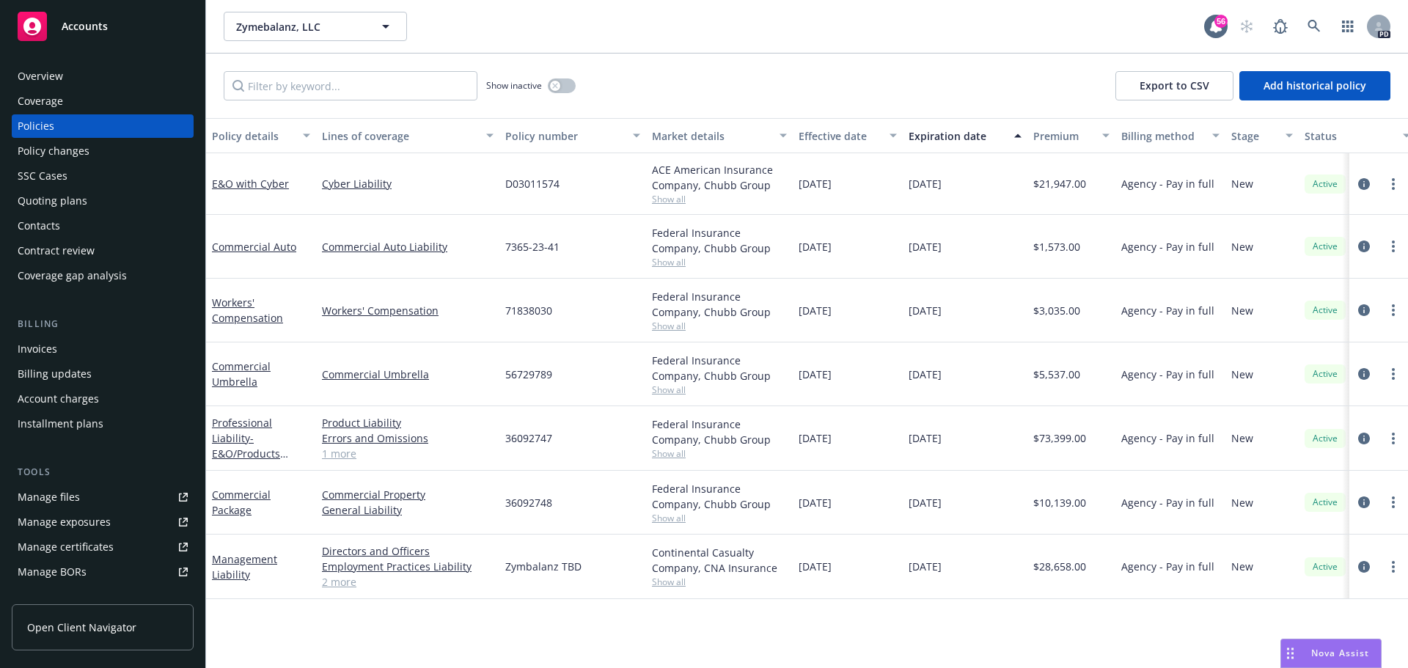
click at [84, 78] on div "Overview" at bounding box center [103, 76] width 170 height 23
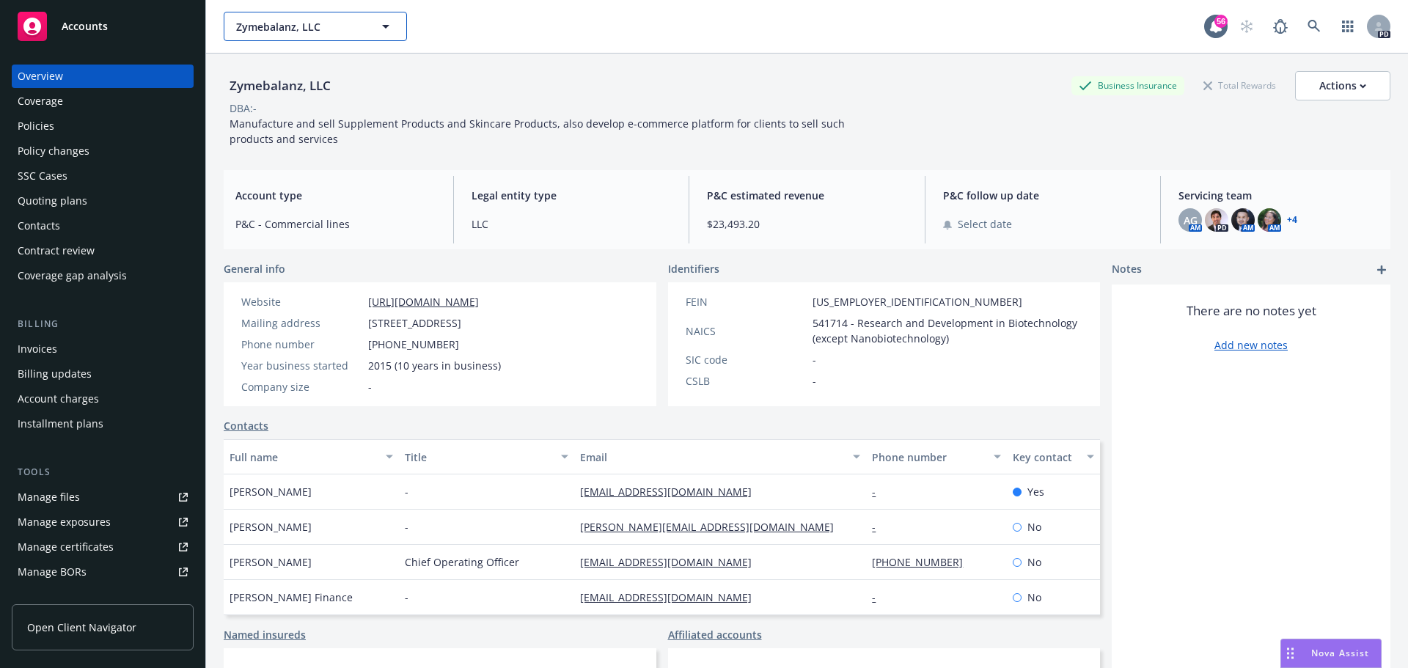
drag, startPoint x: 537, startPoint y: 1, endPoint x: 341, endPoint y: 28, distance: 197.7
click at [341, 28] on span "Zymebalanz, LLC" at bounding box center [299, 26] width 127 height 15
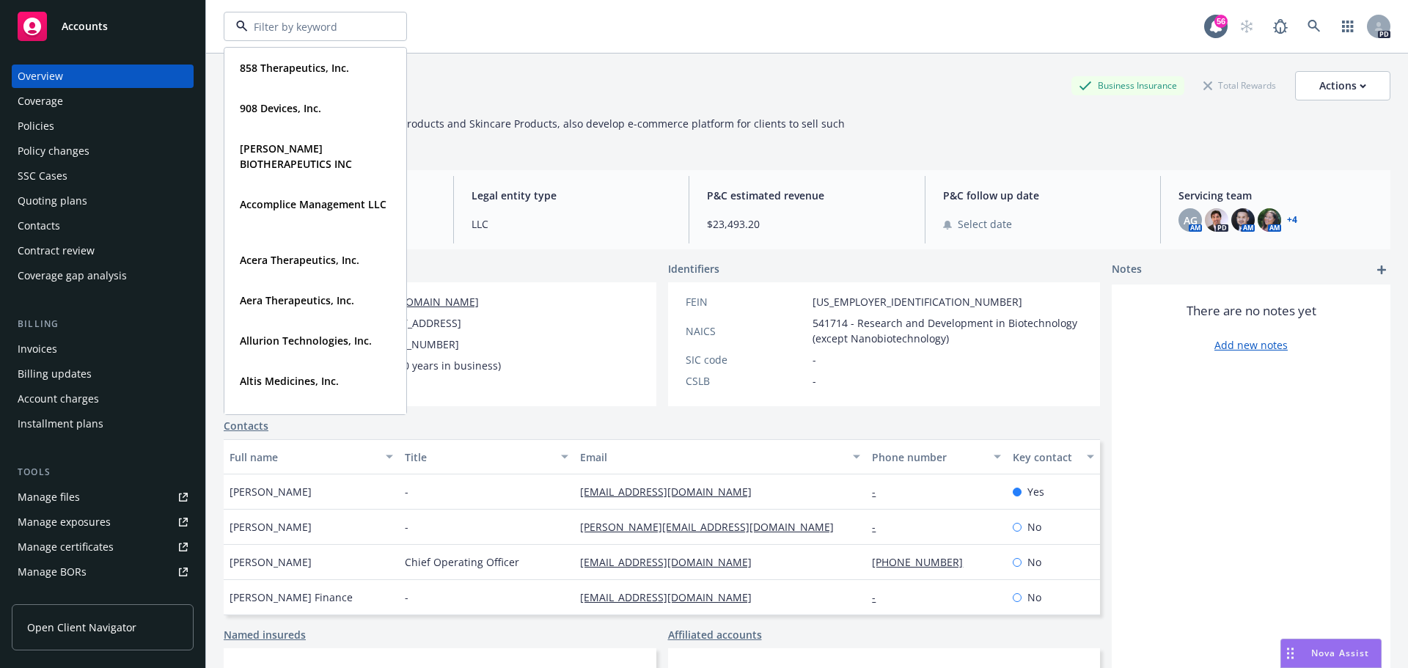
click at [349, 29] on input at bounding box center [312, 26] width 129 height 15
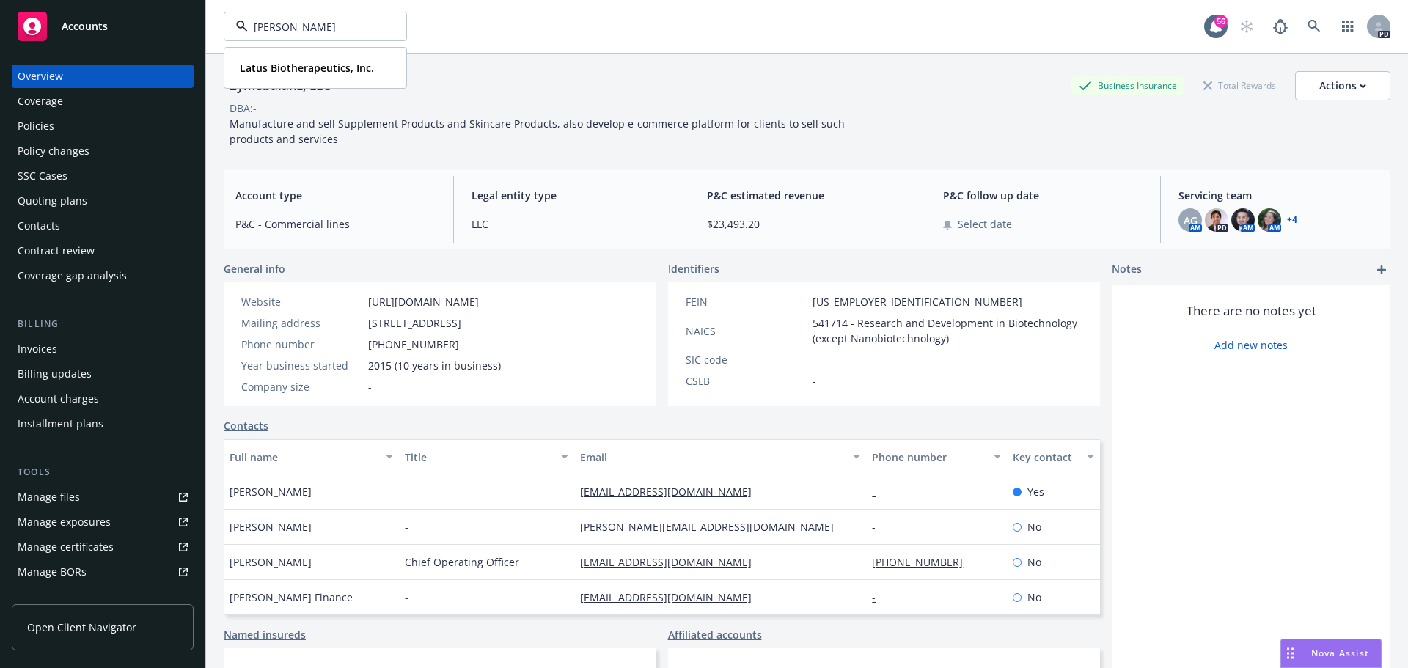
type input "latus"
click at [367, 67] on strong "Latus Biotherapeutics, Inc." at bounding box center [307, 68] width 134 height 14
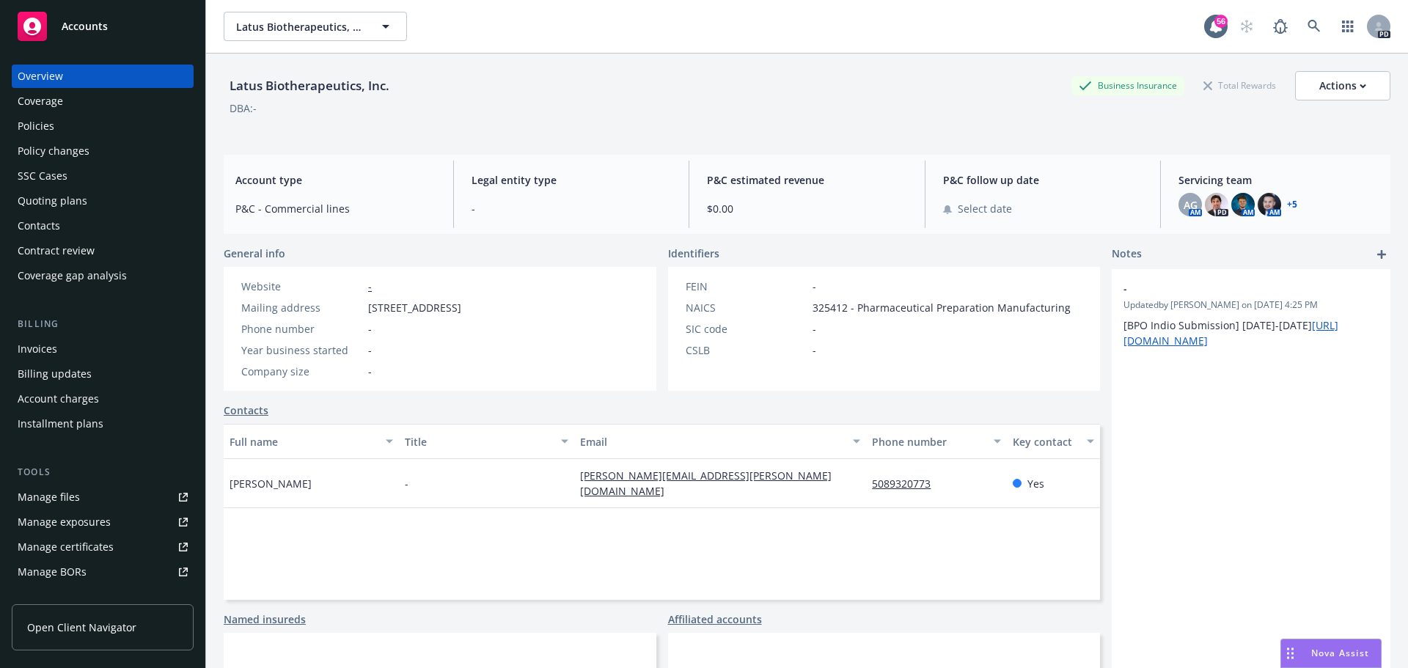
click at [116, 125] on div "Policies" at bounding box center [103, 125] width 170 height 23
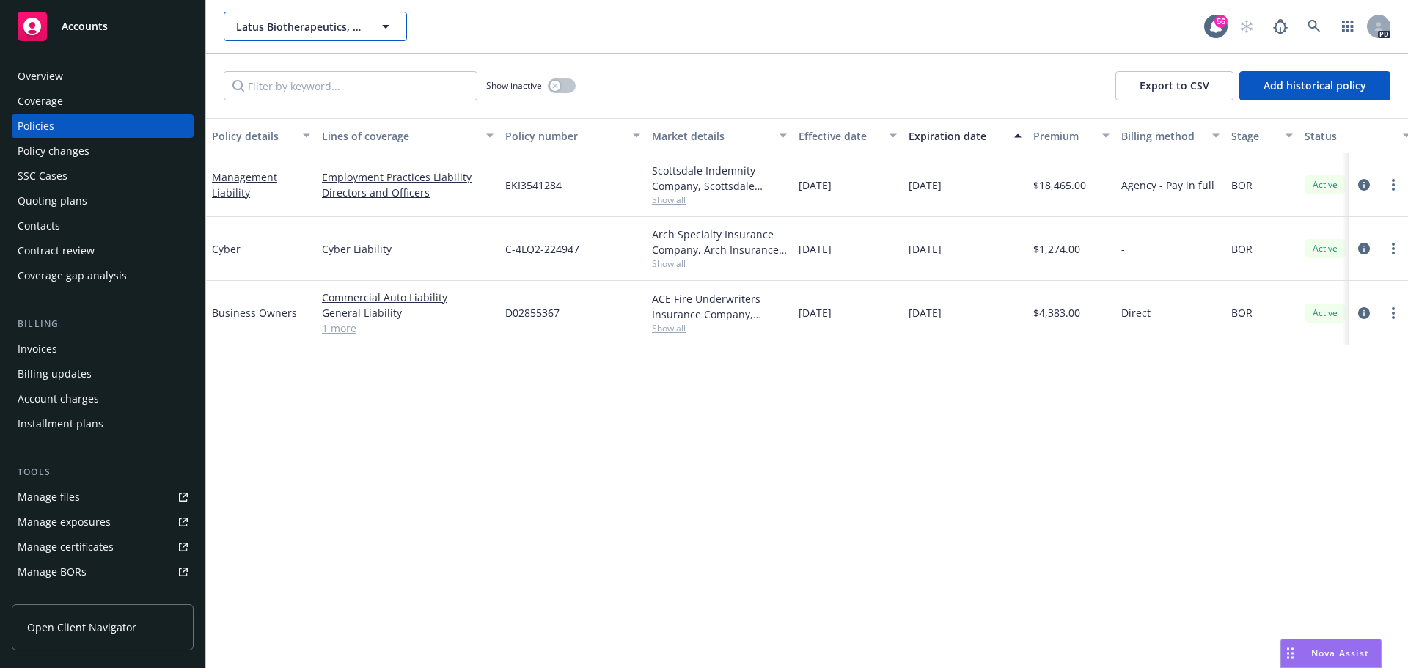
click at [342, 23] on div "Latus Biotherapeutics, Inc. Latus Biotherapeutics, Inc. Type Commercial" at bounding box center [315, 26] width 183 height 29
click at [580, 23] on div "Latus Biotherapeutics, Inc. Latus Biotherapeutics, Inc. Latus Biotherapeutics, …" at bounding box center [714, 26] width 980 height 29
click at [283, 21] on span "Latus Biotherapeutics, Inc." at bounding box center [299, 26] width 127 height 15
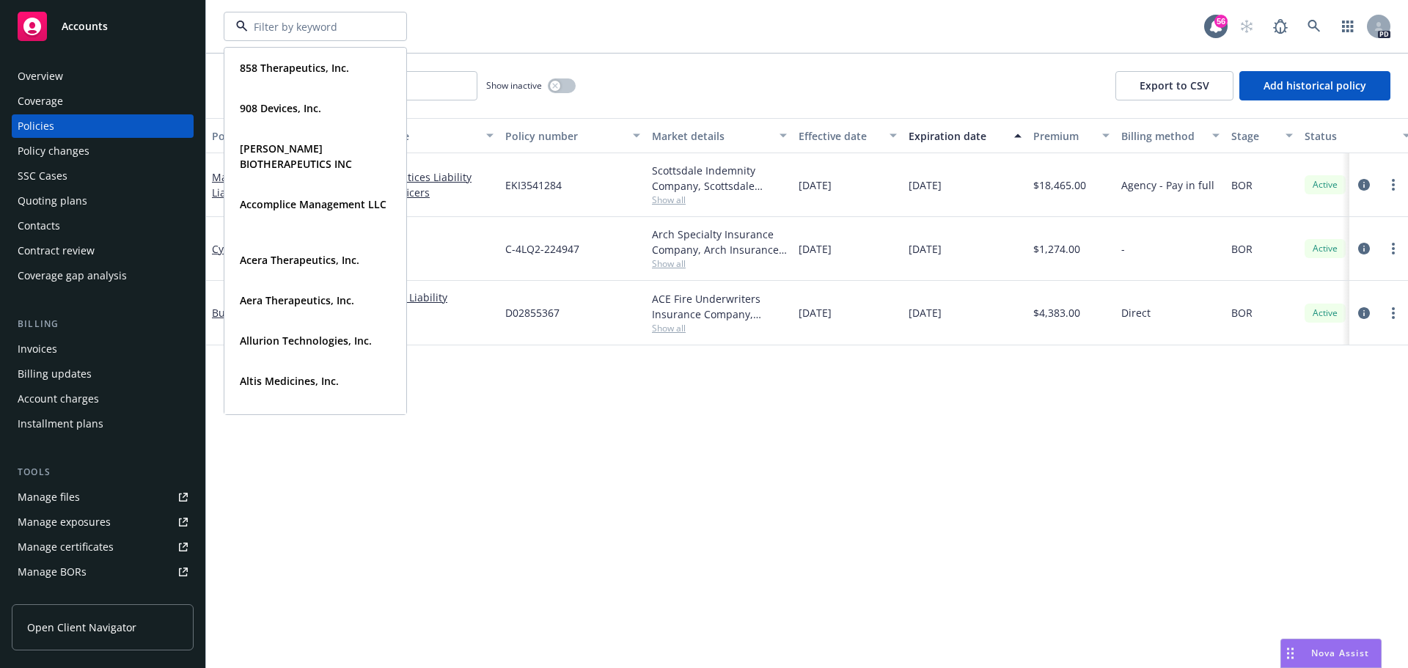
click at [280, 26] on input at bounding box center [312, 26] width 129 height 15
type input "idrx"
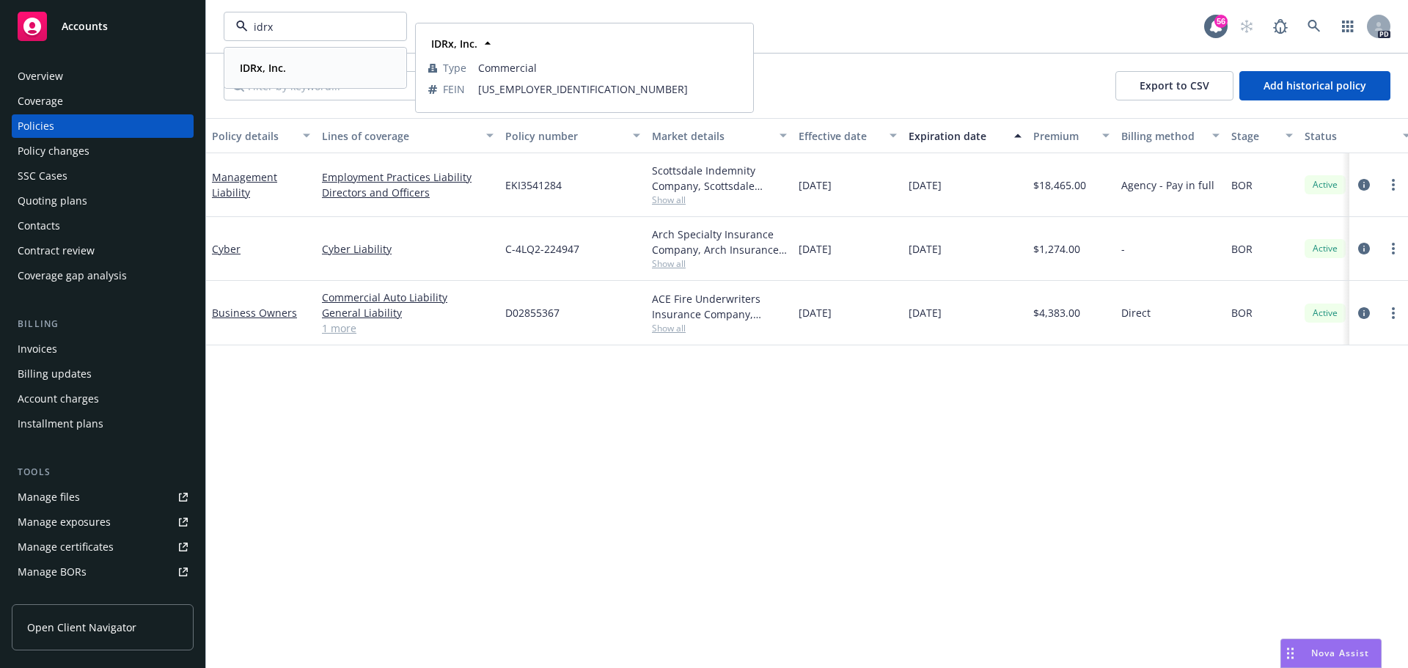
click at [269, 69] on strong "IDRx, Inc." at bounding box center [263, 68] width 46 height 14
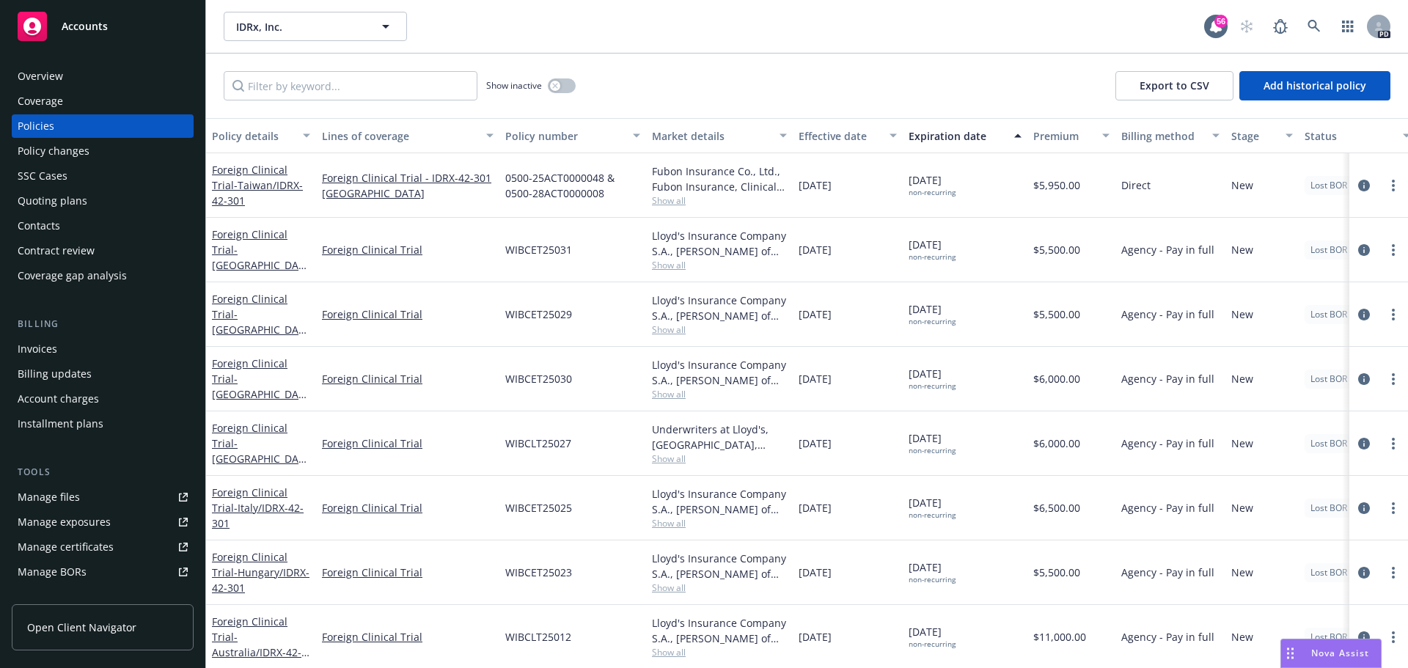
click at [81, 69] on div "Overview" at bounding box center [103, 76] width 170 height 23
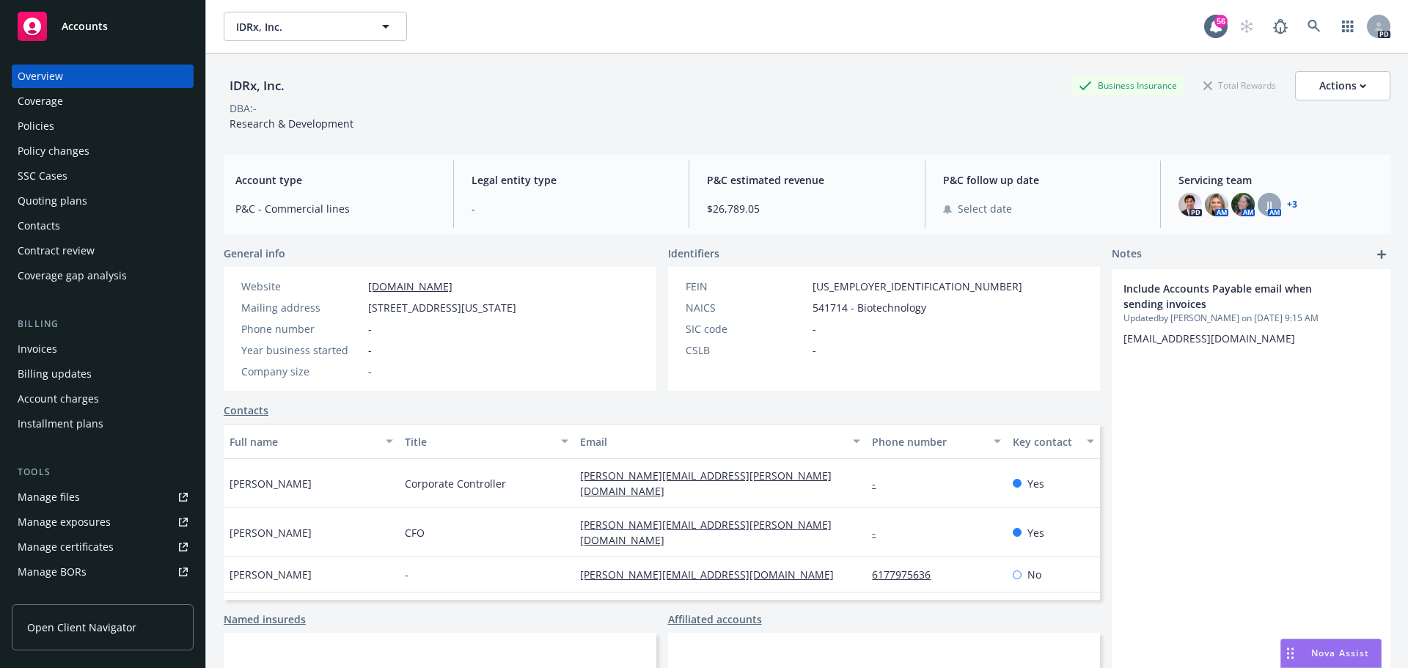
click at [65, 132] on div "Policies" at bounding box center [103, 125] width 170 height 23
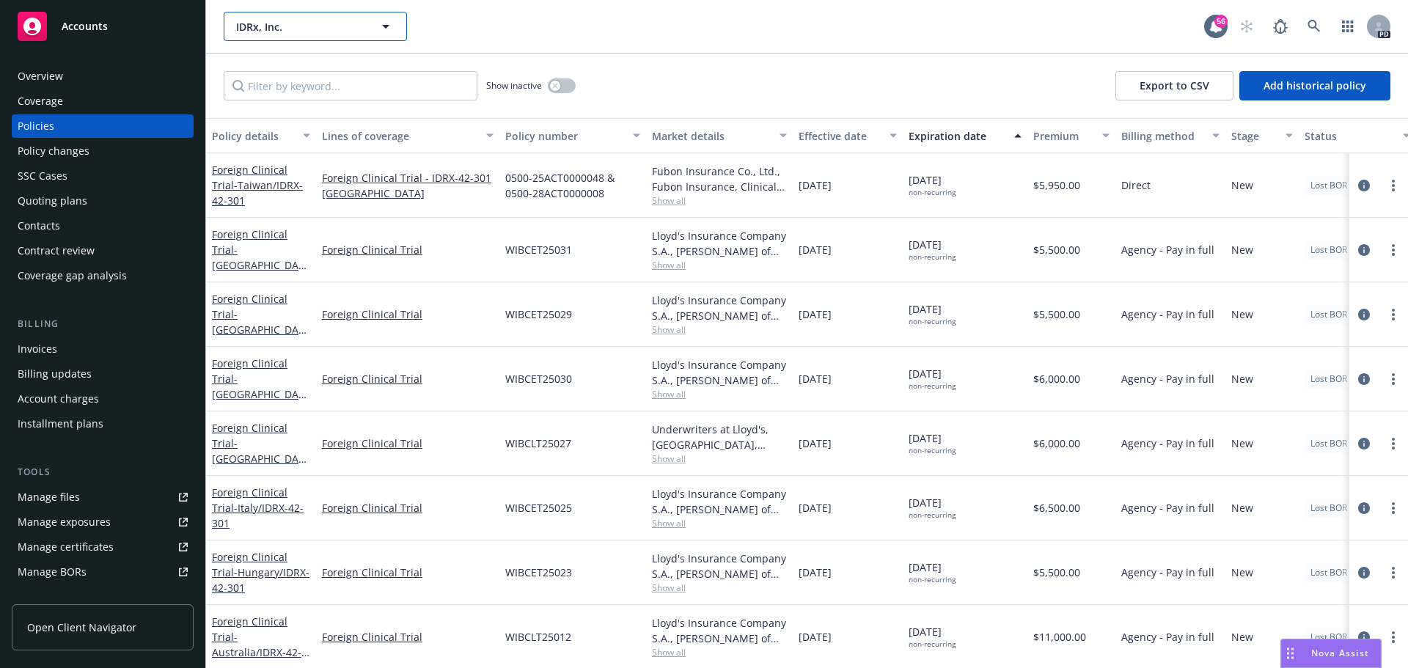
click at [390, 27] on icon "button" at bounding box center [386, 27] width 18 height 18
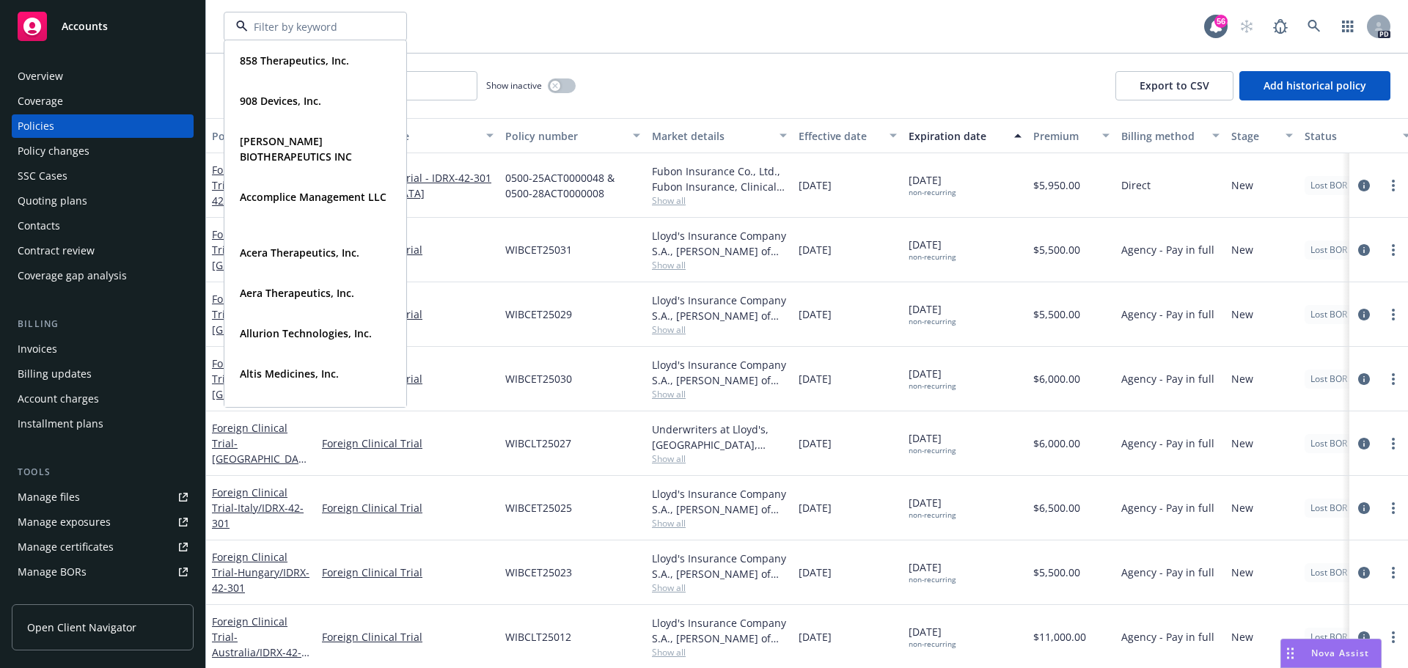
click at [341, 26] on input "IDRx, Inc." at bounding box center [312, 26] width 129 height 15
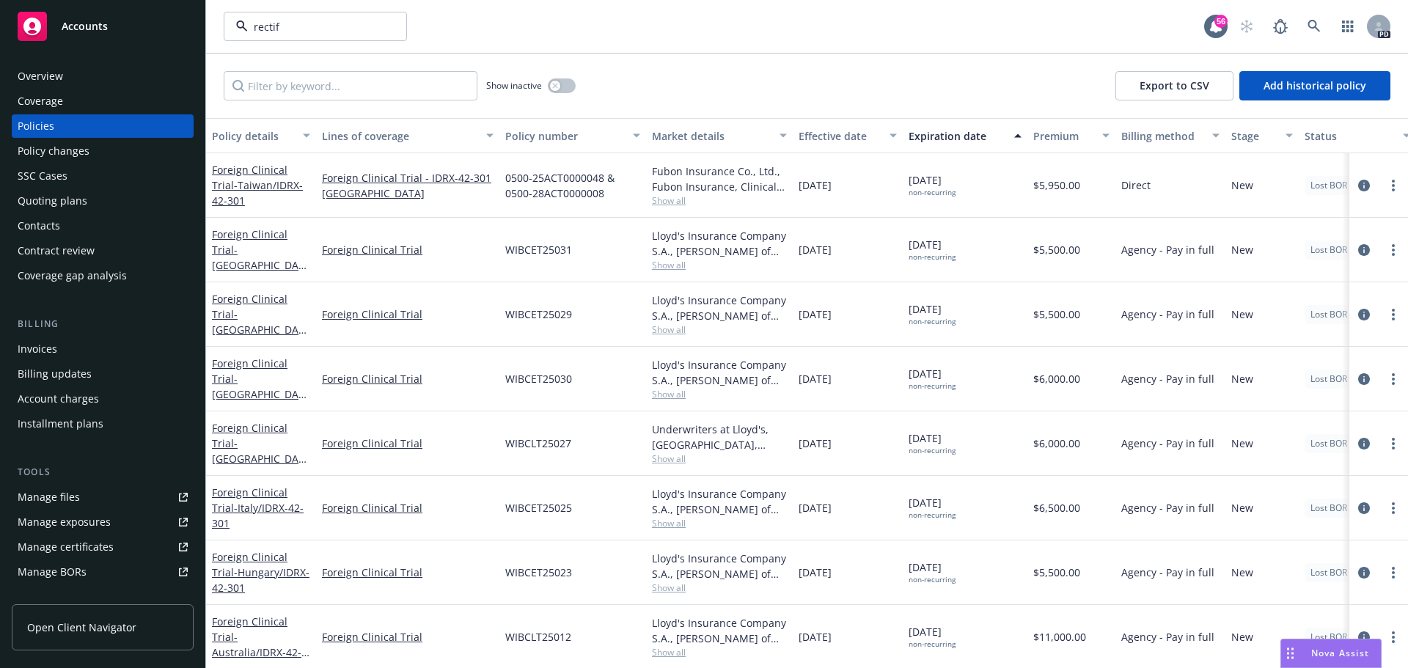
type input "rectify"
click at [318, 67] on strong "Rectify Pharmaceuticals, Inc." at bounding box center [312, 68] width 144 height 14
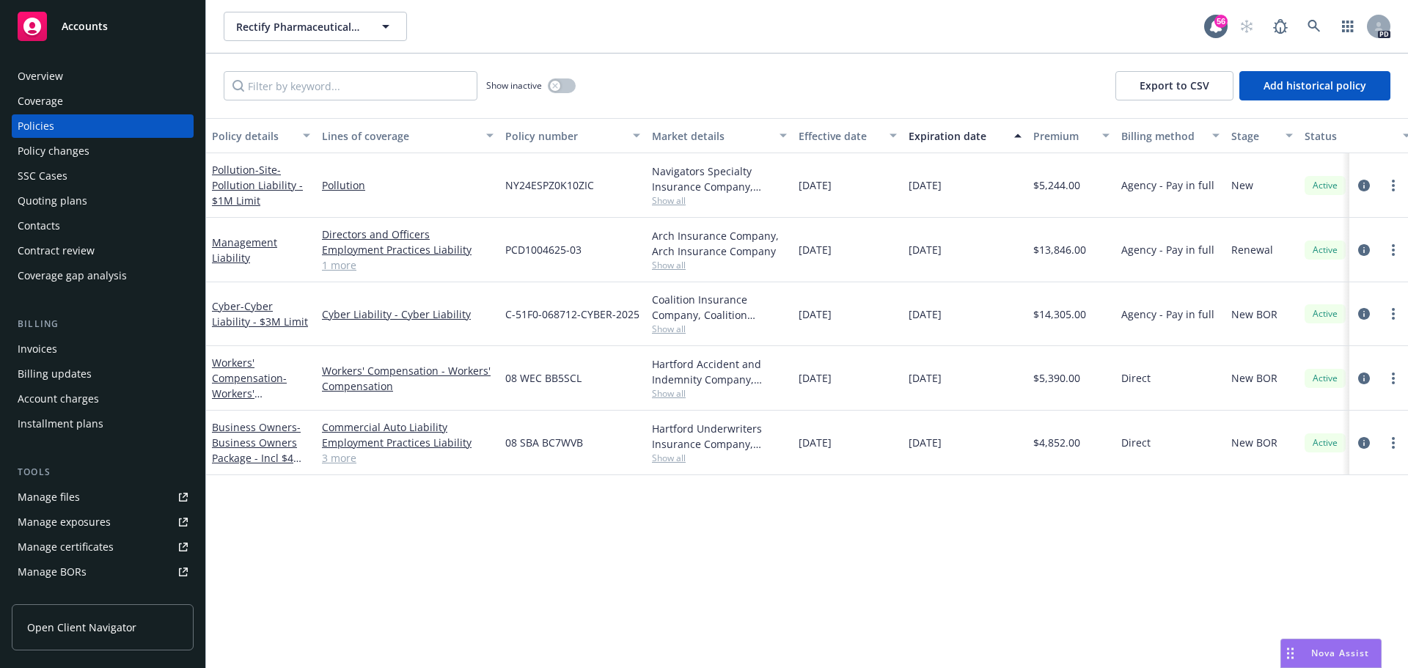
click at [100, 83] on div "Overview" at bounding box center [103, 76] width 170 height 23
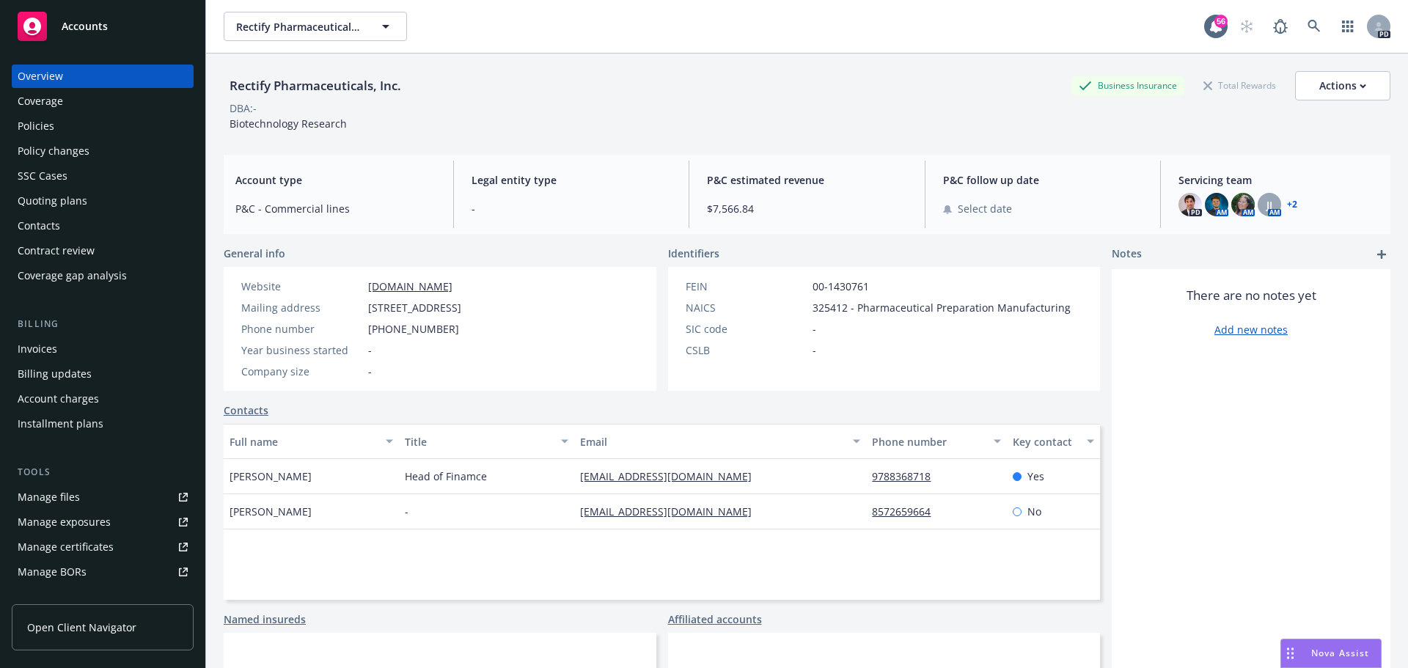
click at [95, 117] on div "Policies" at bounding box center [103, 125] width 170 height 23
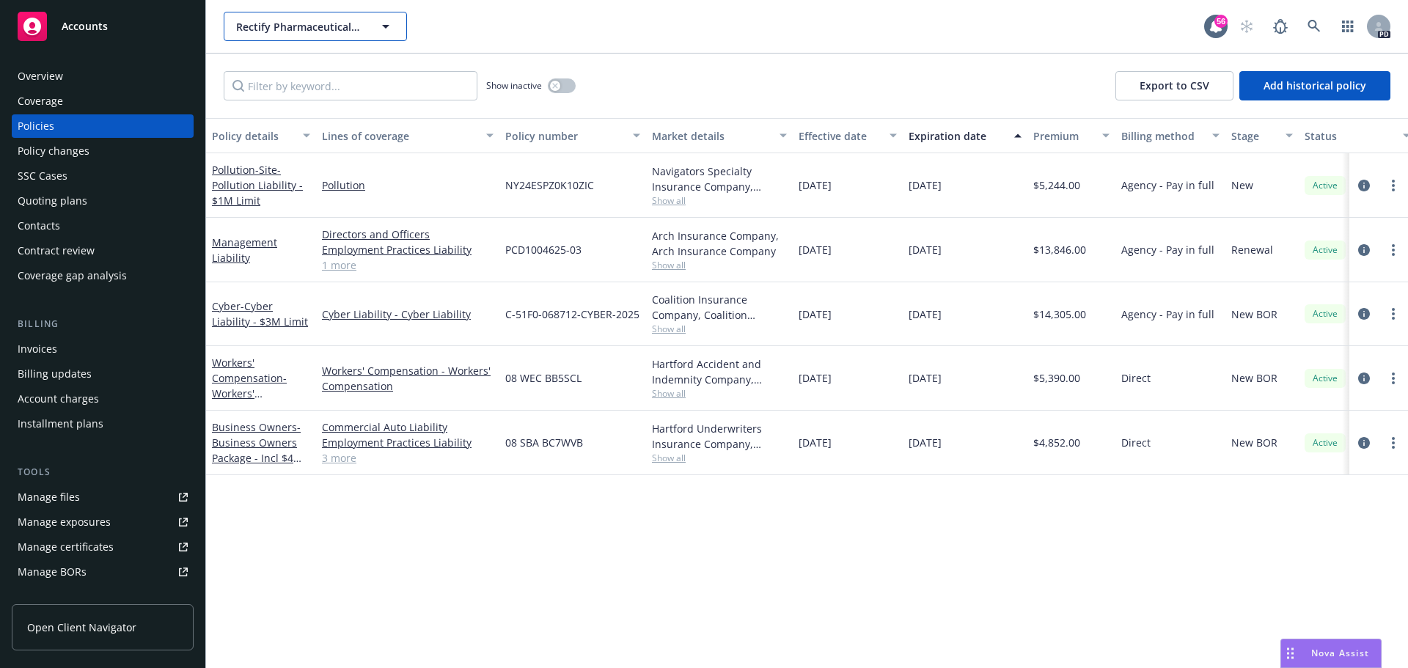
click at [362, 31] on span "Rectify Pharmaceuticals, Inc." at bounding box center [299, 26] width 127 height 15
click at [317, 29] on input at bounding box center [312, 26] width 129 height 15
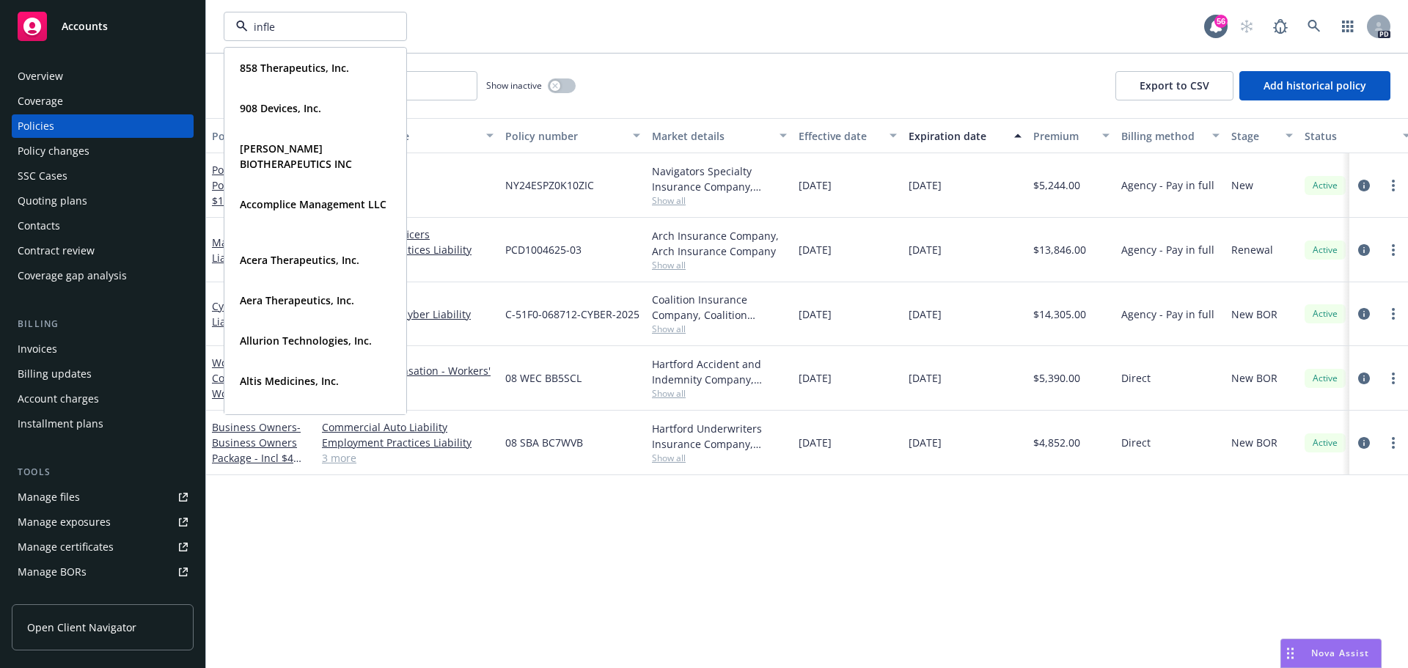
type input "inflec"
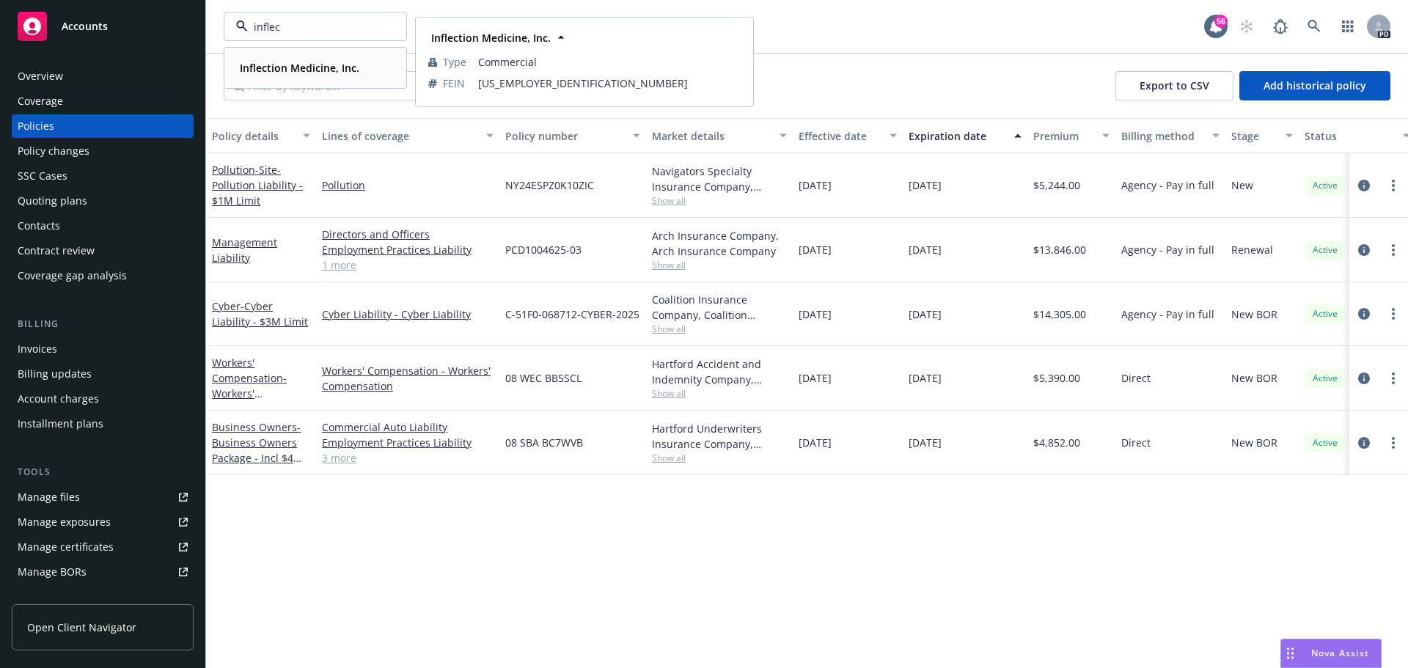
click at [311, 63] on strong "Inflection Medicine, Inc." at bounding box center [300, 68] width 120 height 14
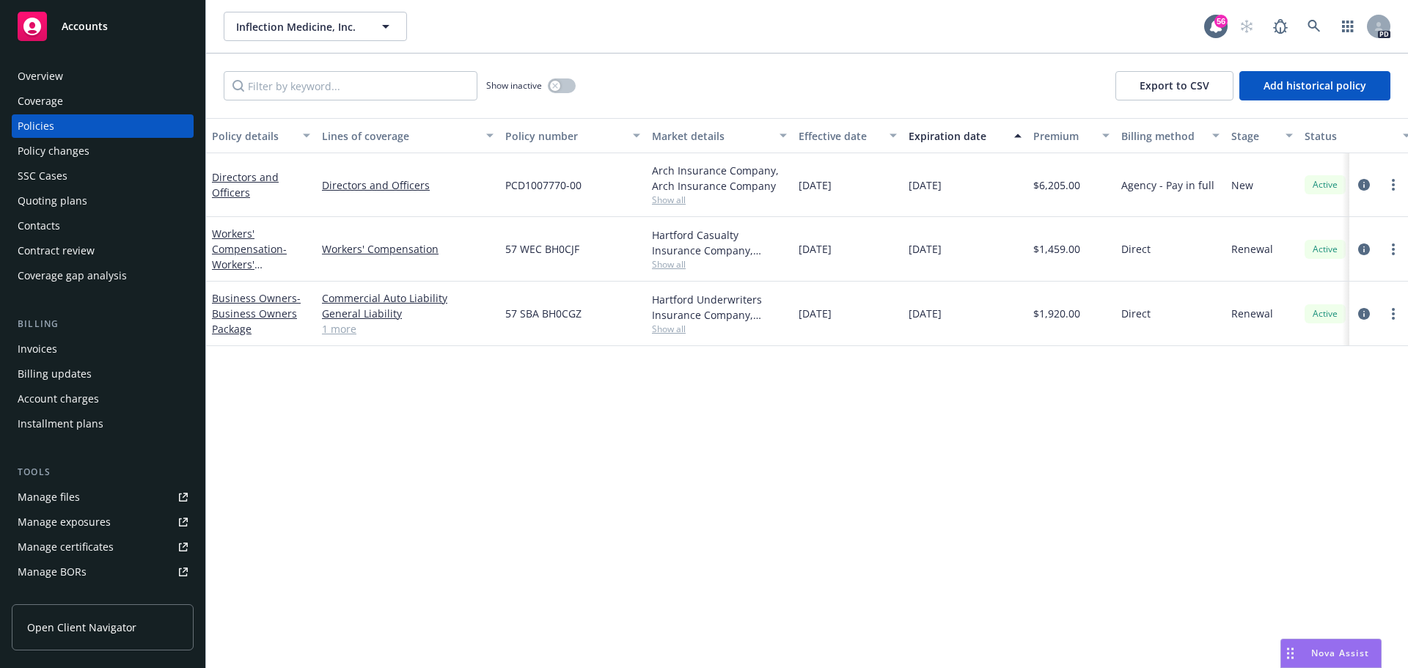
click at [92, 78] on div "Overview" at bounding box center [103, 76] width 170 height 23
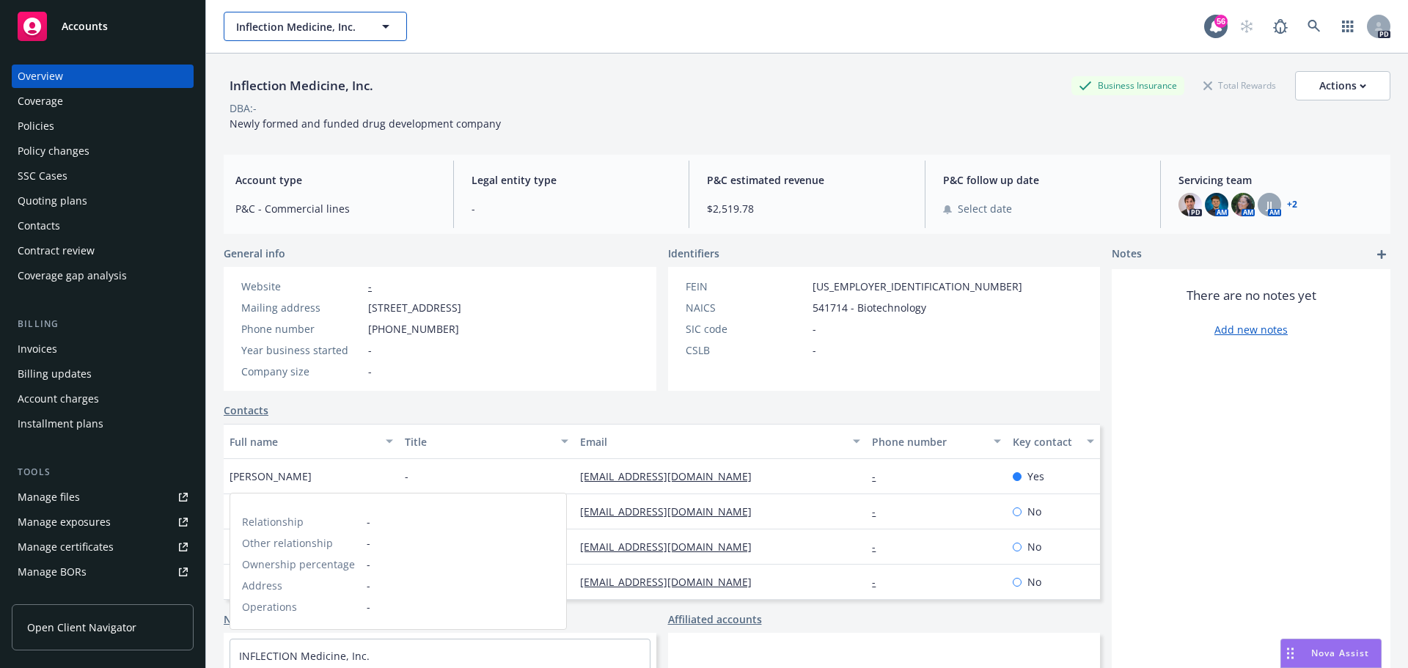
click at [280, 30] on span "Inflection Medicine, Inc." at bounding box center [299, 26] width 127 height 15
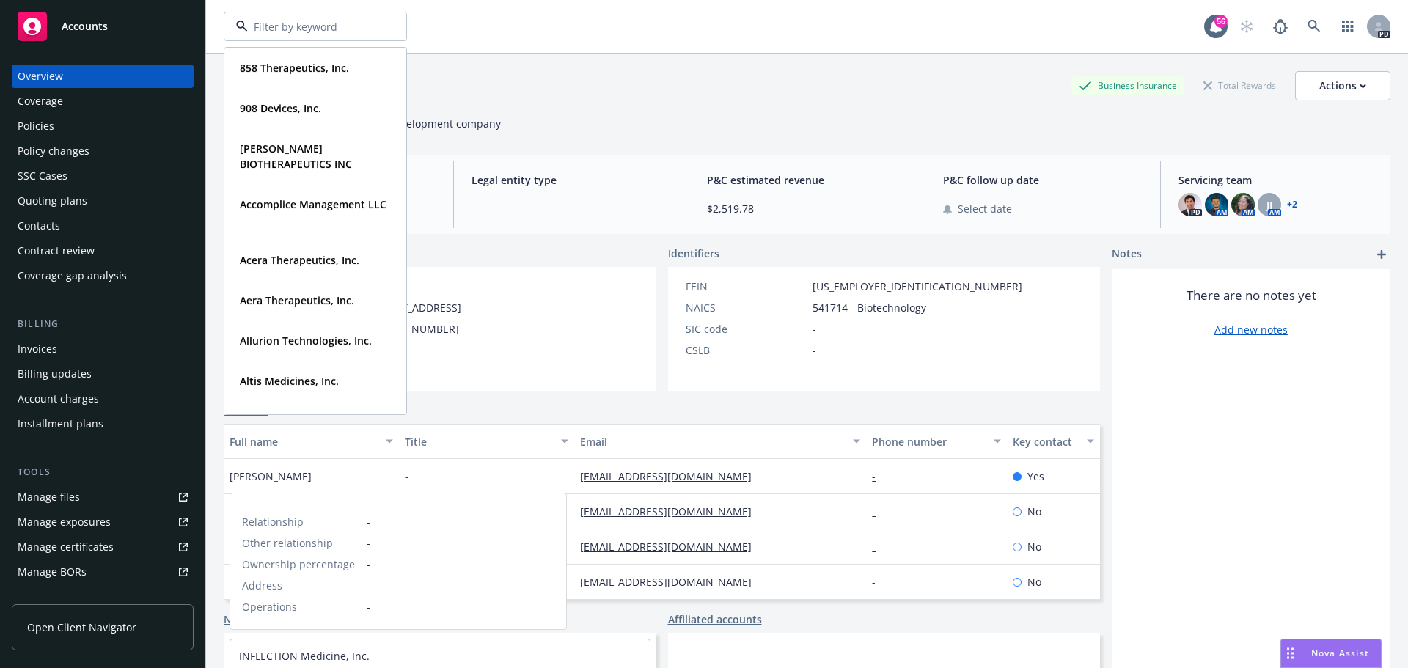
click at [280, 30] on input at bounding box center [312, 26] width 129 height 15
type input "treefrog"
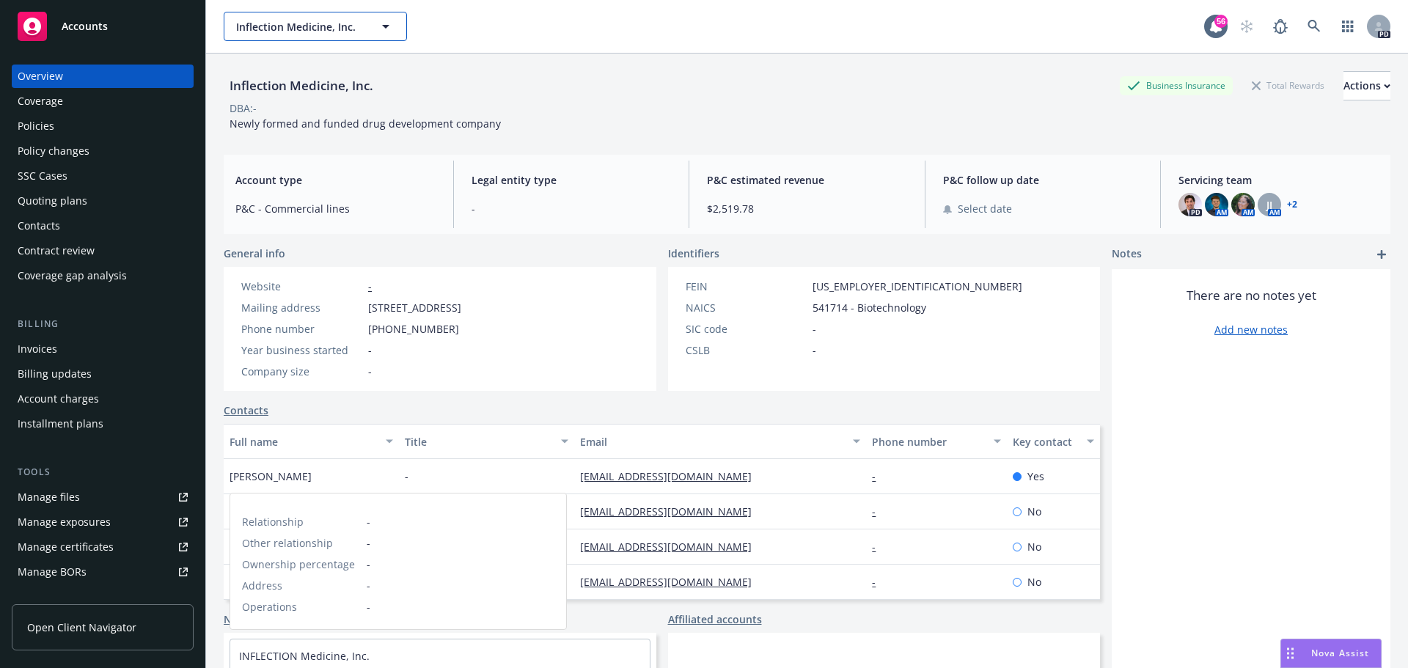
click at [290, 13] on button "Inflection Medicine, Inc." at bounding box center [315, 26] width 183 height 29
click at [303, 32] on div "Inflection Medicine, Inc." at bounding box center [315, 26] width 183 height 29
click at [647, 32] on div "Inflection Medicine, Inc. Inflection Medicine, Inc. Type Commercial FEIN 88-411…" at bounding box center [714, 26] width 980 height 29
click at [381, 27] on icon "button" at bounding box center [386, 27] width 18 height 18
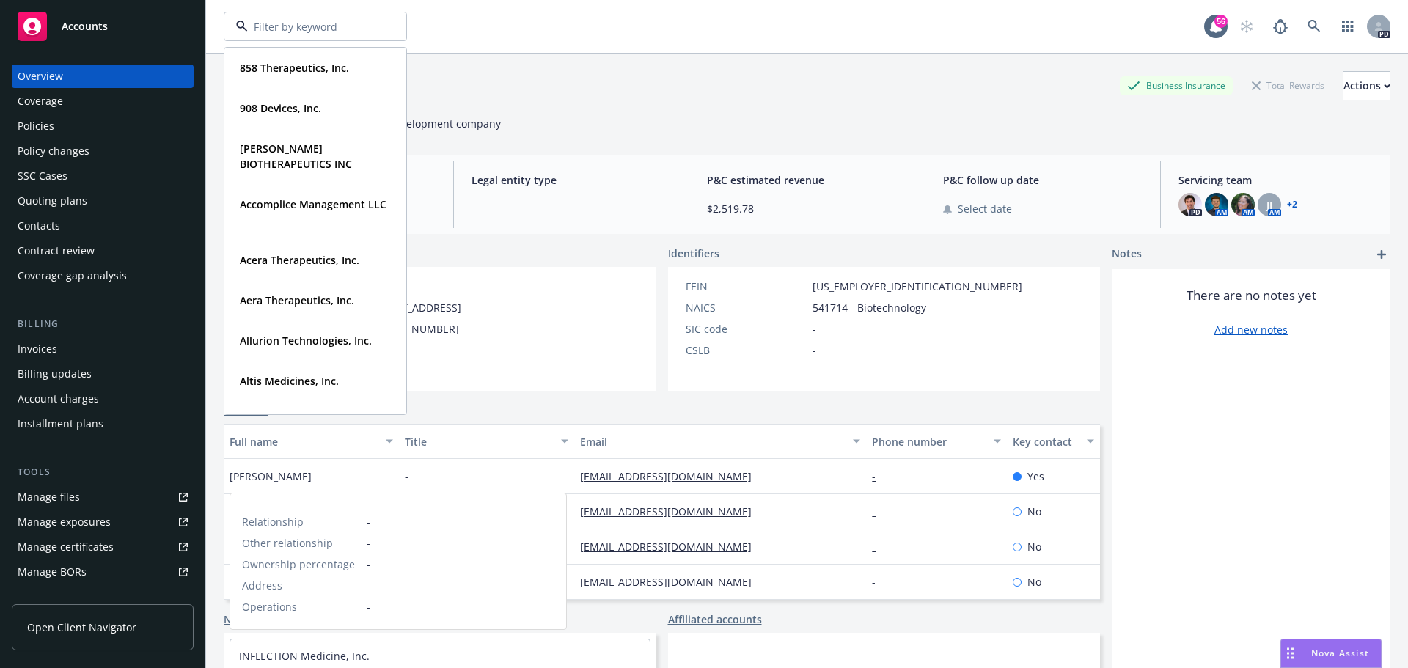
click at [334, 28] on input at bounding box center [312, 26] width 129 height 15
type input "capitolis"
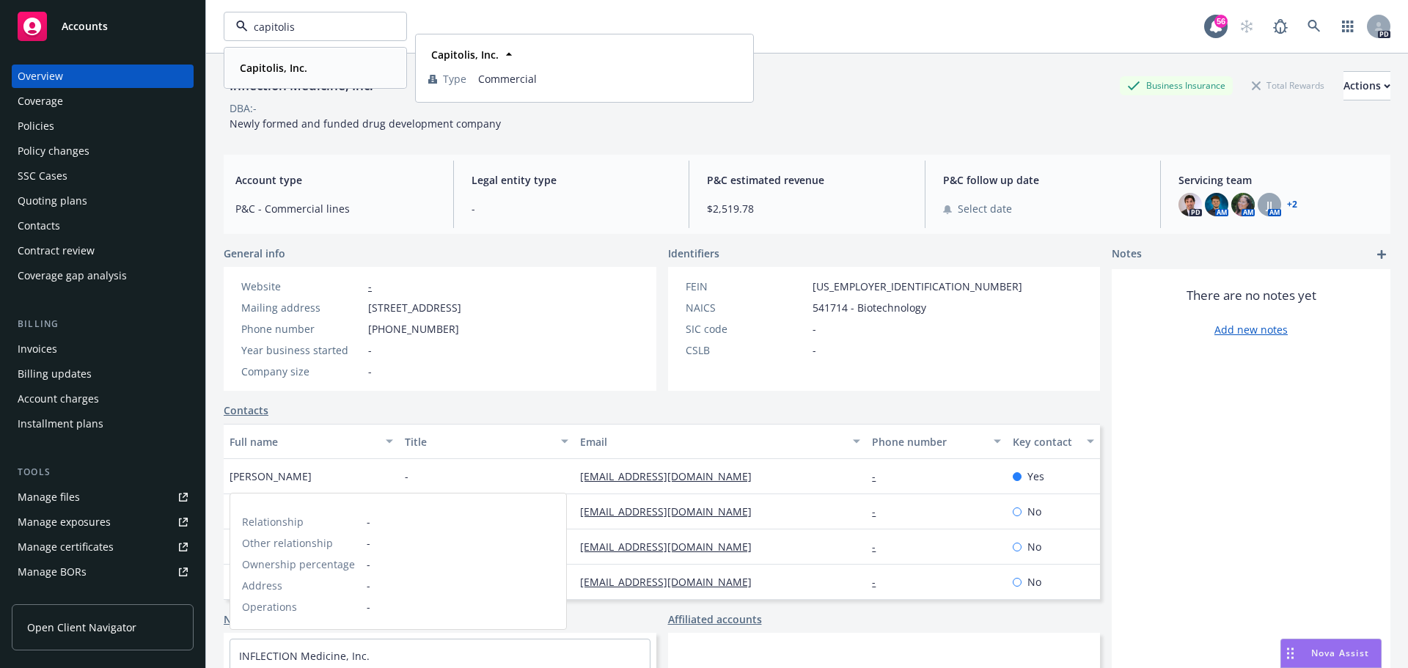
click at [288, 66] on strong "Capitolis, Inc." at bounding box center [273, 68] width 67 height 14
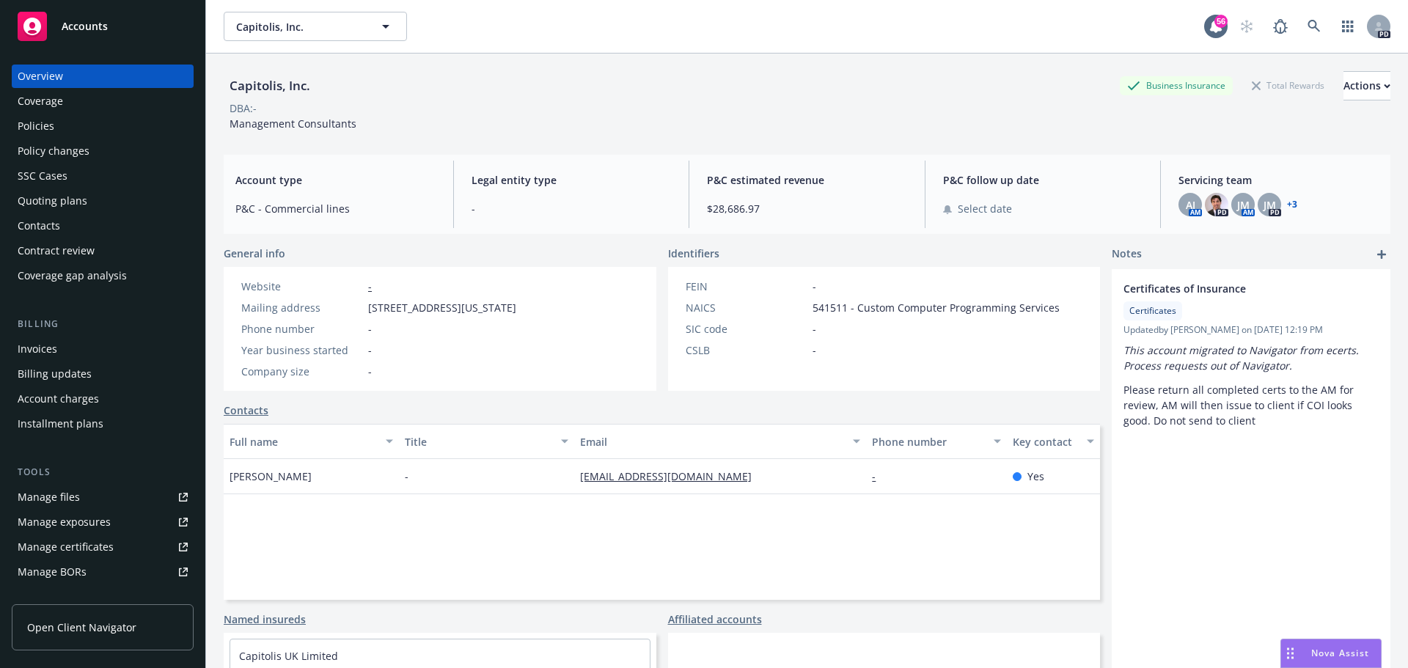
click at [75, 117] on div "Policies" at bounding box center [103, 125] width 170 height 23
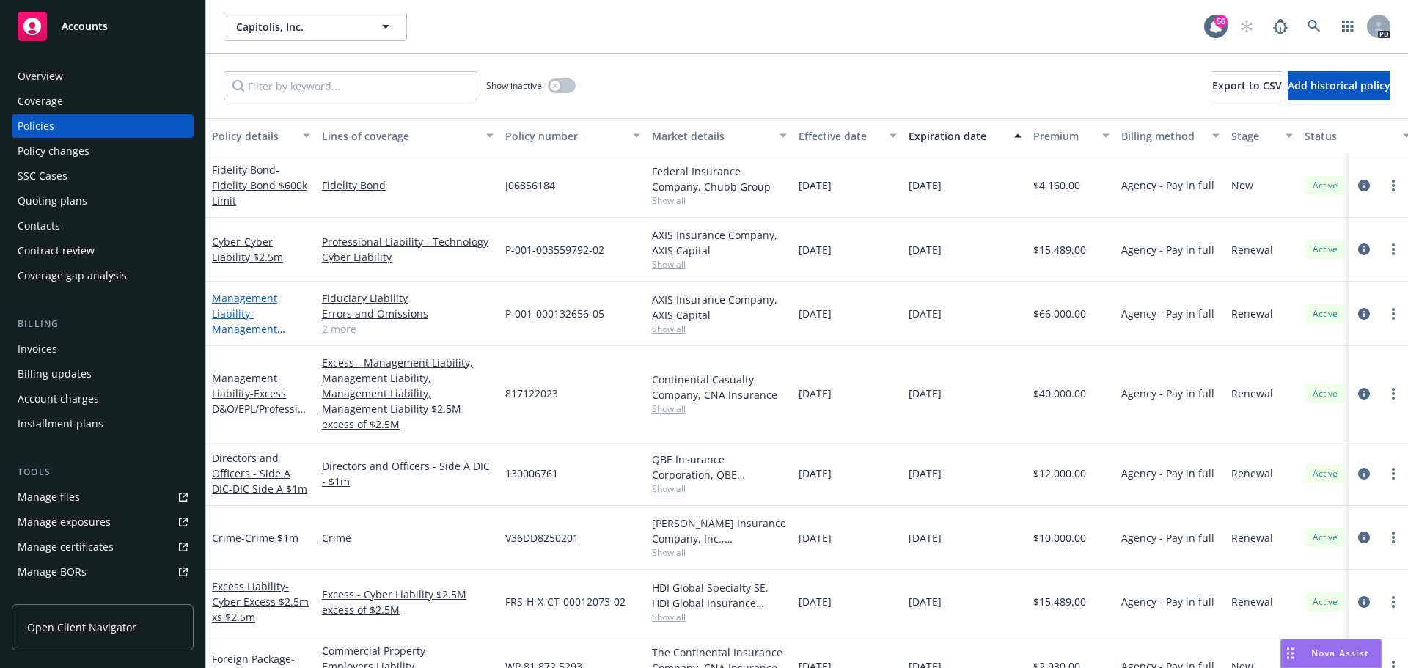
click at [231, 323] on span "- Management Liability (D&O $2.5, professional $2.5m, EPL $2.5m & Fid $1m)" at bounding box center [260, 352] width 97 height 91
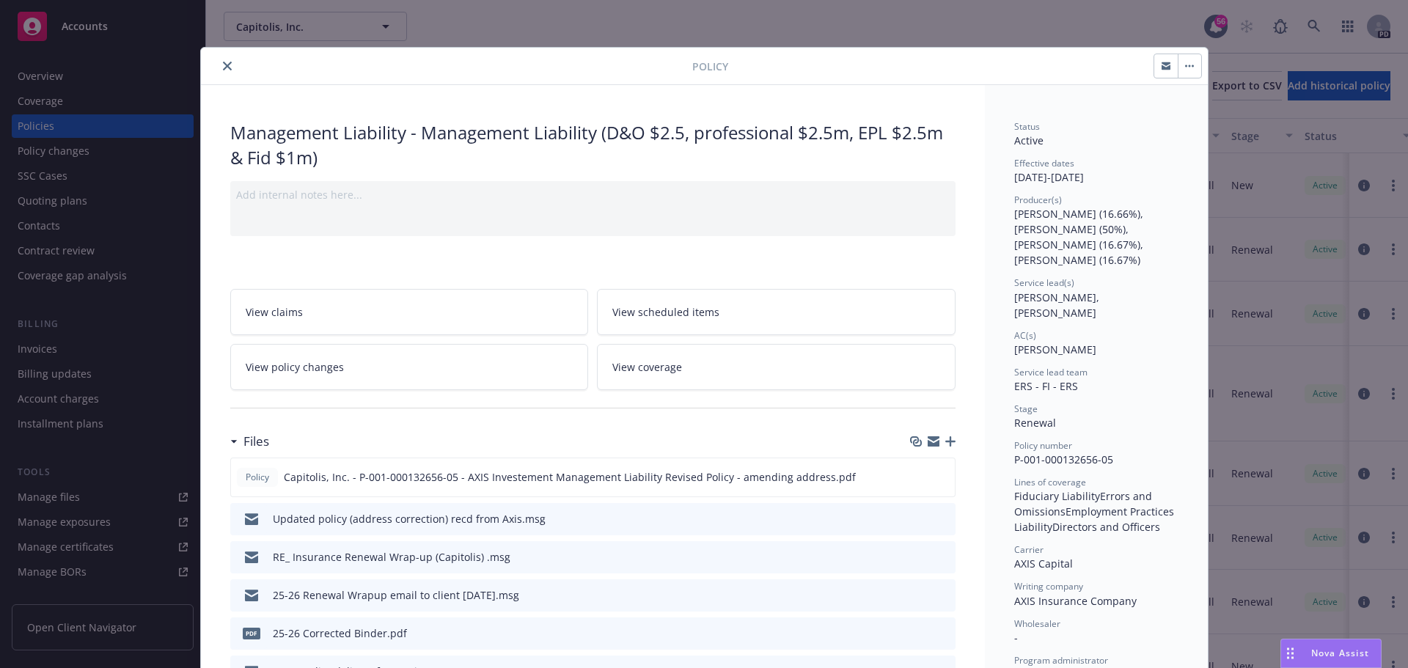
click at [223, 70] on icon "close" at bounding box center [227, 66] width 9 height 9
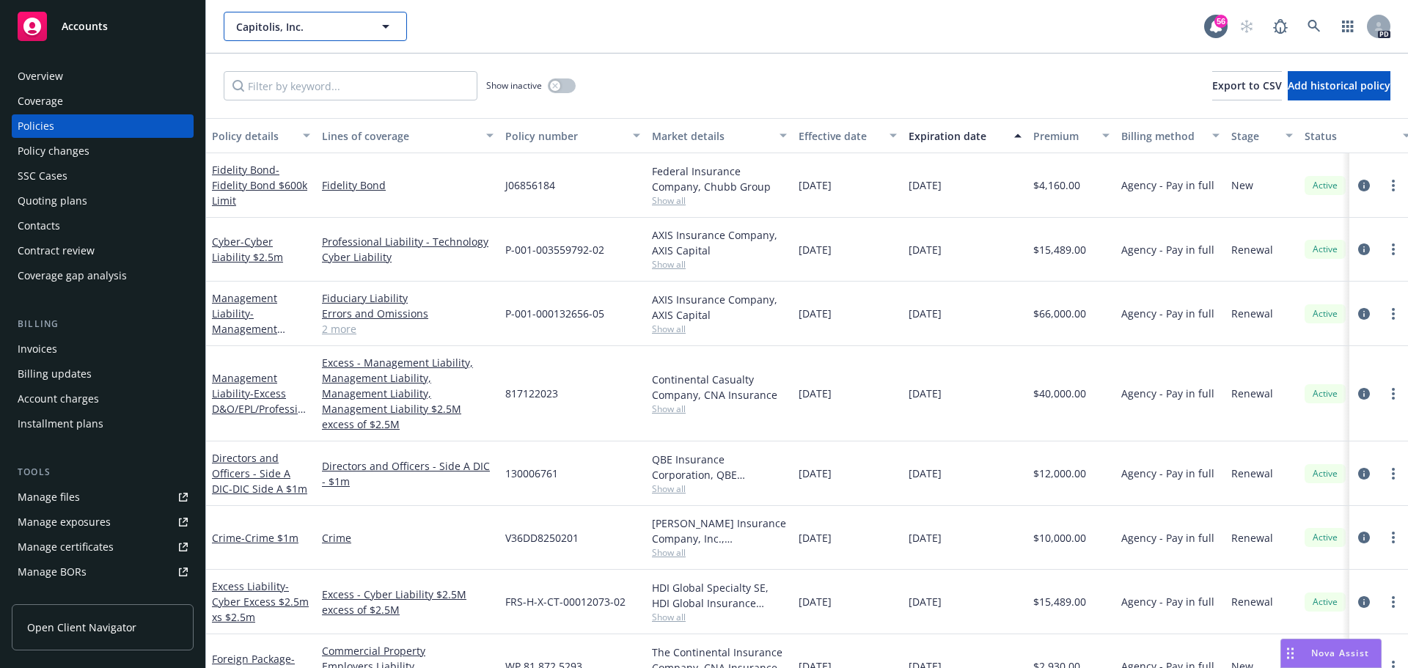
click at [327, 25] on span "Capitolis, Inc." at bounding box center [299, 26] width 127 height 15
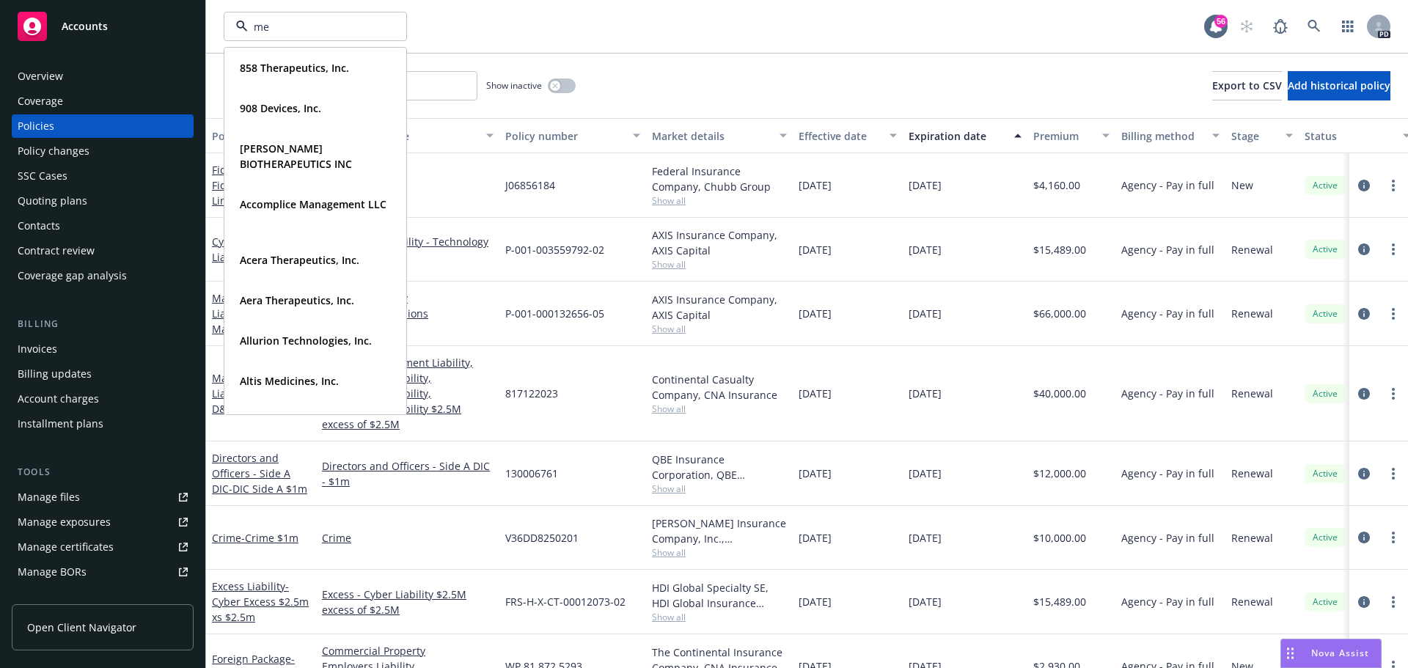
type input "mem"
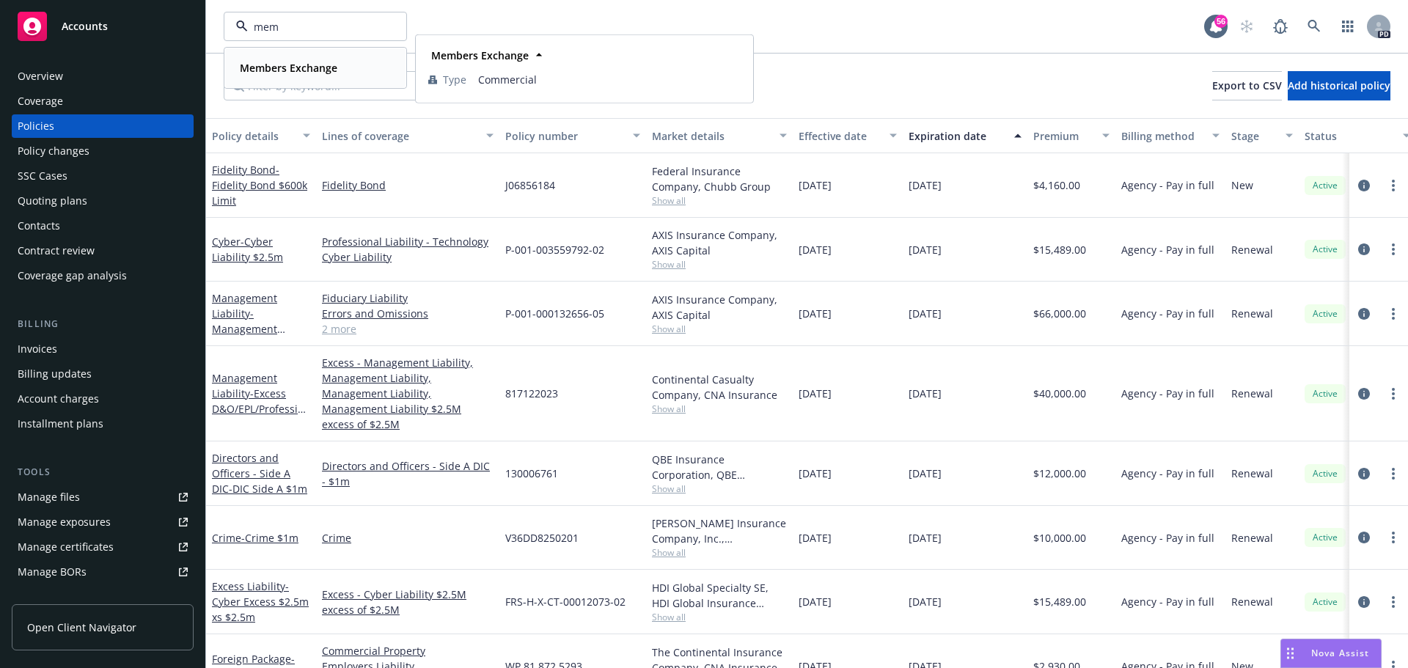
click at [299, 67] on strong "Members Exchange" at bounding box center [289, 68] width 98 height 14
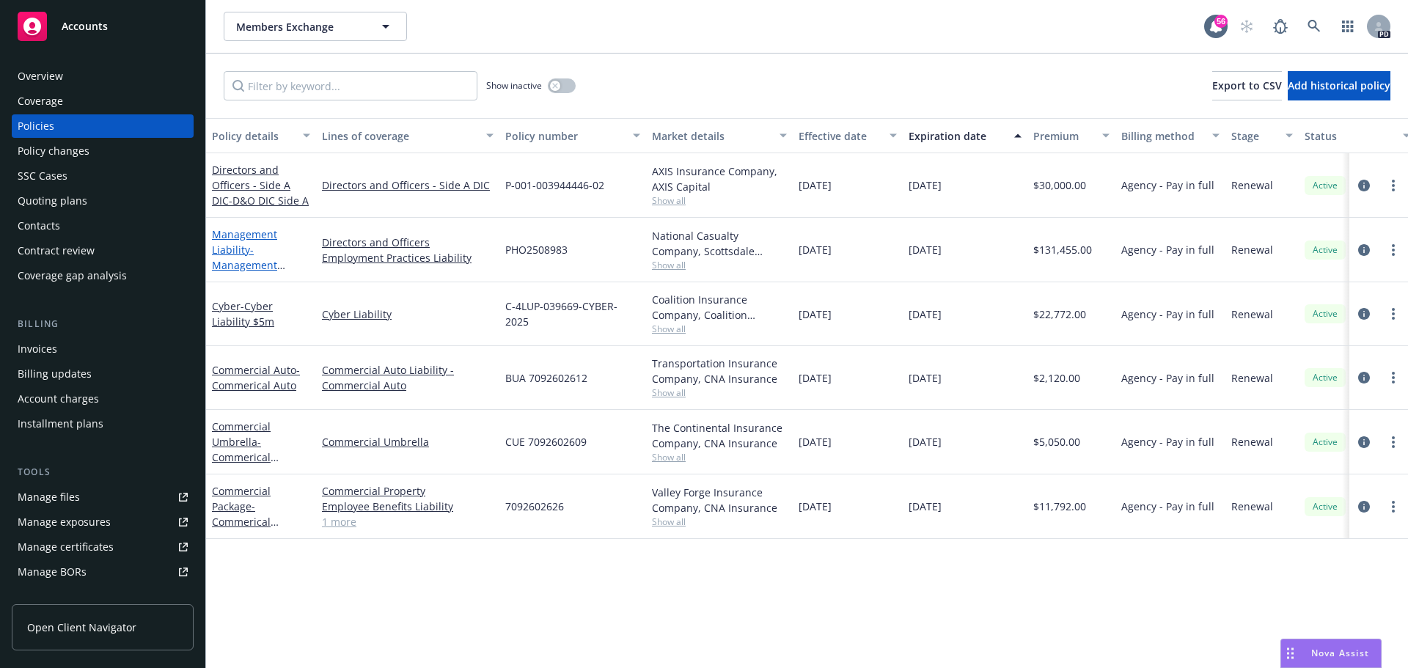
click at [243, 235] on link "Management Liability - Management Liability (D&O $6m, EPL $3m)" at bounding box center [259, 265] width 94 height 76
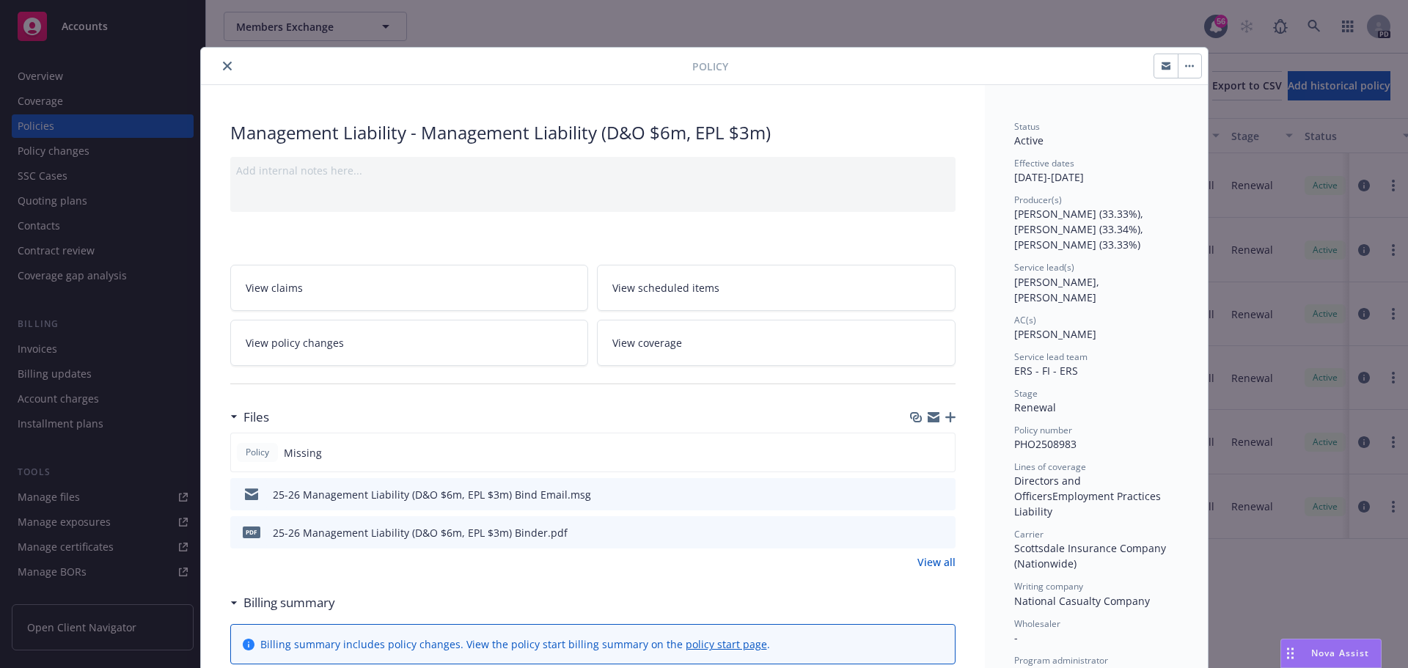
click at [221, 61] on button "close" at bounding box center [228, 66] width 18 height 18
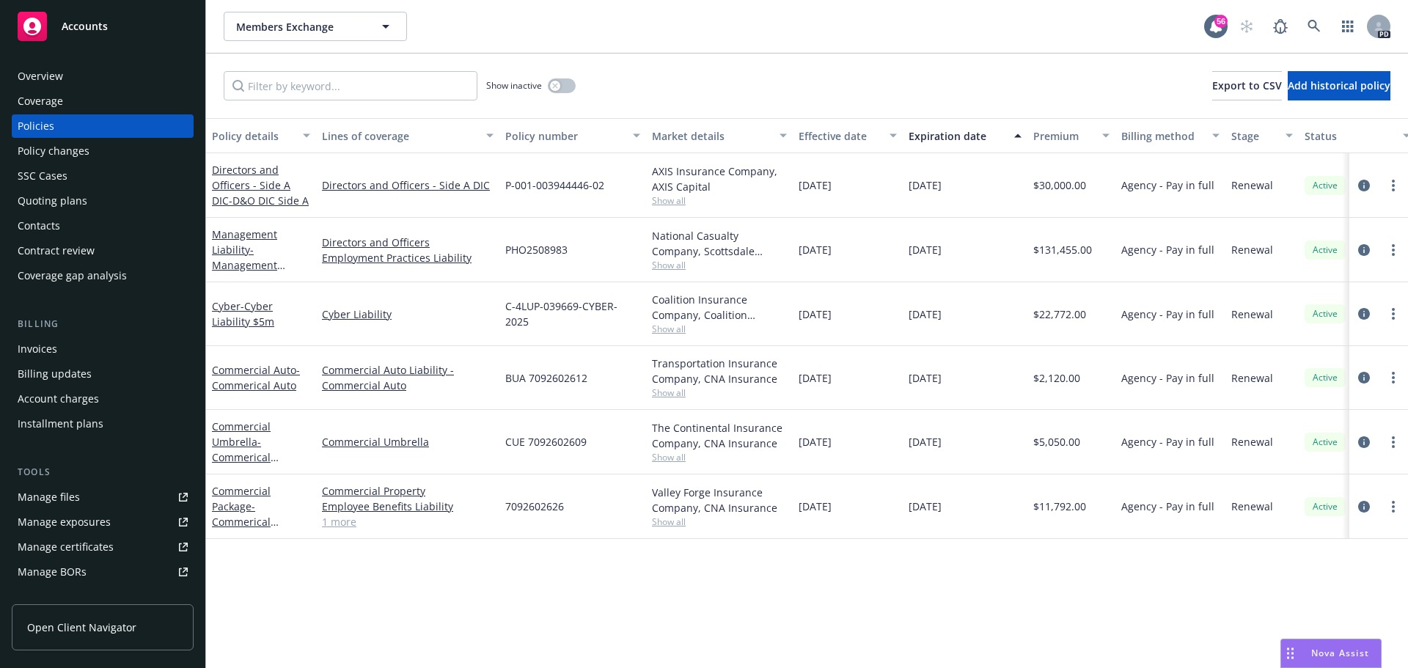
click at [455, 48] on div "Members Exchange Members Exchange 56 PD" at bounding box center [807, 26] width 1202 height 53
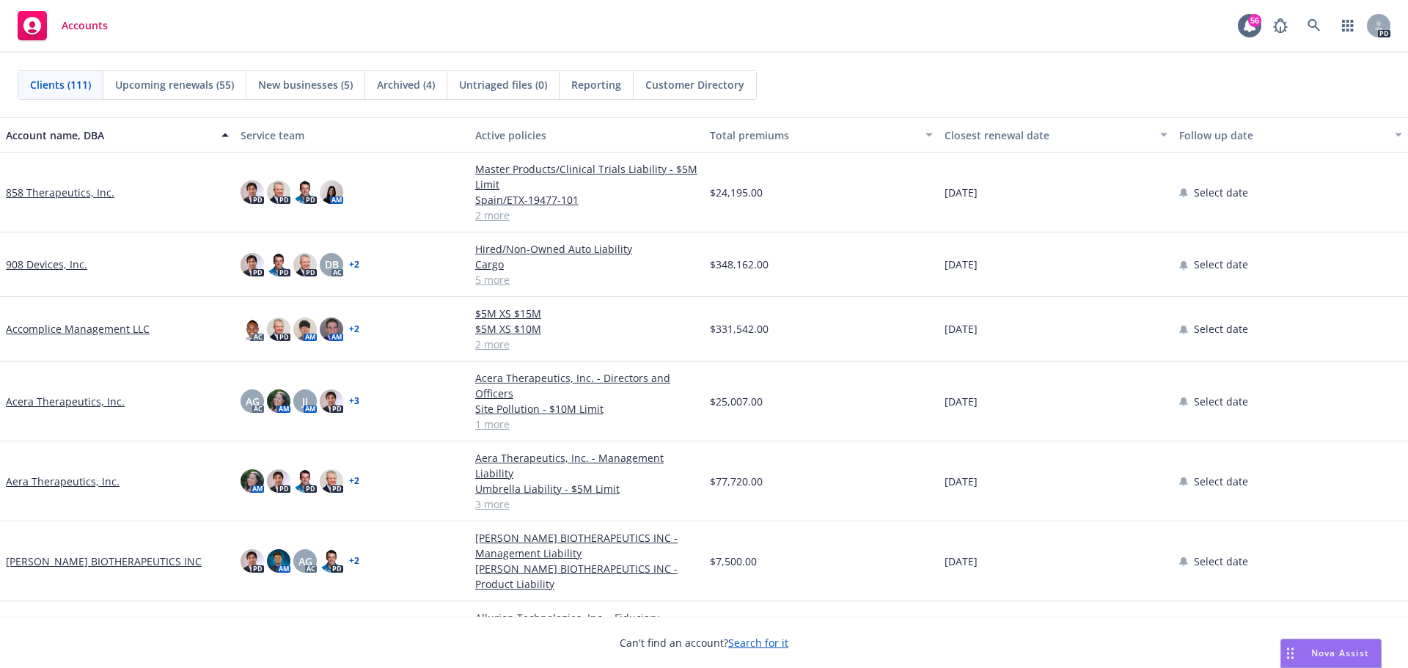
click at [82, 35] on div "Accounts" at bounding box center [63, 25] width 90 height 29
click at [32, 25] on rect at bounding box center [32, 25] width 29 height 29
click at [101, 26] on span "Accounts" at bounding box center [85, 26] width 46 height 12
click at [1344, 29] on icon "button" at bounding box center [1347, 26] width 11 height 12
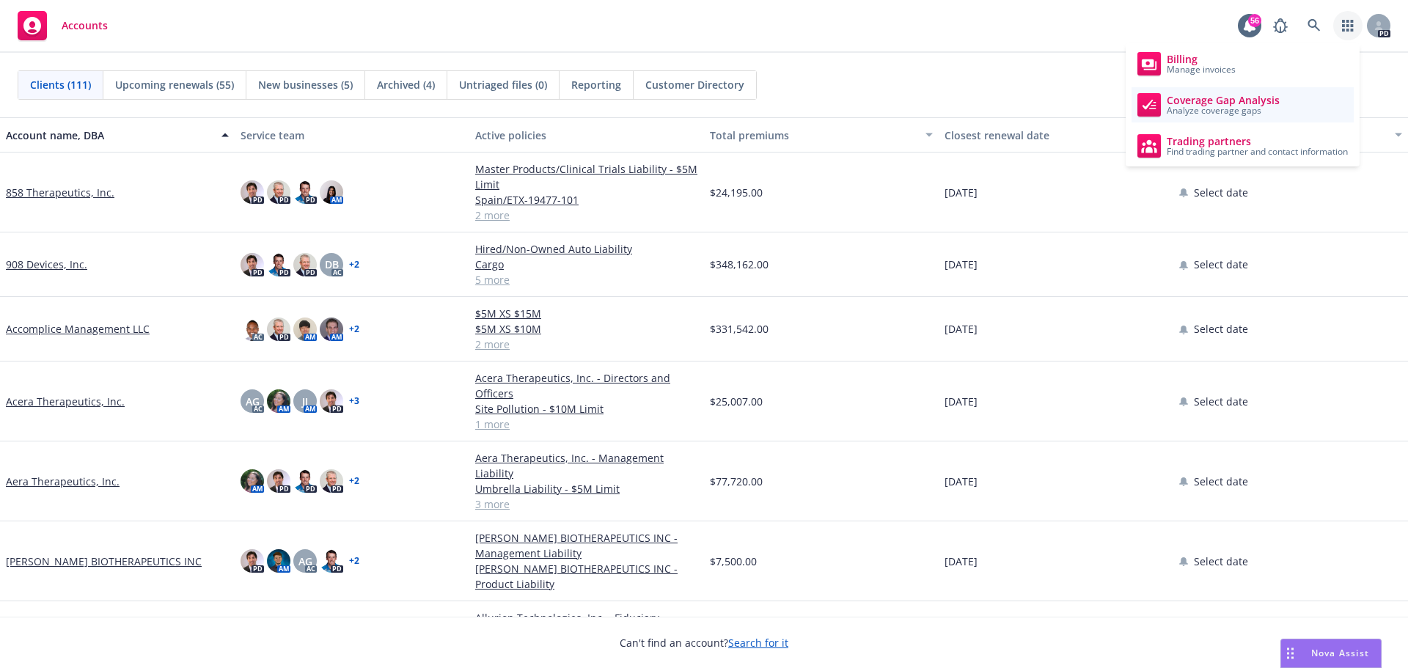
click at [1267, 102] on span "Coverage Gap Analysis" at bounding box center [1223, 101] width 113 height 12
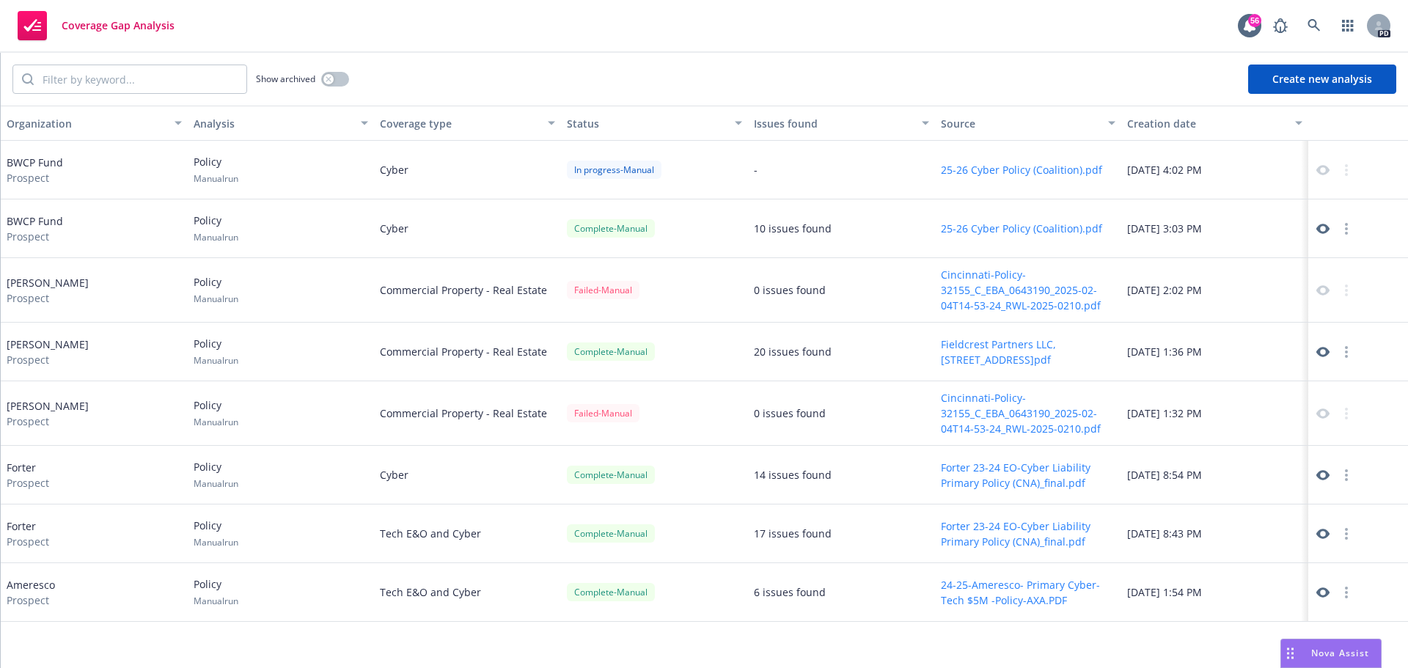
click at [1320, 232] on icon at bounding box center [1322, 229] width 13 height 10
click at [1291, 76] on button "Create new analysis" at bounding box center [1322, 79] width 148 height 29
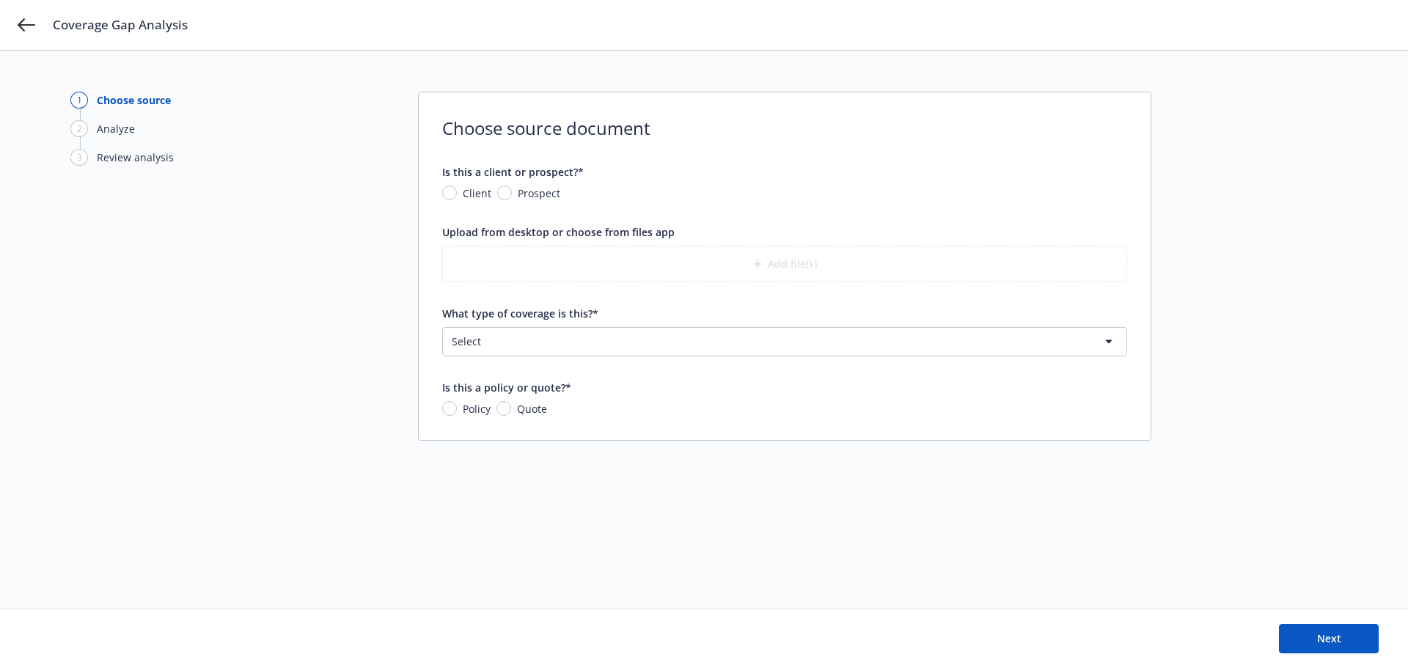
click at [508, 199] on div "Prospect" at bounding box center [528, 193] width 63 height 15
click at [508, 199] on input "Prospect" at bounding box center [504, 193] width 15 height 15
radio input "true"
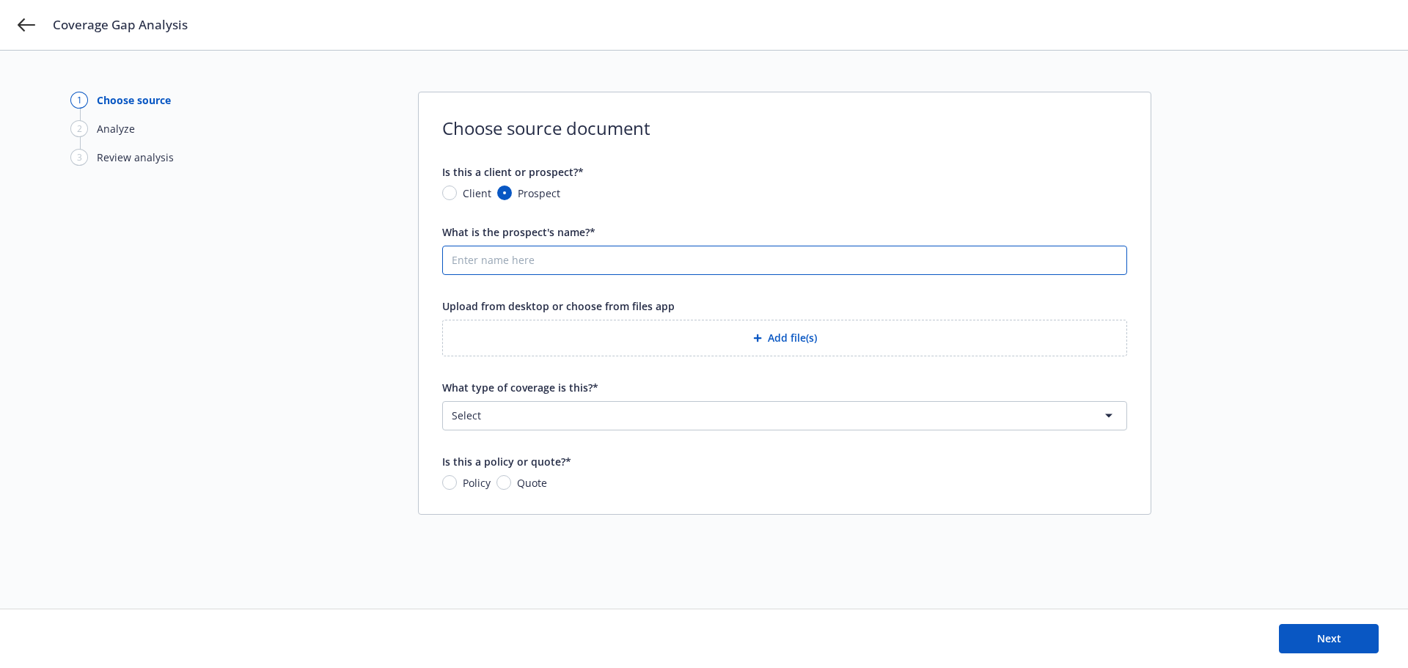
click at [661, 259] on input "What is the prospect's name?*" at bounding box center [784, 260] width 683 height 28
type input "[PERSON_NAME]"
click at [768, 340] on button "Add file(s)" at bounding box center [784, 338] width 685 height 37
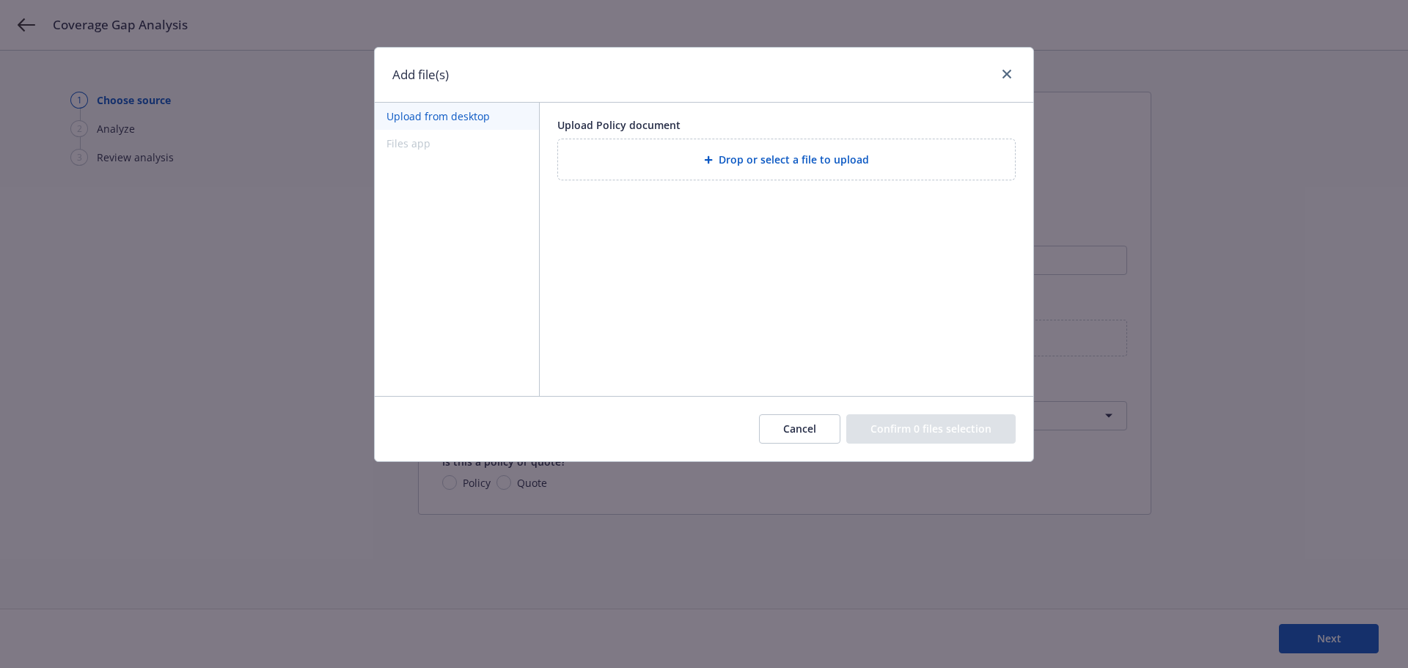
click at [716, 161] on div at bounding box center [711, 159] width 15 height 9
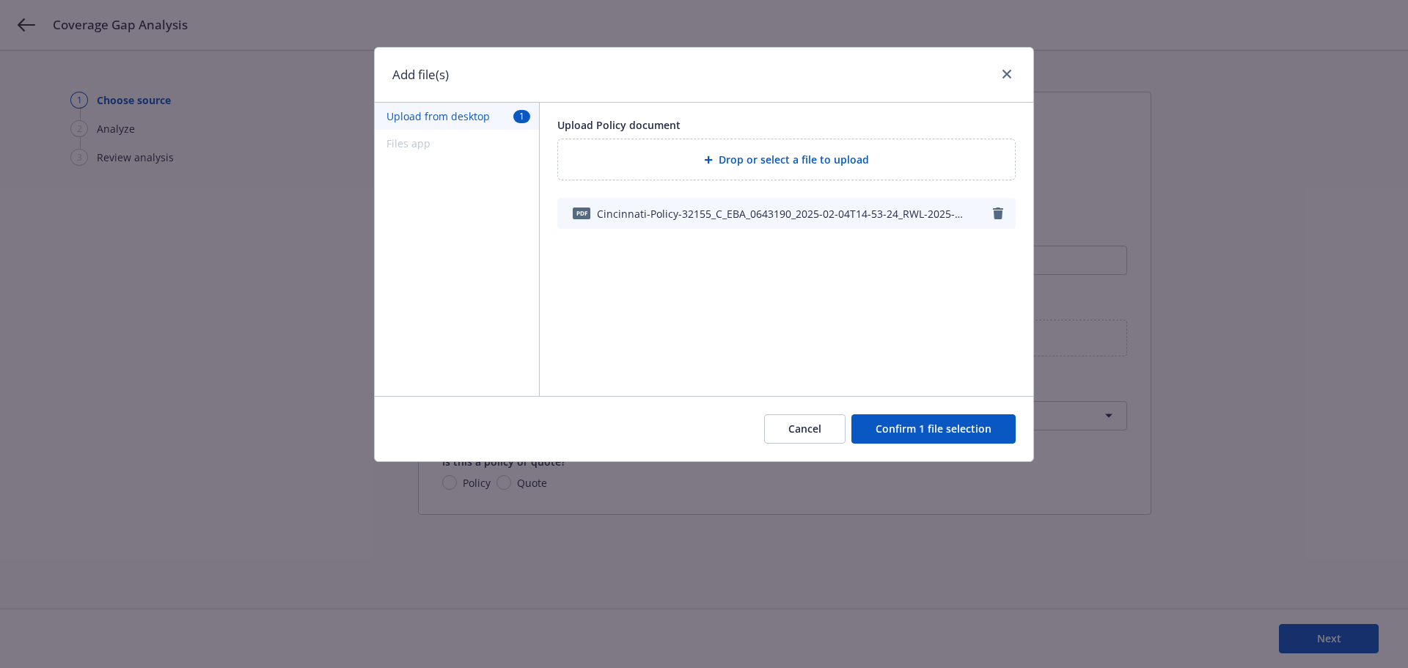
click at [923, 422] on button "Confirm 1 file selection" at bounding box center [933, 428] width 164 height 29
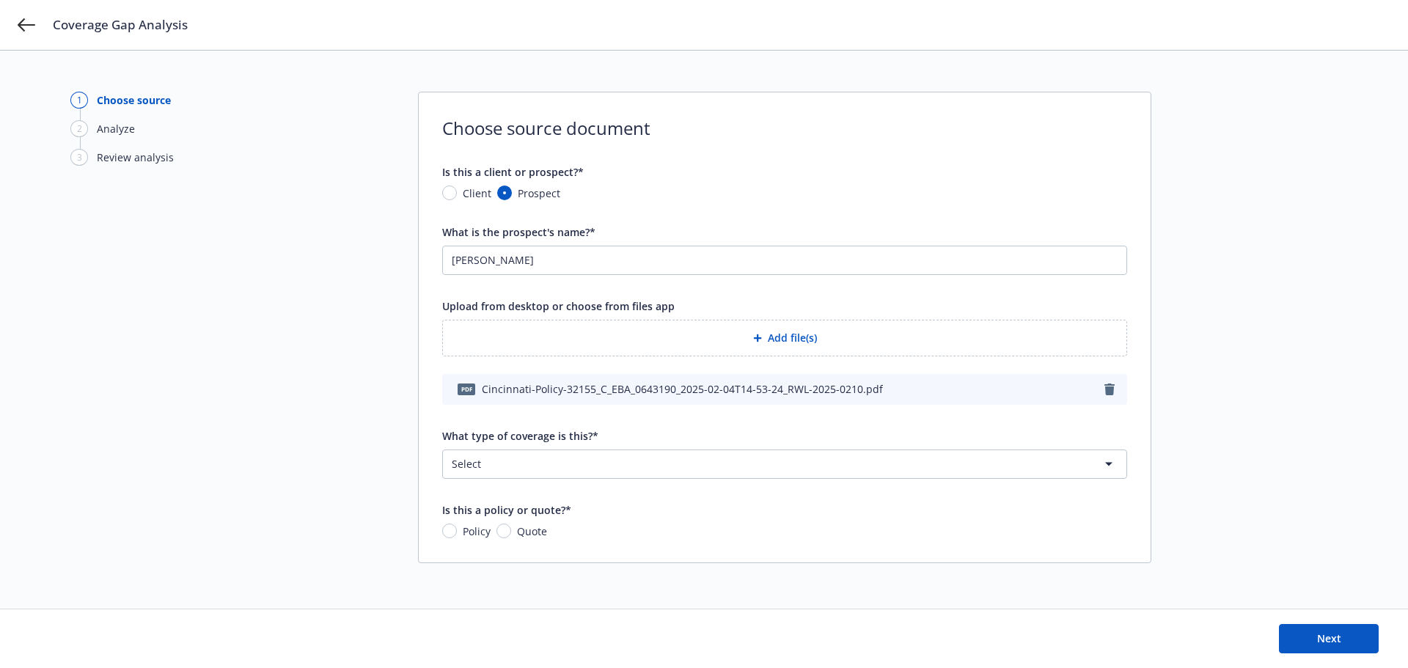
click at [734, 454] on html "Coverage Gap Analysis 1 Choose source 2 Analyze 3 Review analysis Choose source…" at bounding box center [704, 334] width 1408 height 668
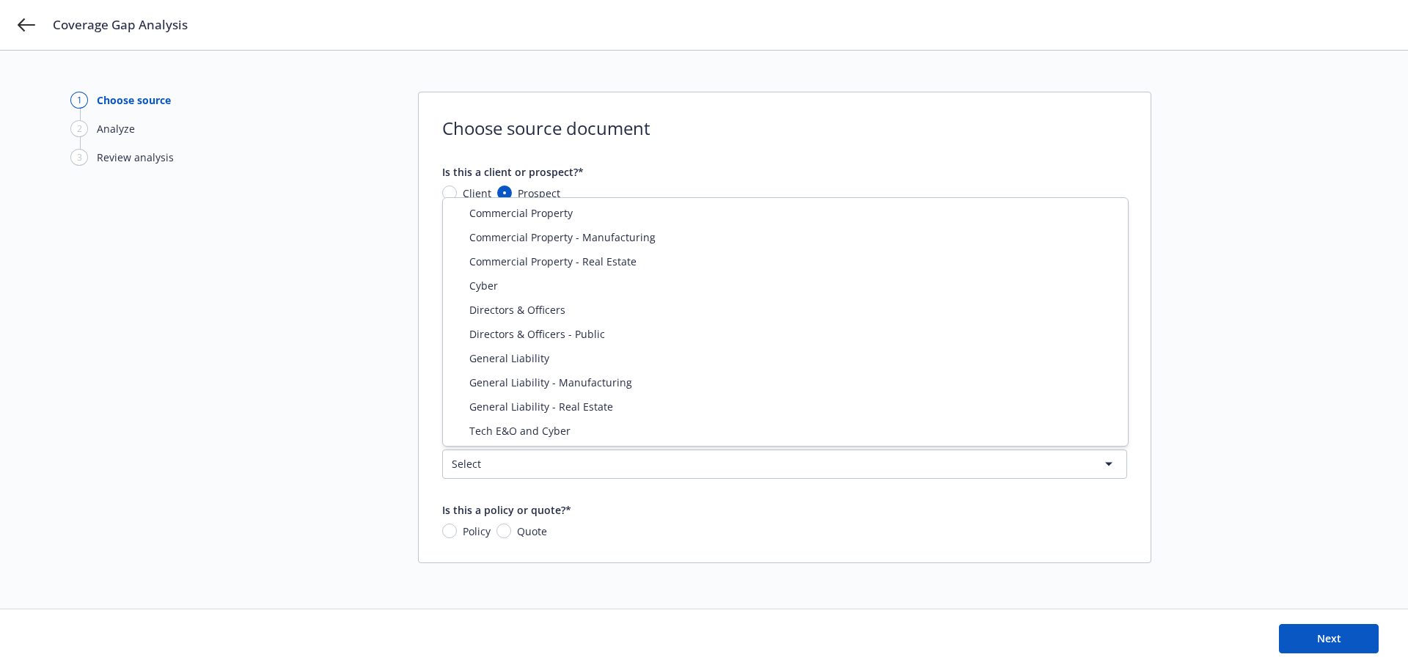
select select "PROPERTY_REAL_ESTATE"
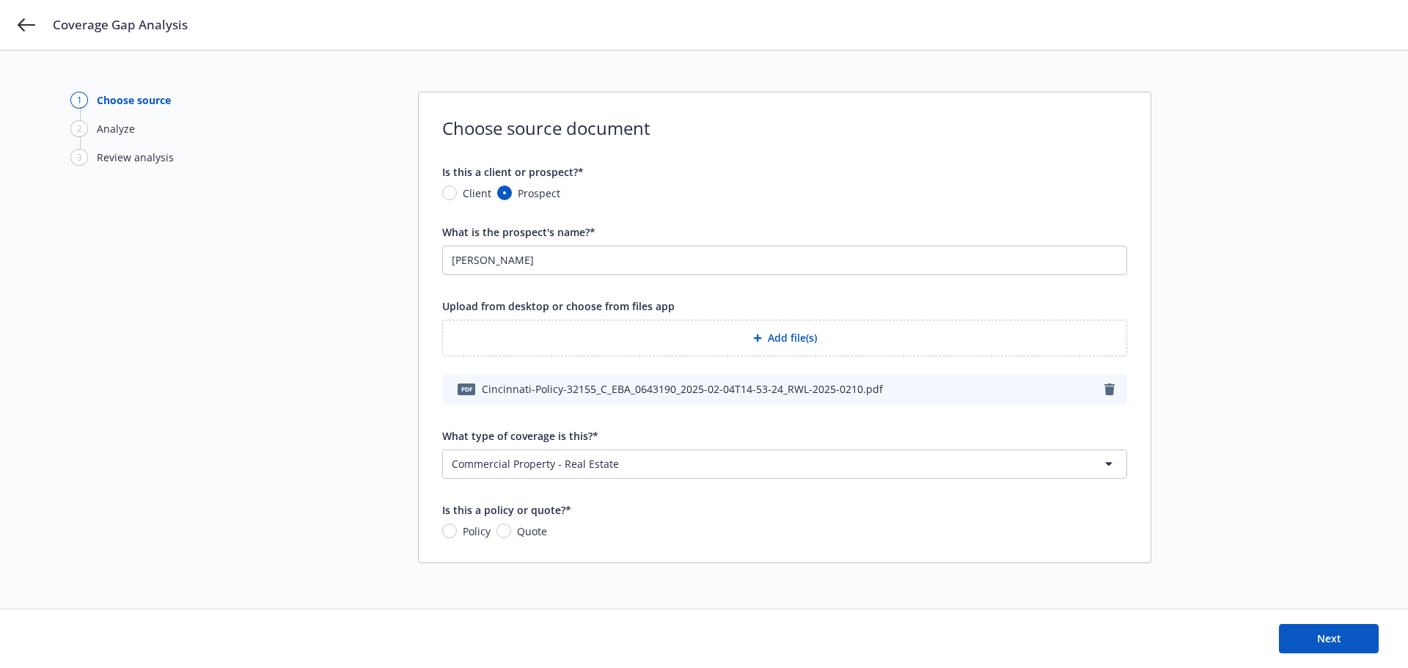
drag, startPoint x: 460, startPoint y: 527, endPoint x: 593, endPoint y: 527, distance: 132.7
click at [459, 527] on span "Policy" at bounding box center [474, 531] width 34 height 15
click at [457, 527] on input "Policy" at bounding box center [449, 531] width 15 height 15
radio input "true"
click at [1321, 638] on span "Next" at bounding box center [1329, 638] width 24 height 14
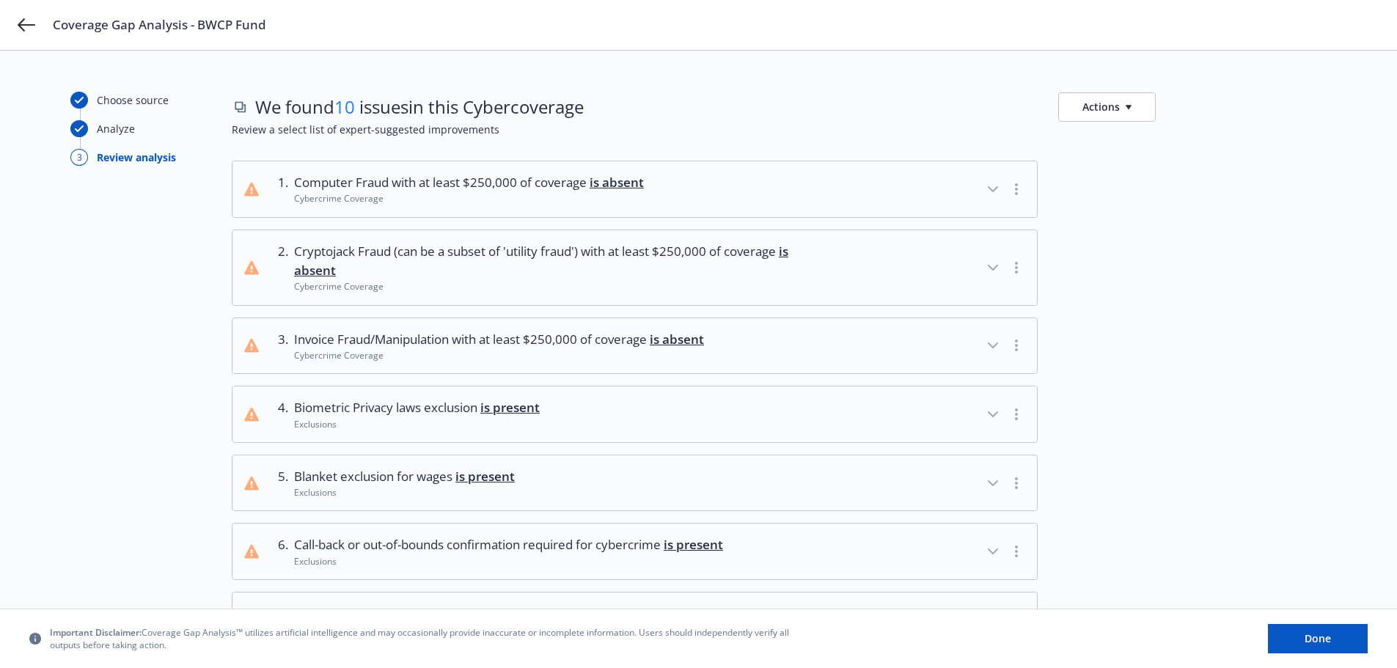
click at [1115, 100] on button "Actions" at bounding box center [1107, 106] width 98 height 29
click at [1121, 144] on link "Copy list of issues" at bounding box center [1177, 139] width 237 height 29
